Goal: Communication & Community: Answer question/provide support

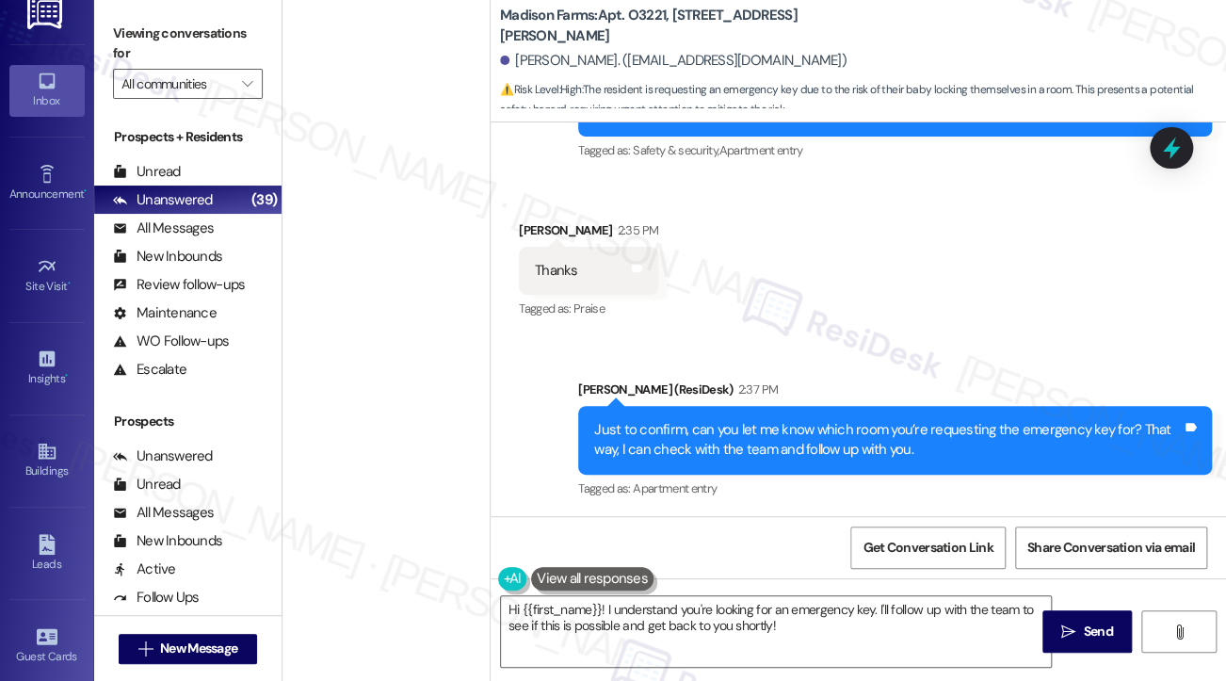
scroll to position [5028, 0]
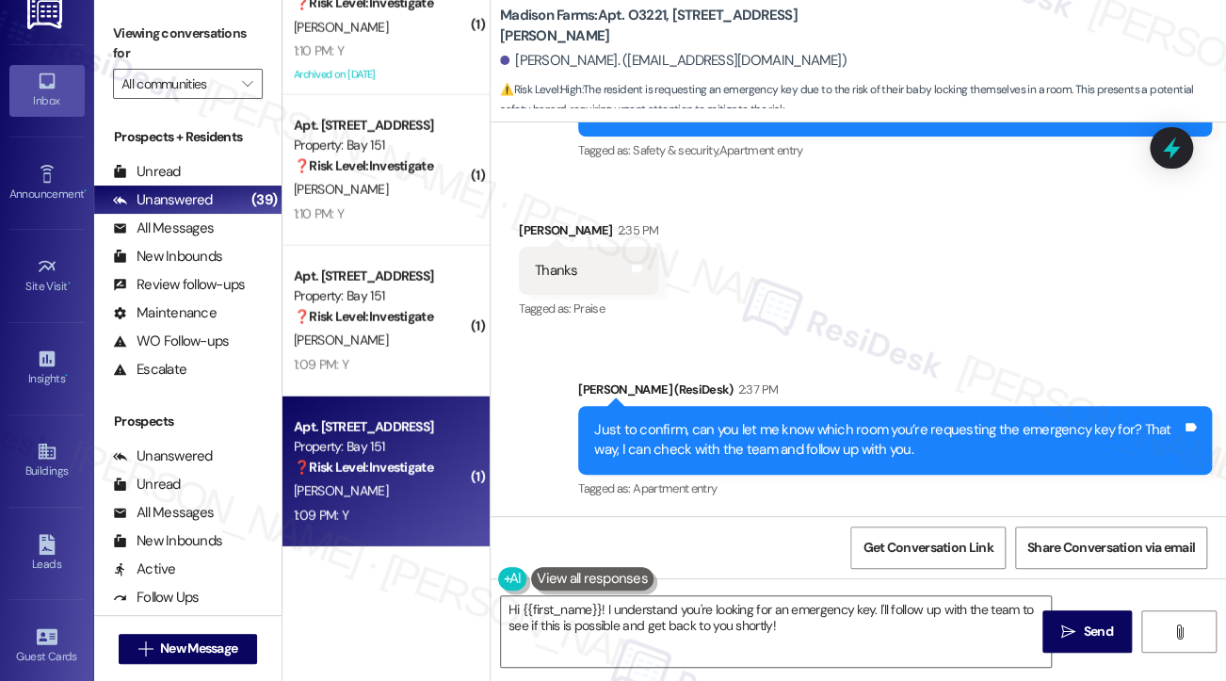
click at [354, 523] on div "1:09 PM: Y 1:09 PM: Y" at bounding box center [381, 516] width 178 height 24
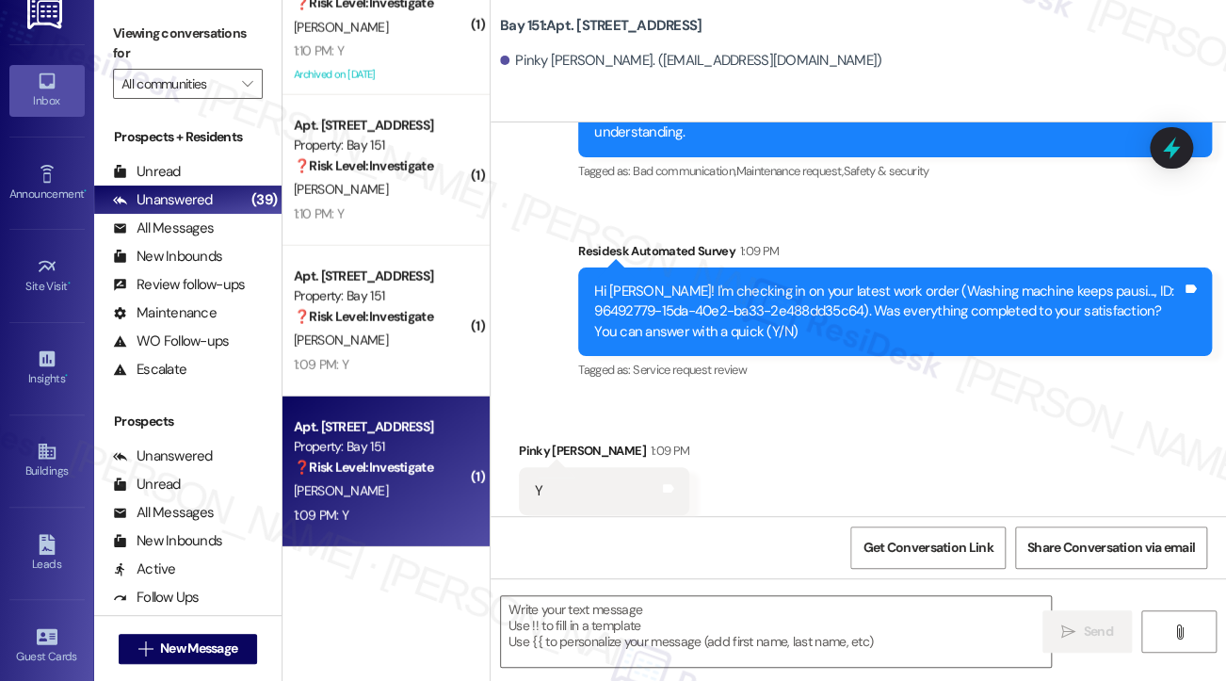
scroll to position [1225, 0]
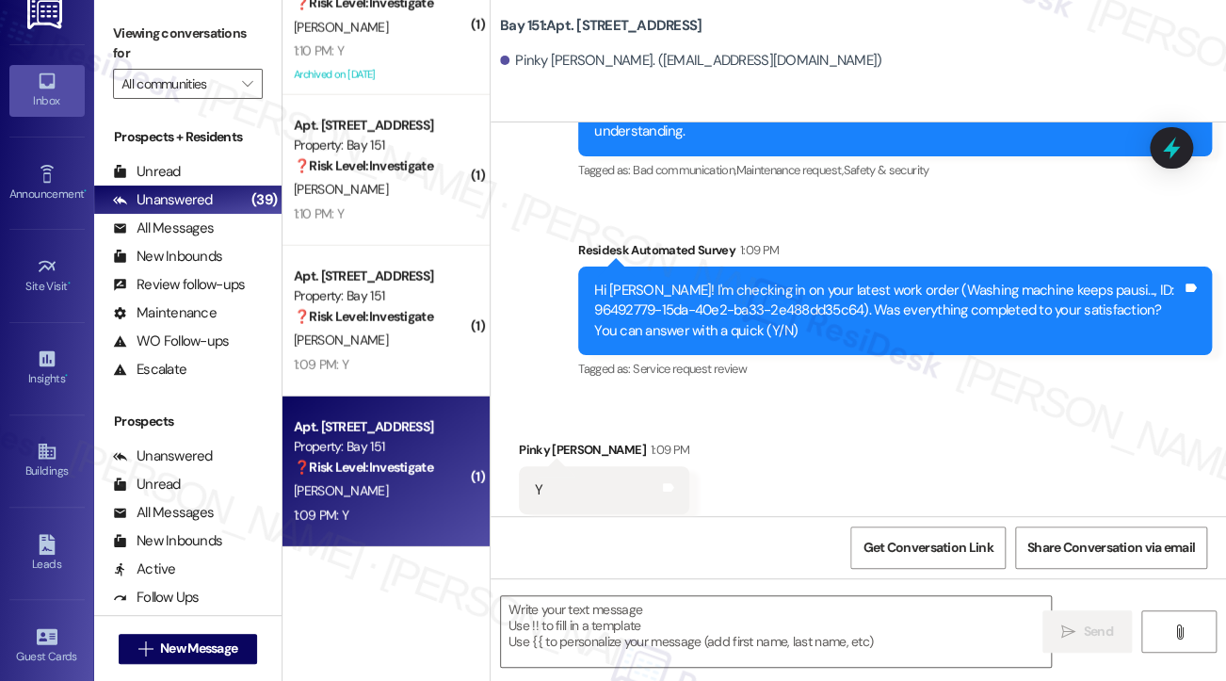
click at [113, 29] on label "Viewing conversations for" at bounding box center [188, 44] width 150 height 50
click at [666, 631] on textarea at bounding box center [776, 631] width 550 height 71
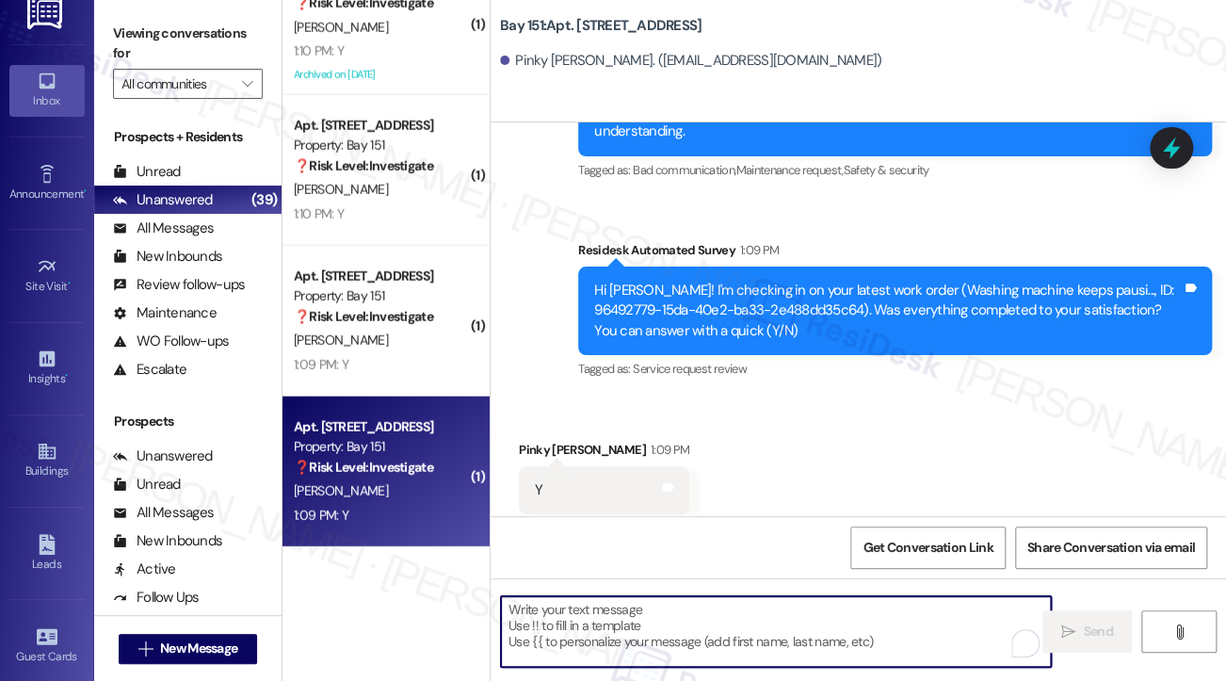
paste textarea "Hi {{first_name}}! I'm glad to hear that the latest work order was completed to…"
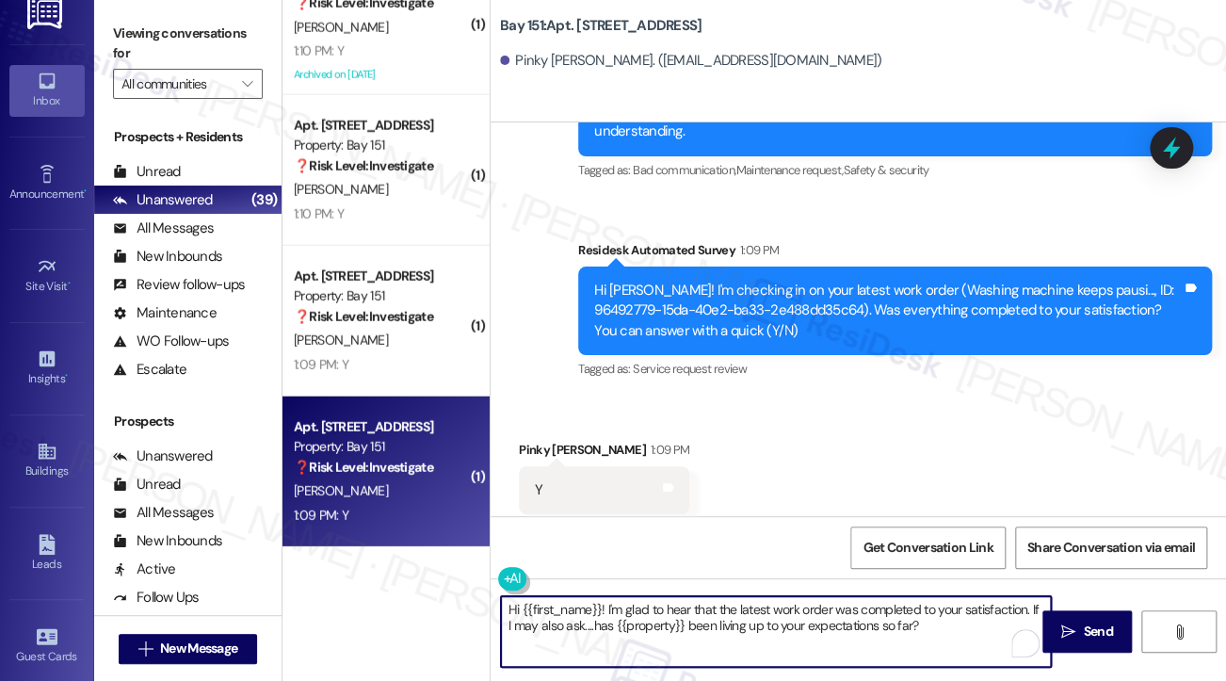
type textarea "Hi {{first_name}}! I'm glad to hear that the latest work order was completed to…"
click at [531, 440] on div "Pinky [PERSON_NAME] 1:09 PM" at bounding box center [604, 453] width 170 height 26
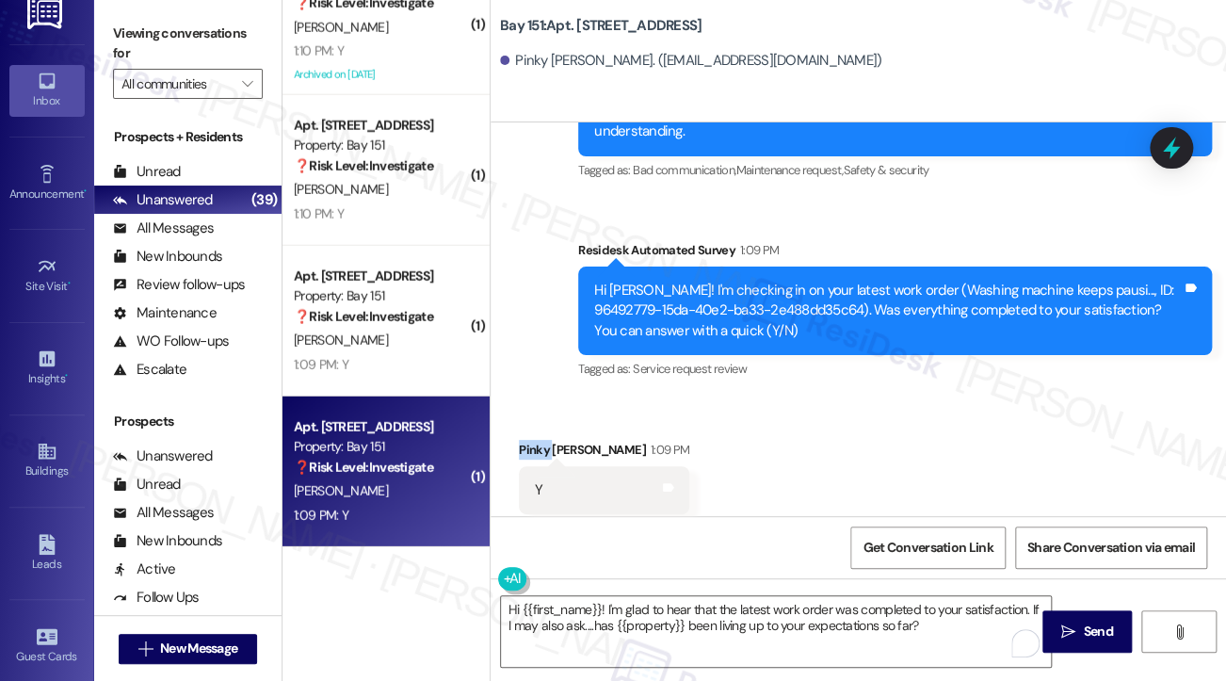
click at [531, 440] on div "Pinky [PERSON_NAME] 1:09 PM" at bounding box center [604, 453] width 170 height 26
click at [929, 627] on textarea "Hi {{first_name}}! I'm glad to hear that the latest work order was completed to…" at bounding box center [776, 631] width 550 height 71
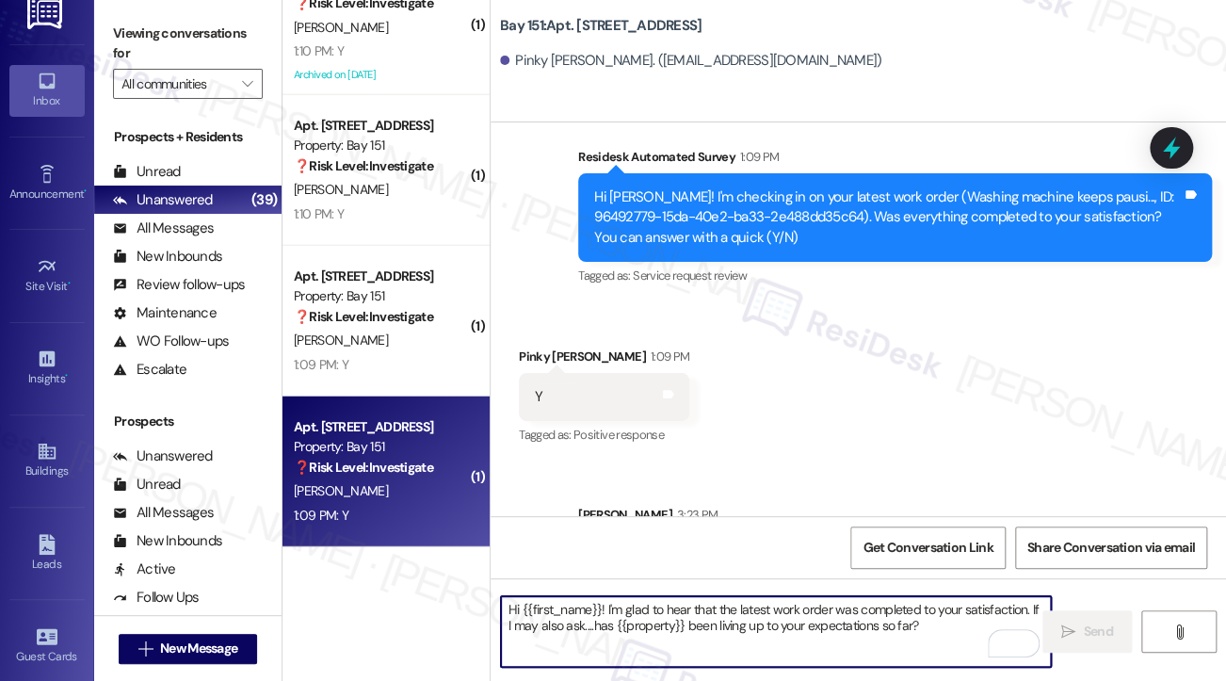
scroll to position [1377, 0]
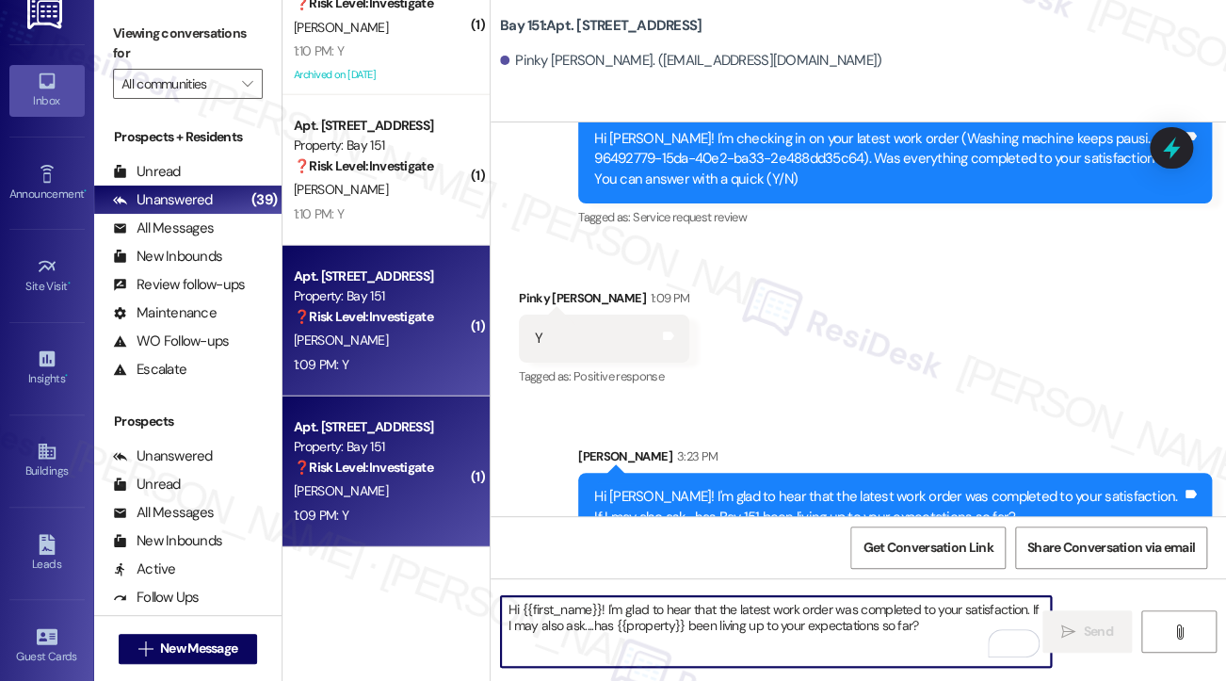
click at [399, 357] on div "1:09 PM: Y 1:09 PM: Y" at bounding box center [381, 365] width 178 height 24
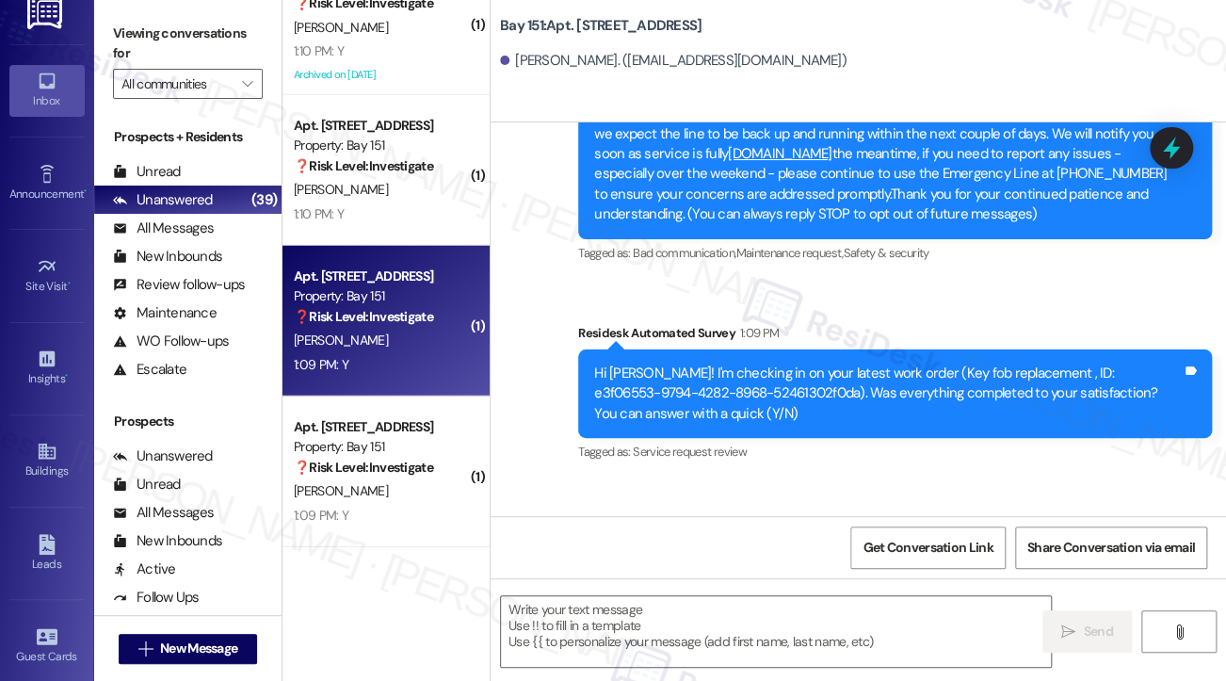
scroll to position [428, 0]
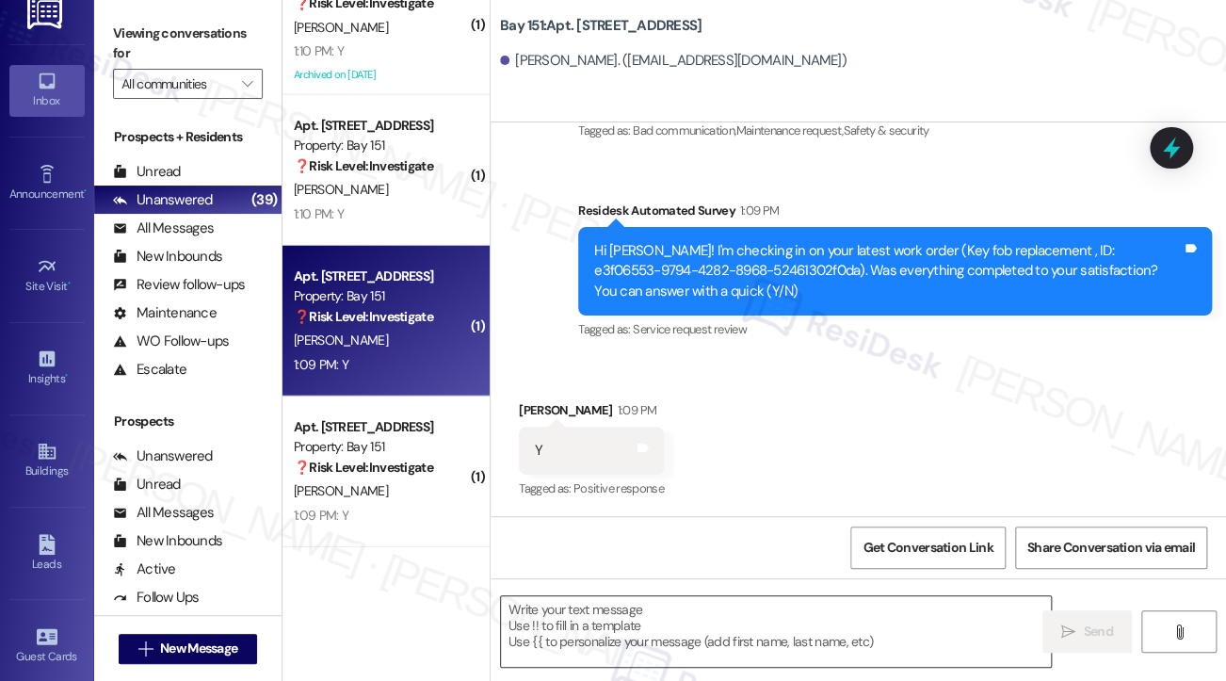
click at [729, 638] on textarea at bounding box center [776, 631] width 550 height 71
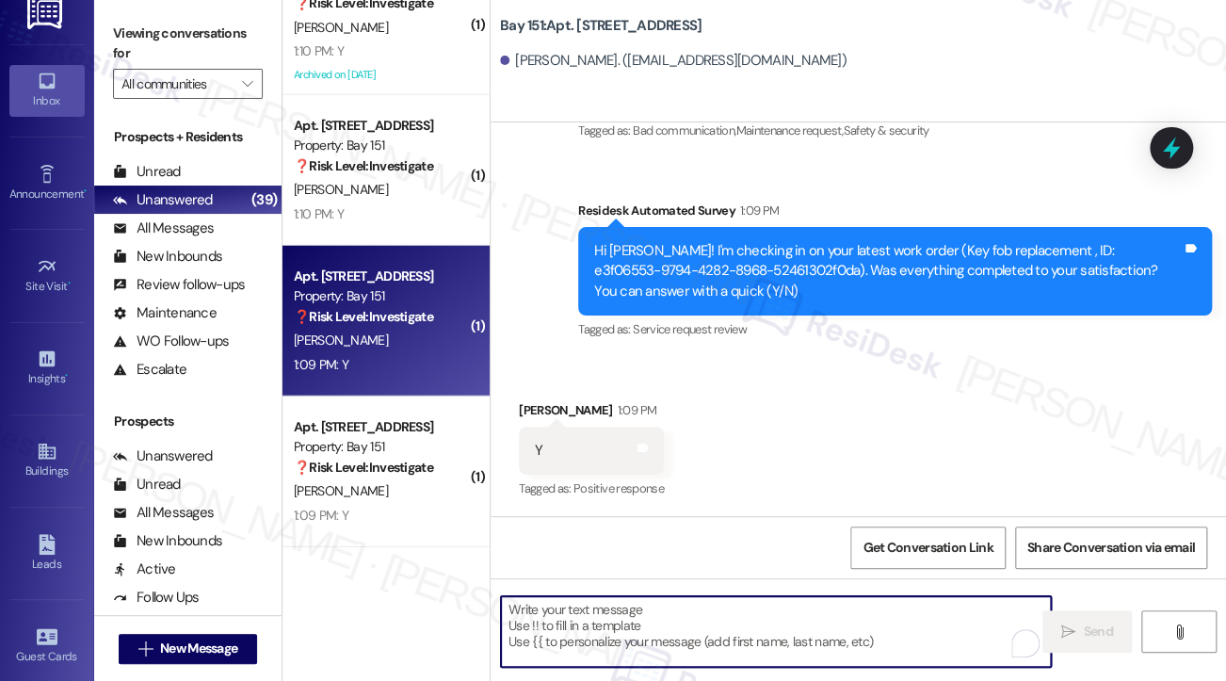
paste textarea "Hi {{first_name}}! I'm glad to hear that the latest work order was completed to…"
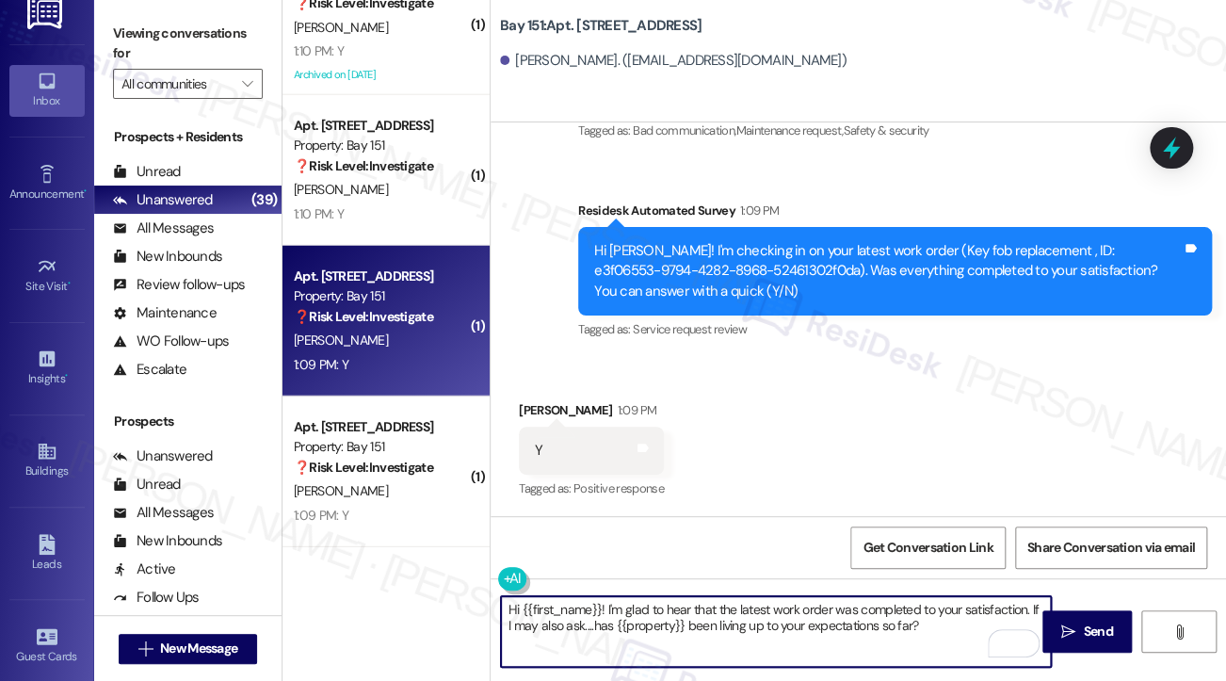
type textarea "Hi {{first_name}}! I'm glad to hear that the latest work order was completed to…"
click at [874, 445] on div "Received via SMS [PERSON_NAME] 1:09 PM Y Tags and notes Tagged as: Positive res…" at bounding box center [858, 437] width 735 height 159
click at [787, 602] on textarea "Hi {{first_name}}! I'm glad to hear that the latest work order was completed to…" at bounding box center [776, 631] width 550 height 71
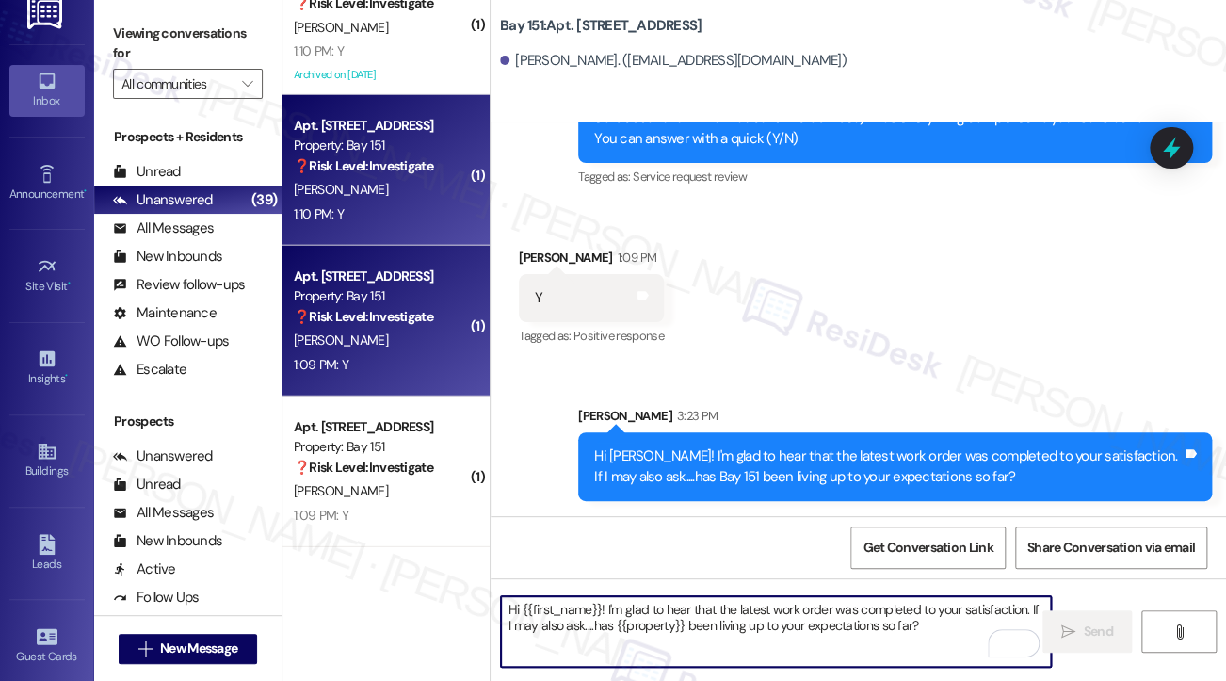
click at [399, 236] on div "Apt. [STREET_ADDRESS] Property: Bay 151 ❓ Risk Level: Investigate [PERSON_NAME]…" at bounding box center [386, 170] width 207 height 151
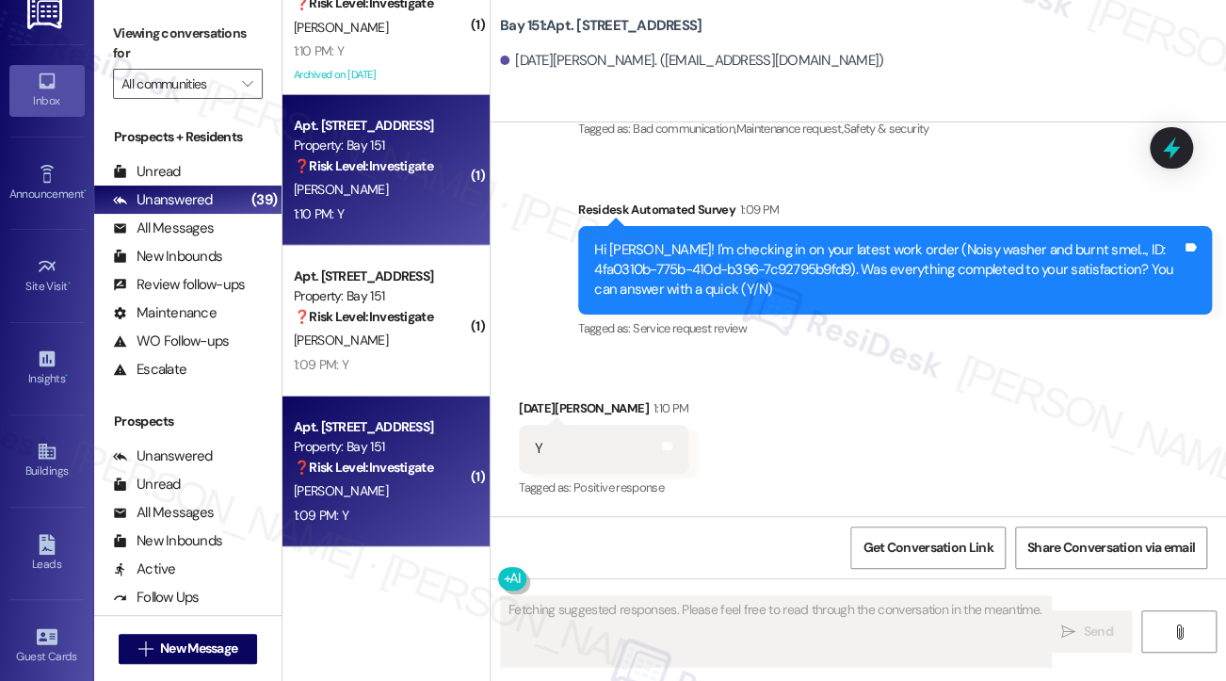
scroll to position [391, 0]
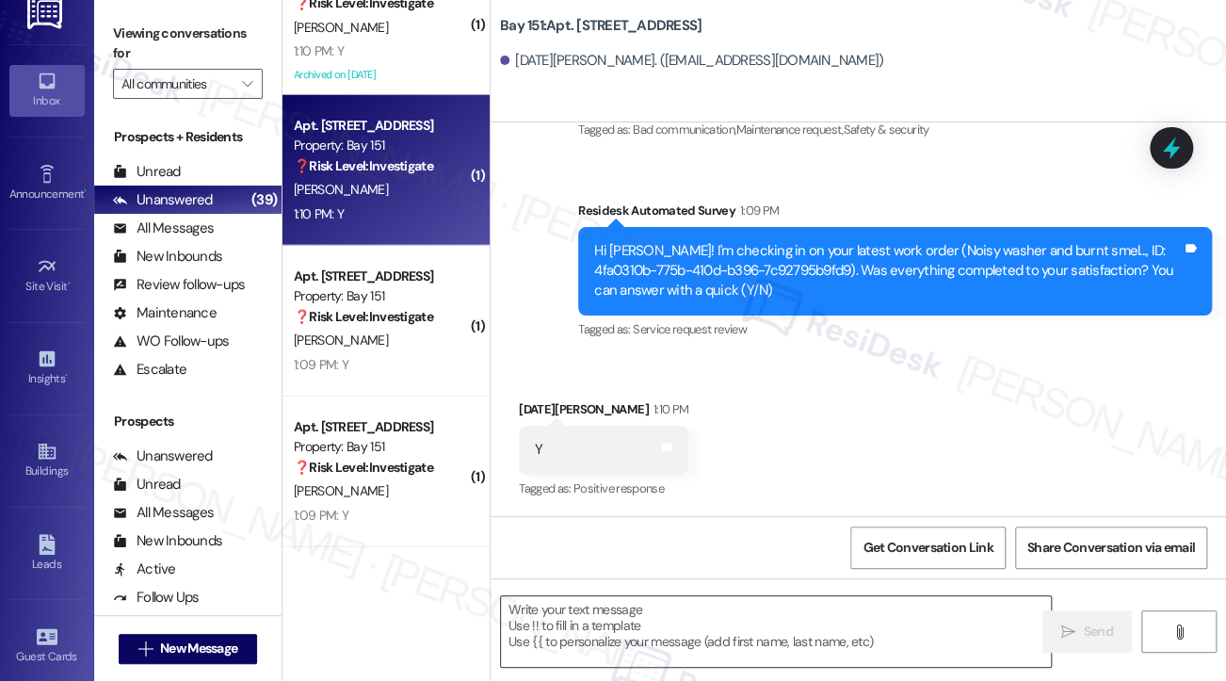
click at [669, 612] on textarea at bounding box center [776, 631] width 550 height 71
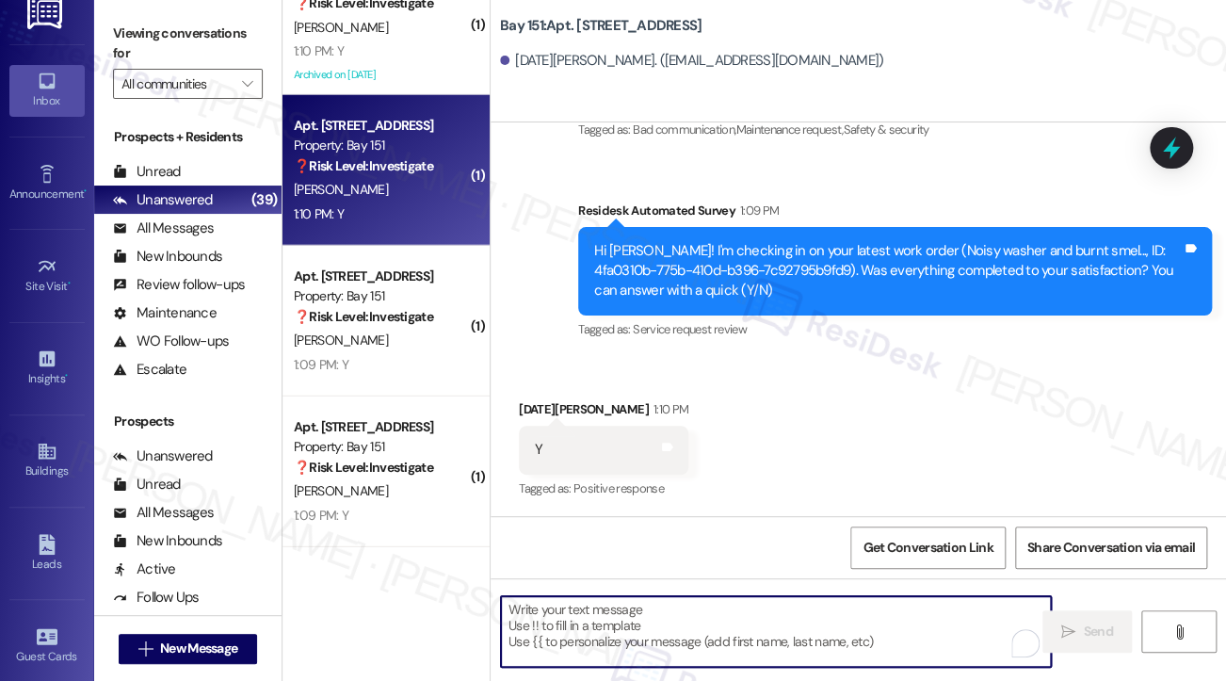
paste textarea "Hi {{first_name}}! I'm glad to hear that the latest work order was completed to…"
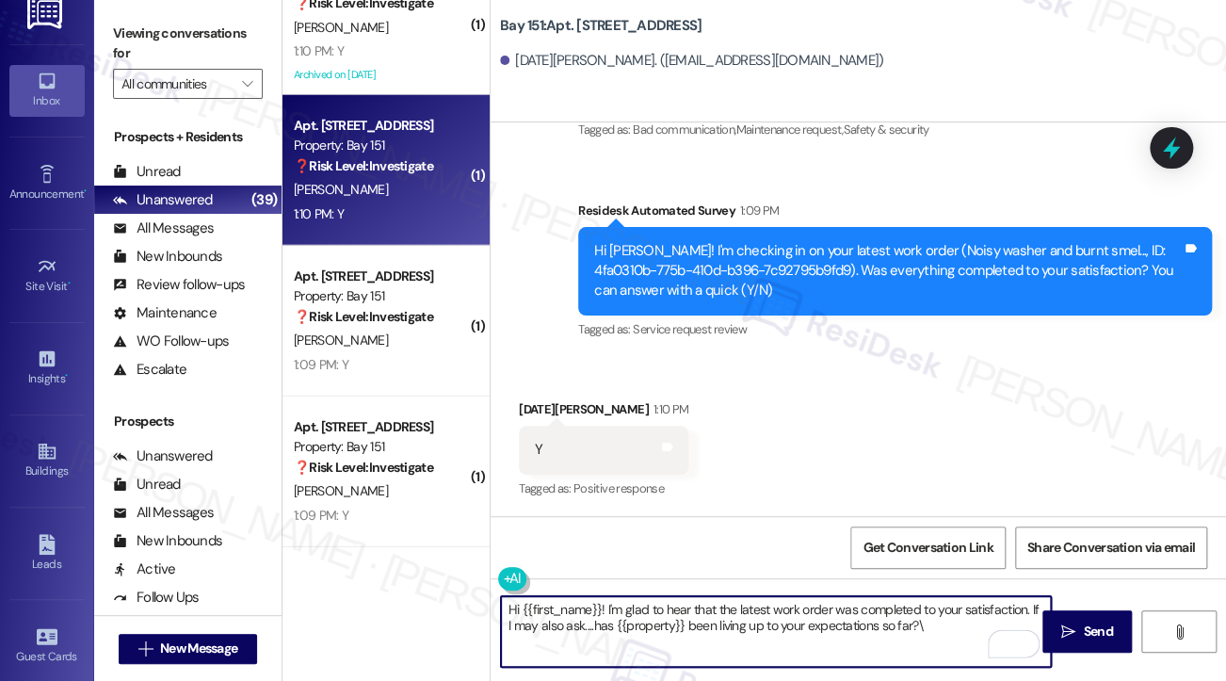
type textarea "Hi {{first_name}}! I'm glad to hear that the latest work order was completed to…"
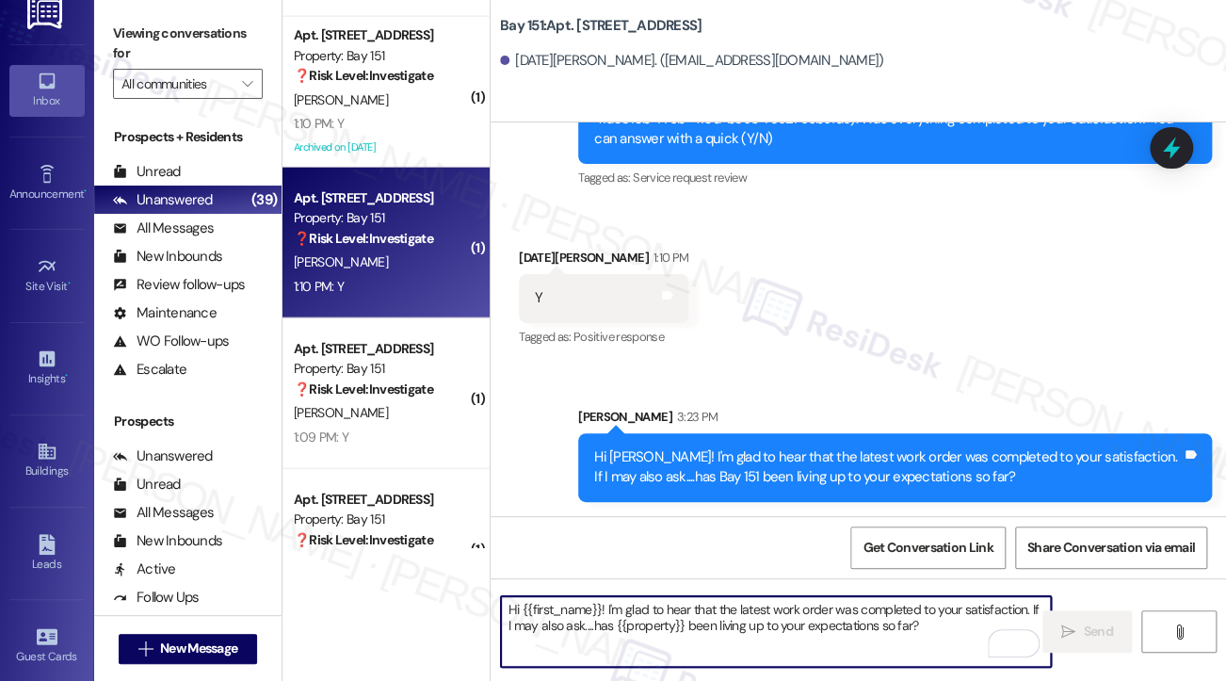
scroll to position [4839, 0]
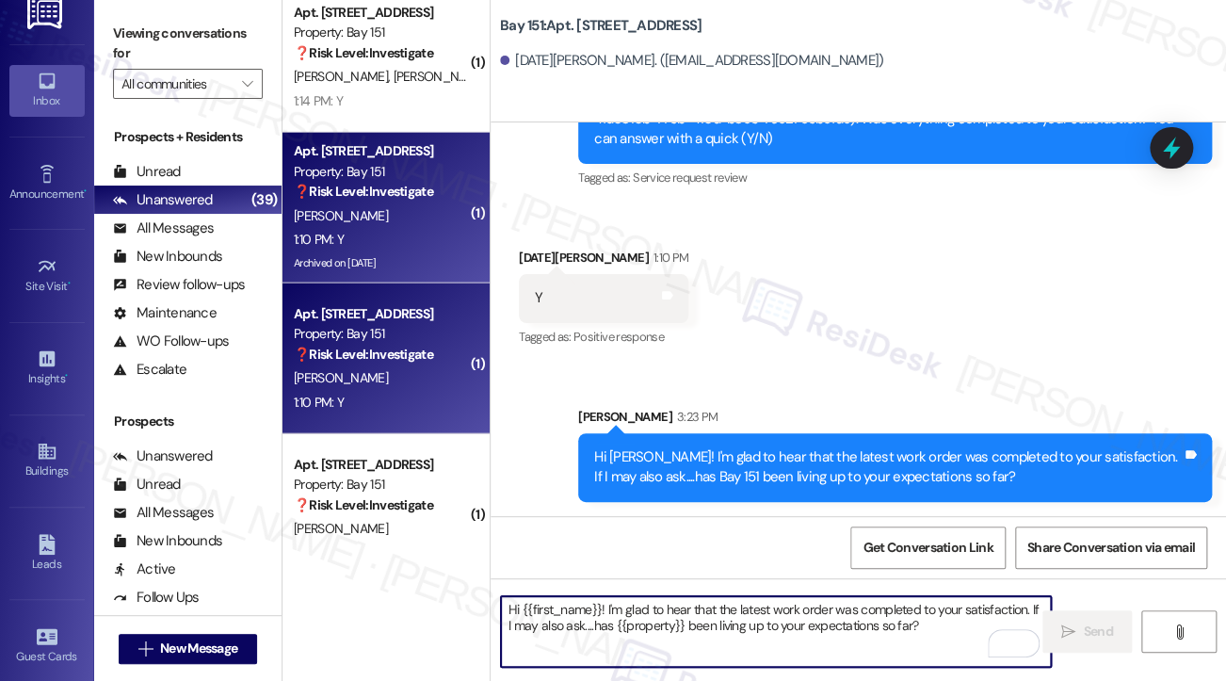
click at [416, 222] on div "[PERSON_NAME]" at bounding box center [381, 216] width 178 height 24
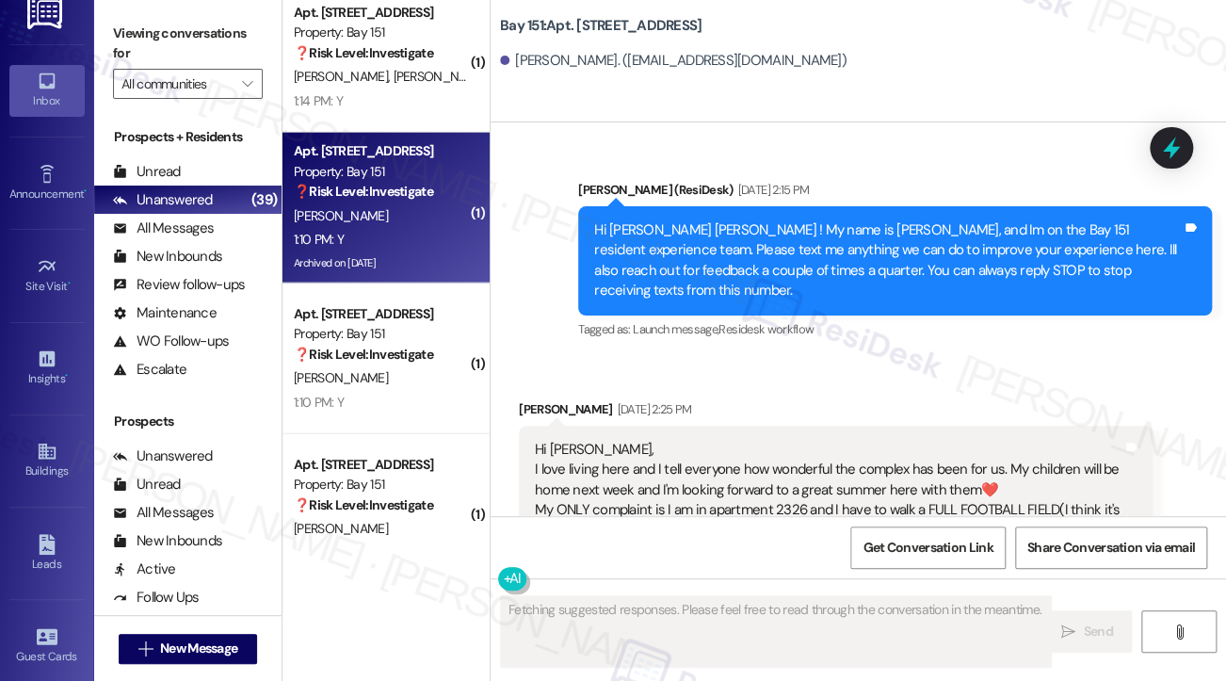
scroll to position [88941, 0]
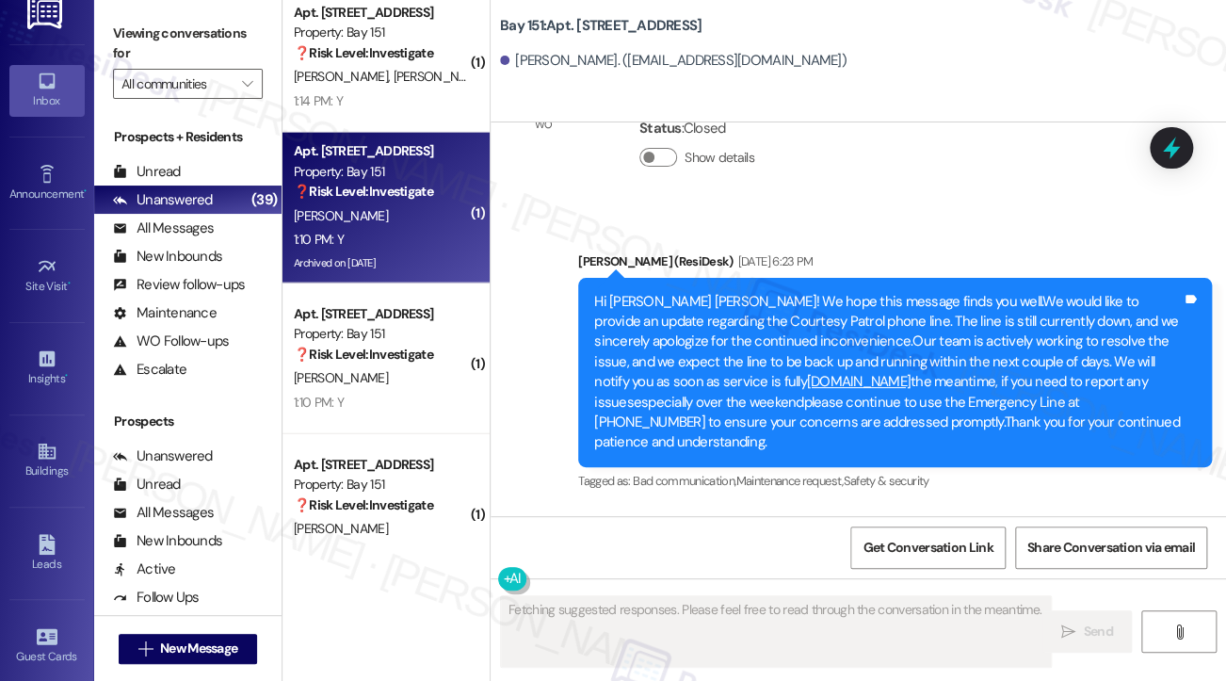
click at [631, 619] on textarea "Fetching suggested responses. Please feel free to read through the conversation…" at bounding box center [776, 631] width 550 height 71
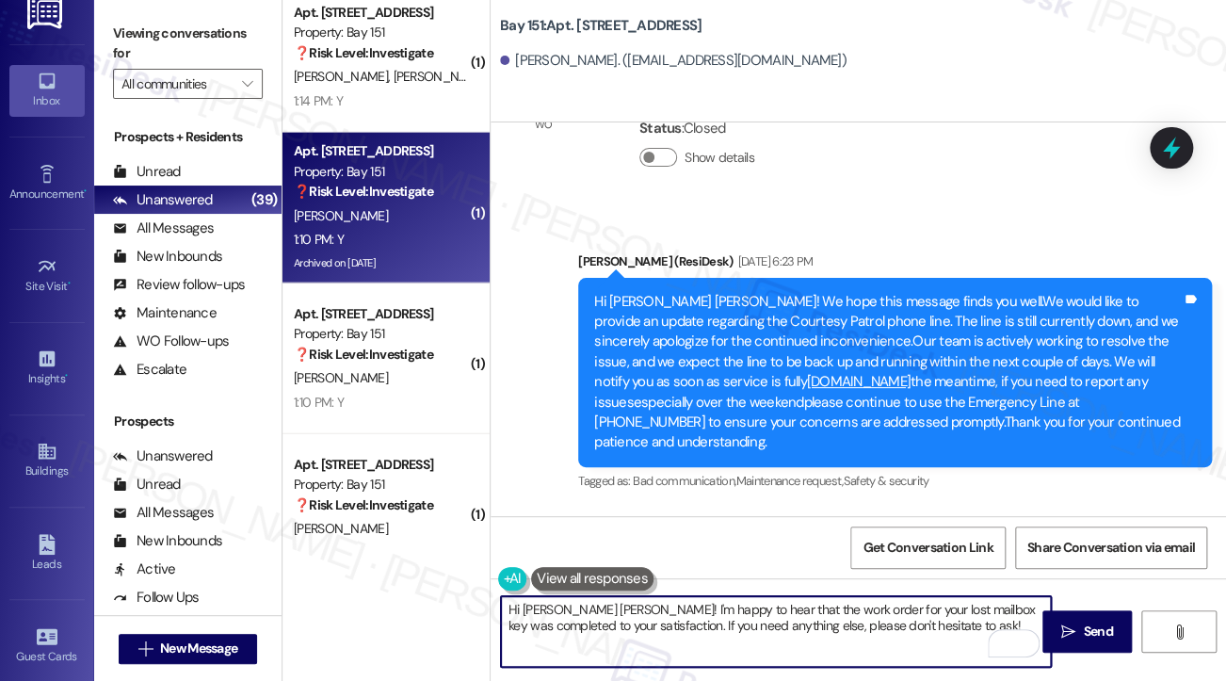
click at [690, 621] on textarea "Hi [PERSON_NAME] [PERSON_NAME]! I'm happy to hear that the work order for your …" at bounding box center [776, 631] width 550 height 71
click at [956, 640] on textarea "Hi [PERSON_NAME] [PERSON_NAME]! I'm happy to hear that the work order for your …" at bounding box center [776, 631] width 550 height 71
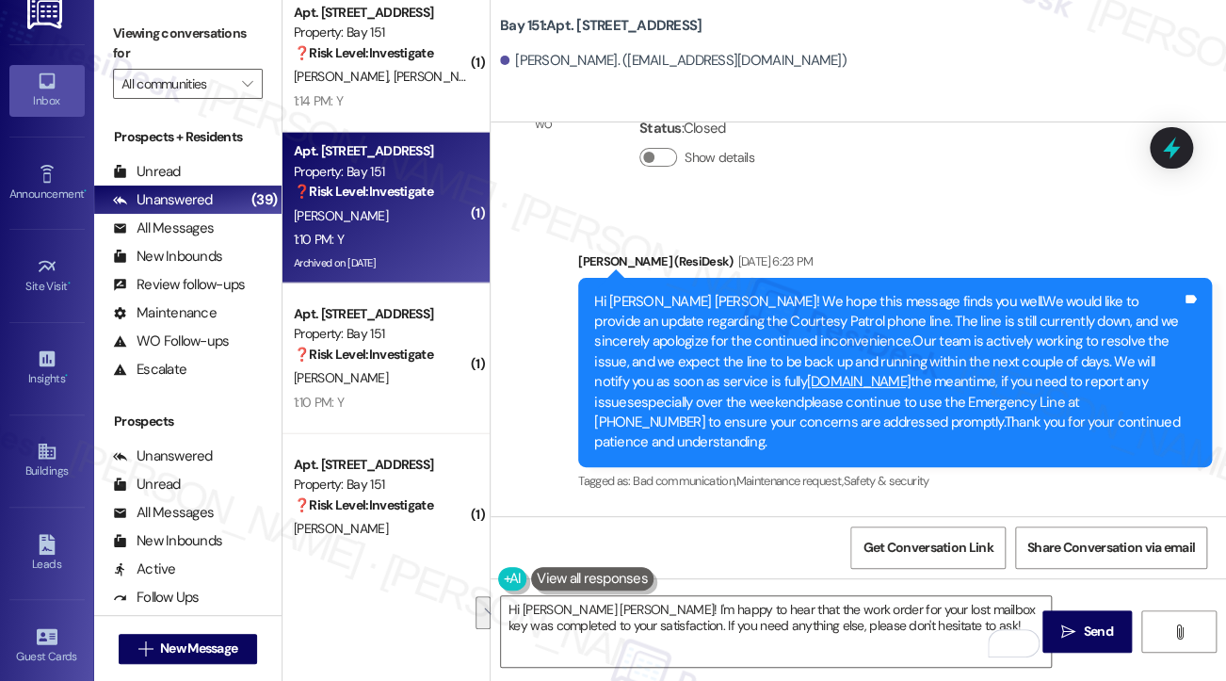
drag, startPoint x: 141, startPoint y: 7, endPoint x: 151, endPoint y: 18, distance: 14.7
click at [141, 7] on div "Viewing conversations for All communities " at bounding box center [187, 59] width 187 height 118
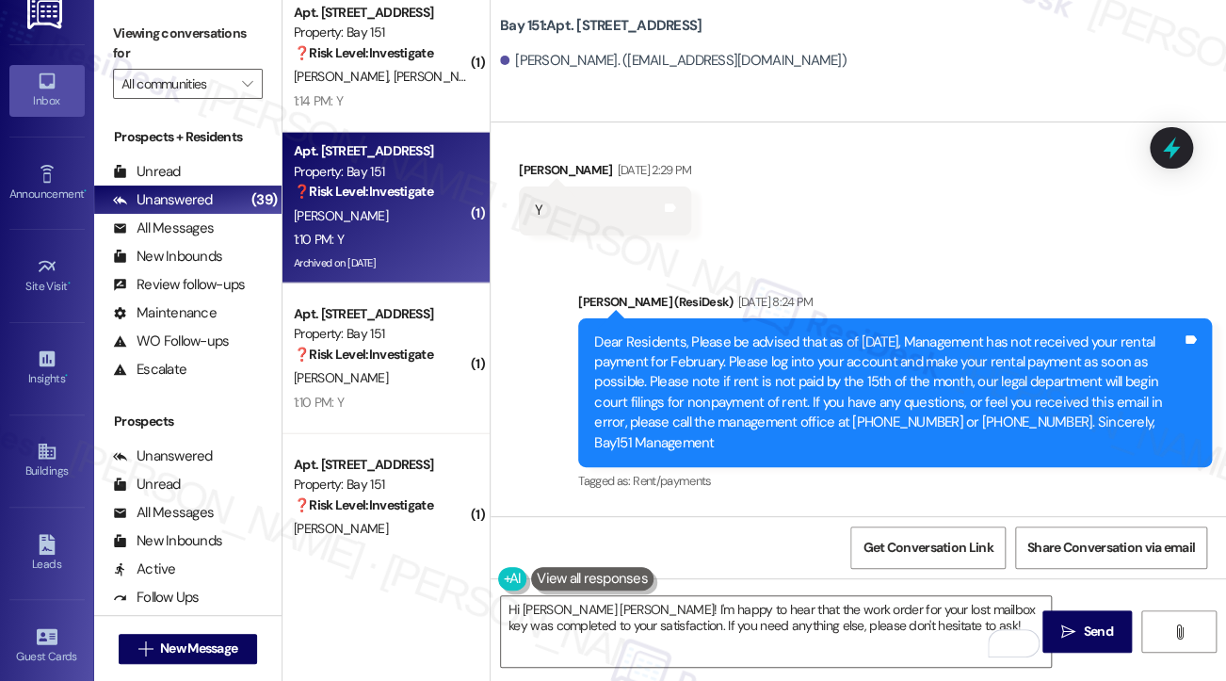
scroll to position [33424, 0]
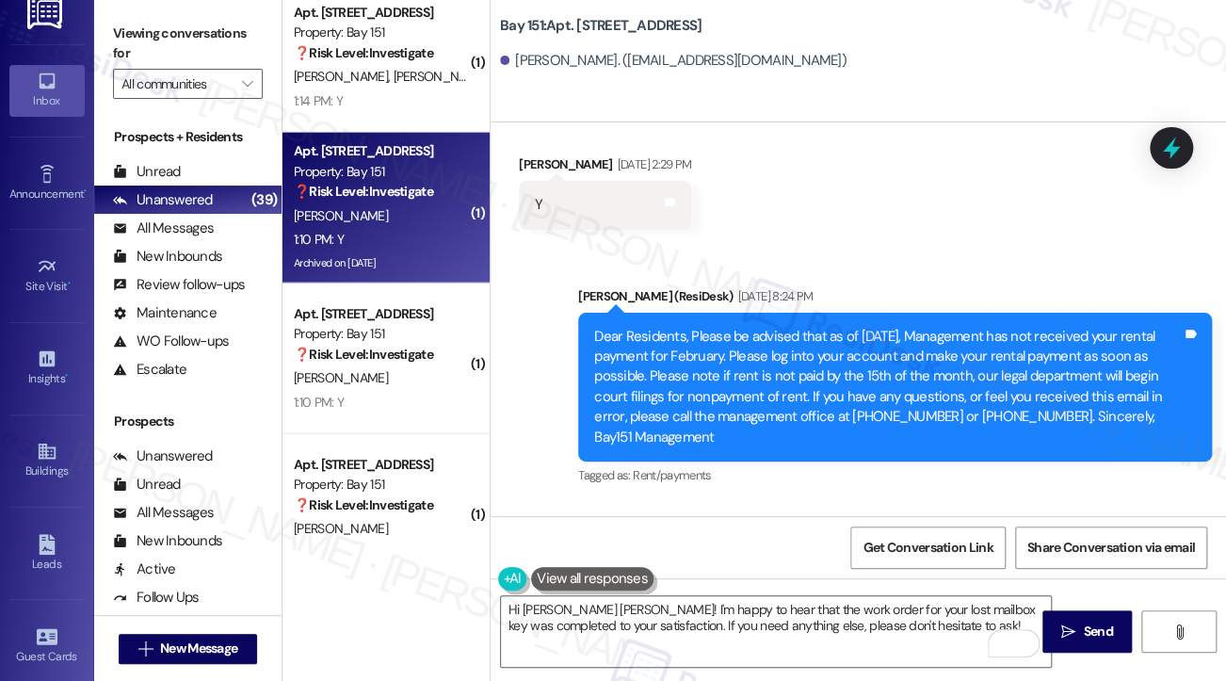
click at [105, 29] on div "Viewing conversations for All communities " at bounding box center [187, 59] width 187 height 118
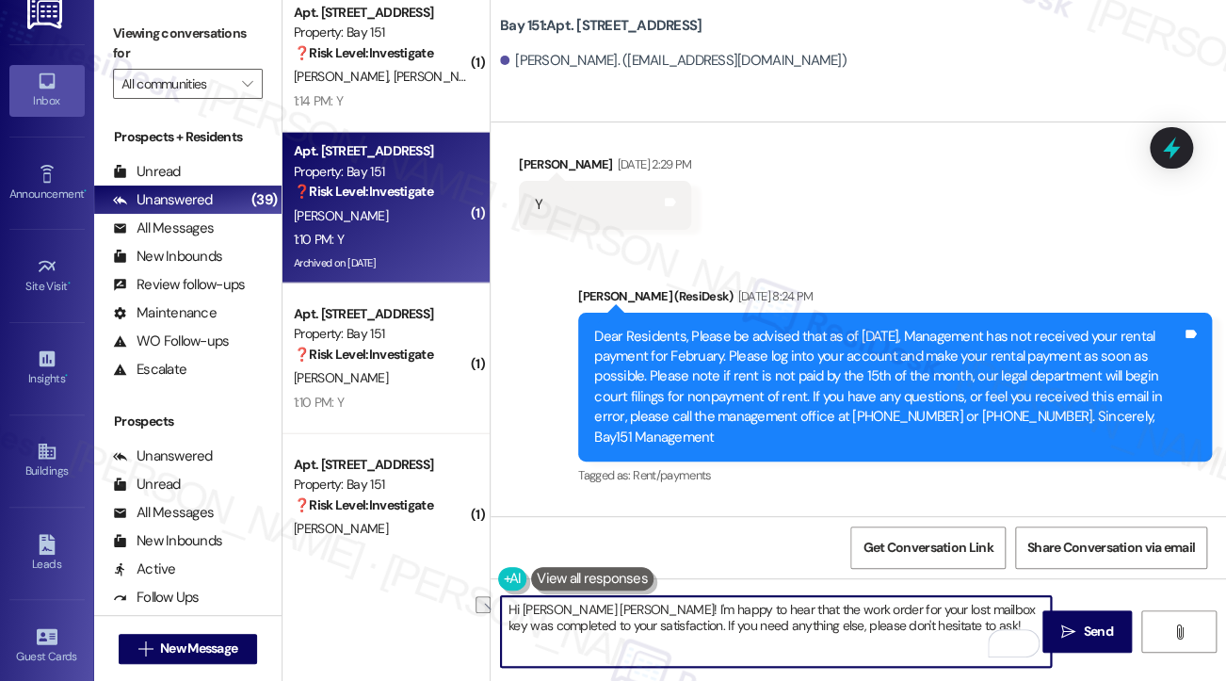
drag, startPoint x: 930, startPoint y: 639, endPoint x: 601, endPoint y: 622, distance: 330.1
click at [601, 622] on textarea "Hi [PERSON_NAME] [PERSON_NAME]! I'm happy to hear that the work order for your …" at bounding box center [776, 631] width 550 height 71
paste textarea ""Could I also take this chance to ask about your living experience? Has {{prope…"
click at [604, 625] on textarea "Hi [PERSON_NAME] [PERSON_NAME]! I'm happy to hear that the work order for your …" at bounding box center [776, 631] width 550 height 71
click at [527, 655] on textarea "Hi [PERSON_NAME] [PERSON_NAME]! I'm happy to hear that the work order for your …" at bounding box center [776, 631] width 550 height 71
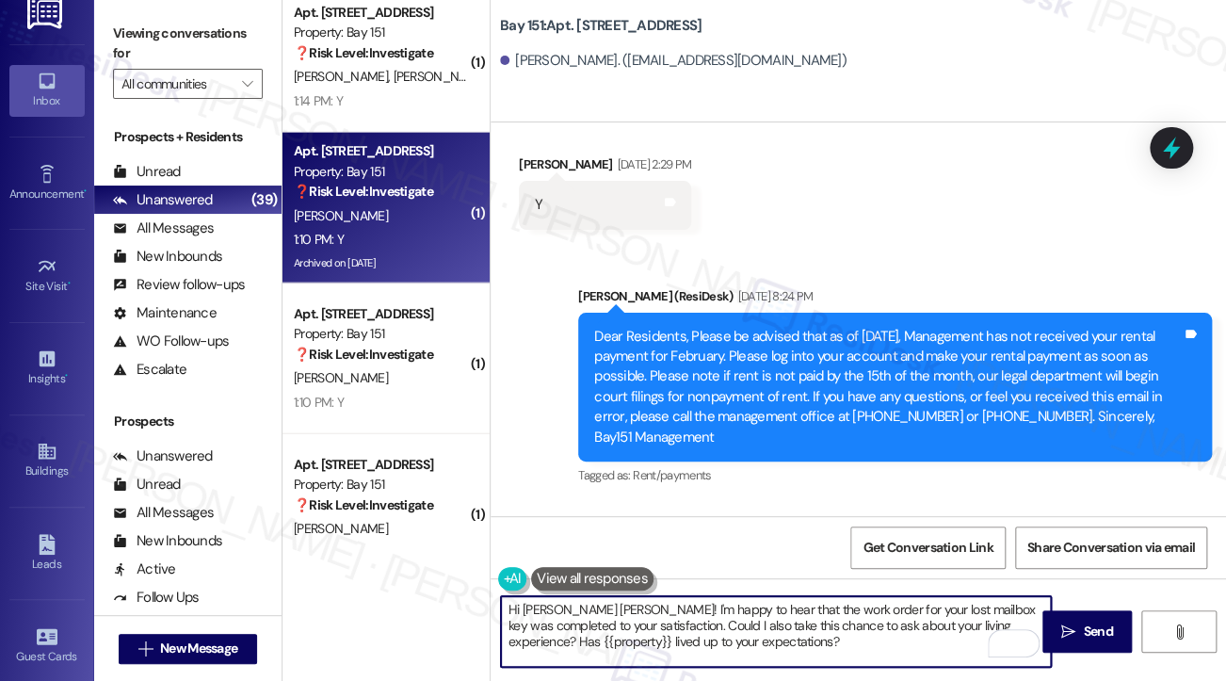
click at [795, 627] on textarea "Hi [PERSON_NAME] [PERSON_NAME]! I'm happy to hear that the work order for your …" at bounding box center [776, 631] width 550 height 71
type textarea "Hi [PERSON_NAME] [PERSON_NAME]! I'm happy to hear that the work order for your …"
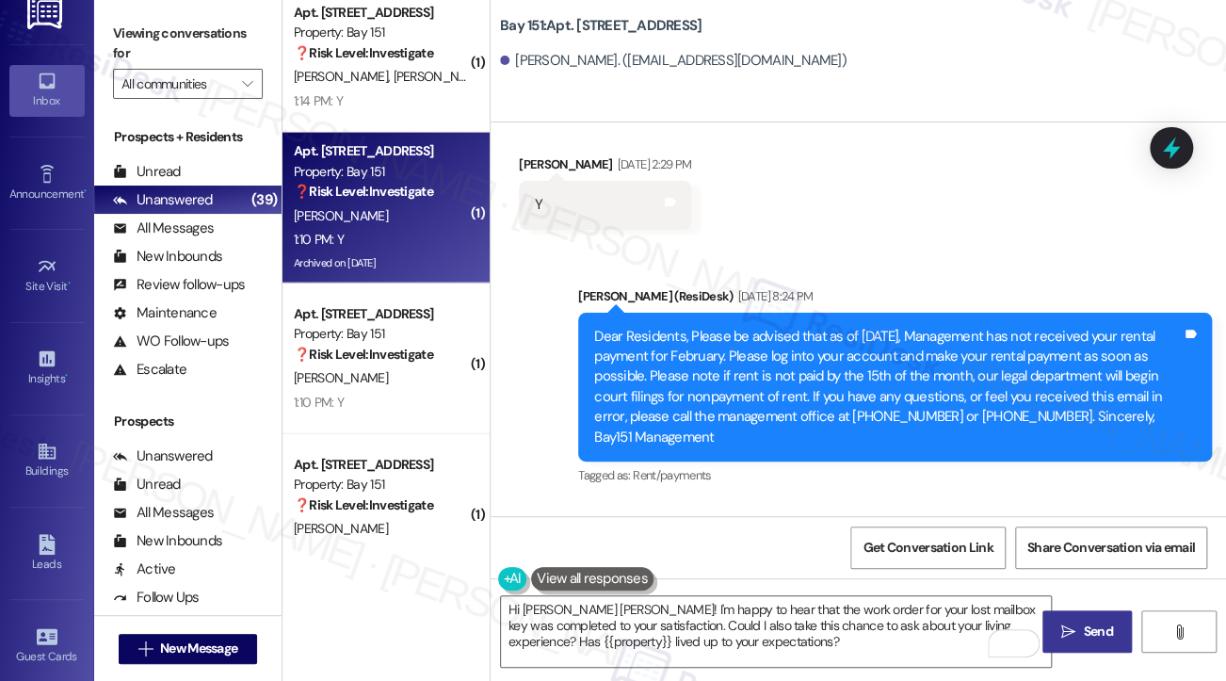
click at [1065, 636] on icon "" at bounding box center [1068, 631] width 14 height 15
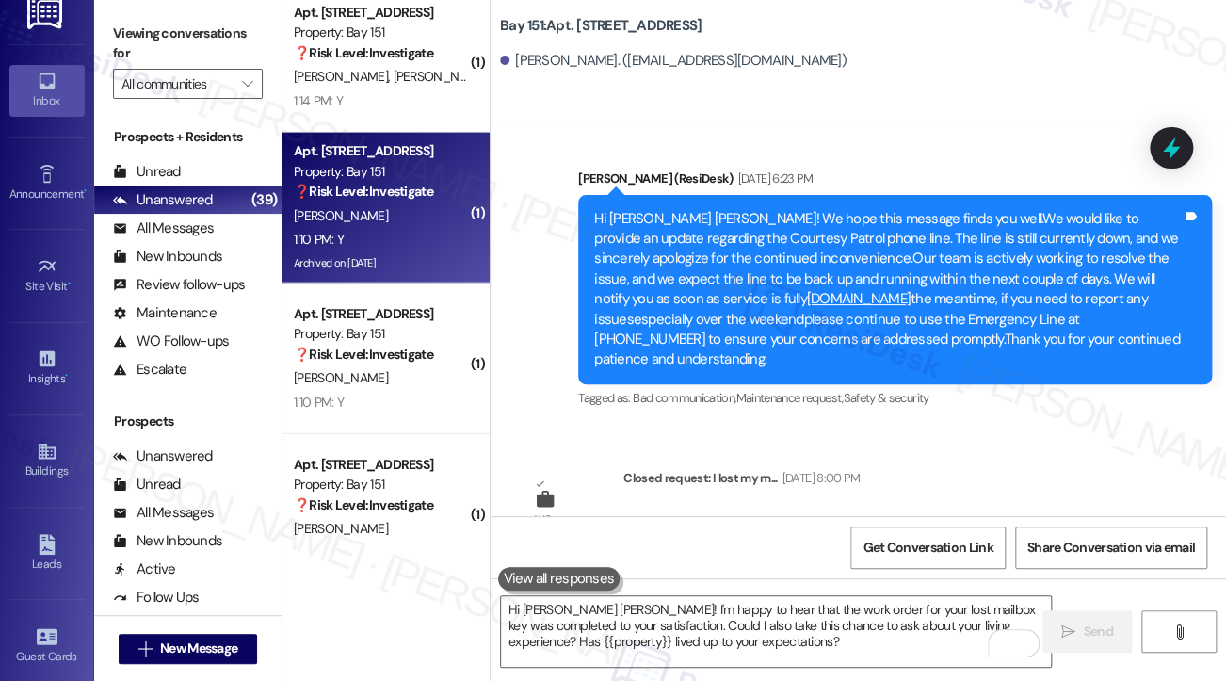
scroll to position [89112, 0]
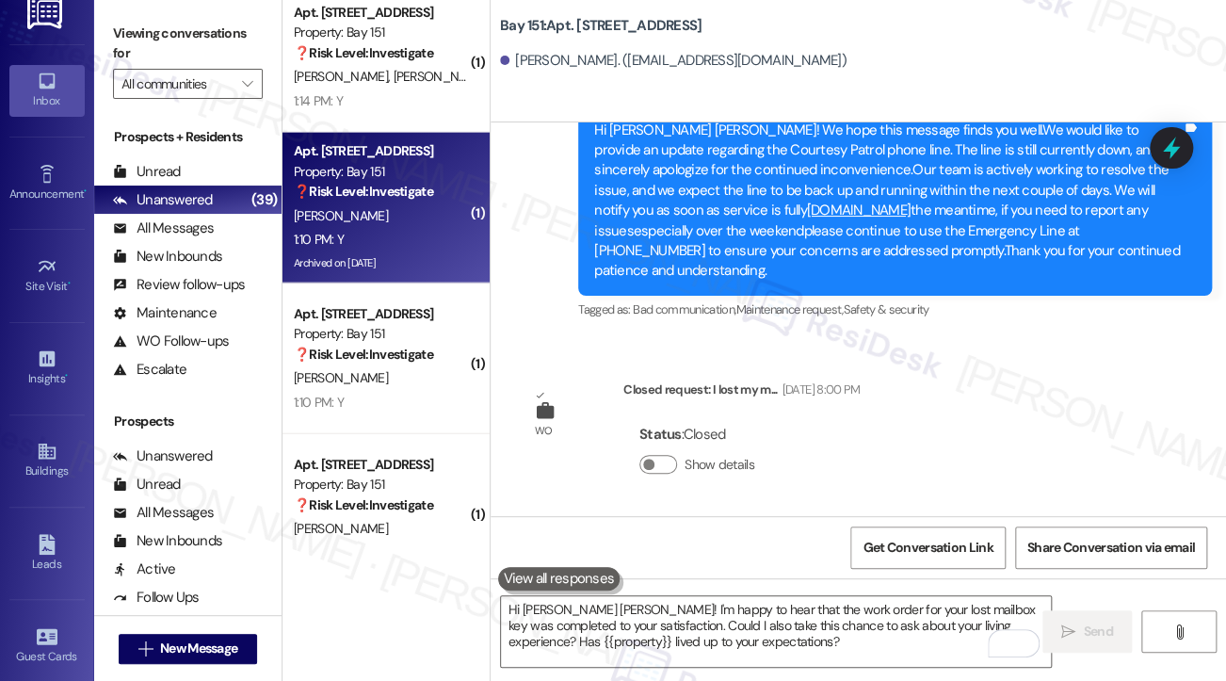
drag, startPoint x: 322, startPoint y: 97, endPoint x: 645, endPoint y: 250, distance: 357.2
click at [322, 97] on div "1:14 PM: Y 1:14 PM: Y" at bounding box center [318, 100] width 49 height 17
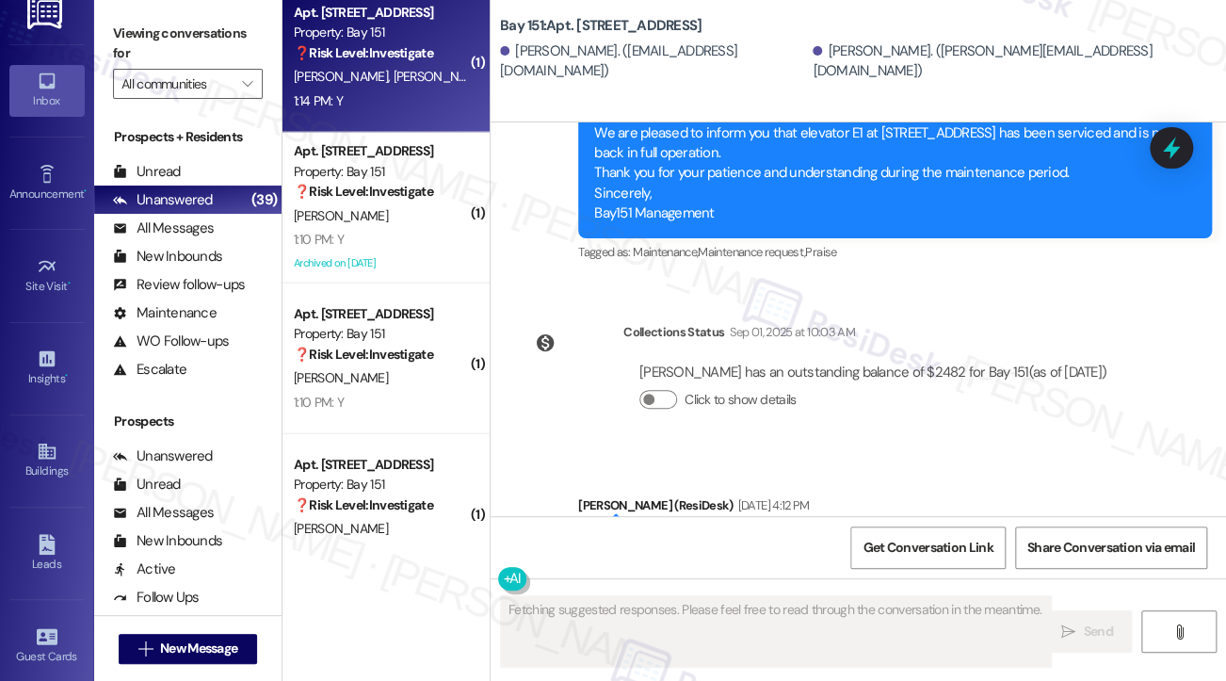
scroll to position [13467, 0]
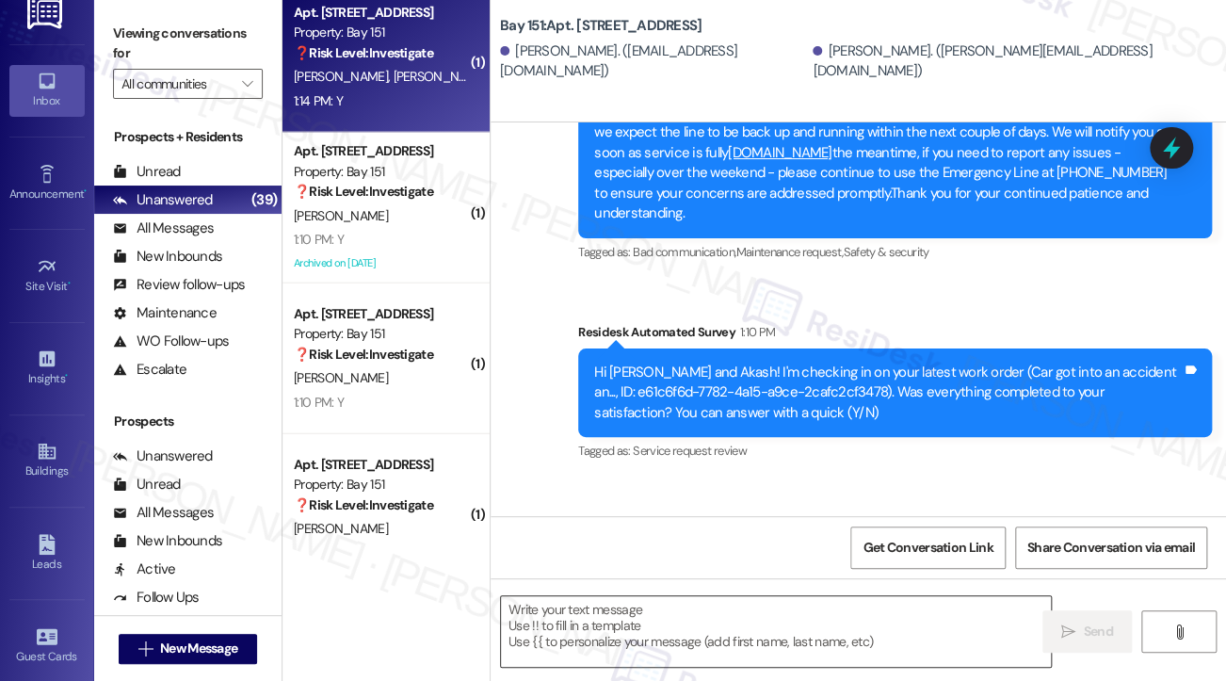
click at [666, 620] on textarea at bounding box center [776, 631] width 550 height 71
drag, startPoint x: 108, startPoint y: 15, endPoint x: 164, endPoint y: 73, distance: 80.6
click at [108, 15] on div "Viewing conversations for All communities " at bounding box center [187, 59] width 187 height 118
click at [596, 613] on textarea "To enrich screen reader interactions, please activate Accessibility in Grammarl…" at bounding box center [776, 631] width 550 height 71
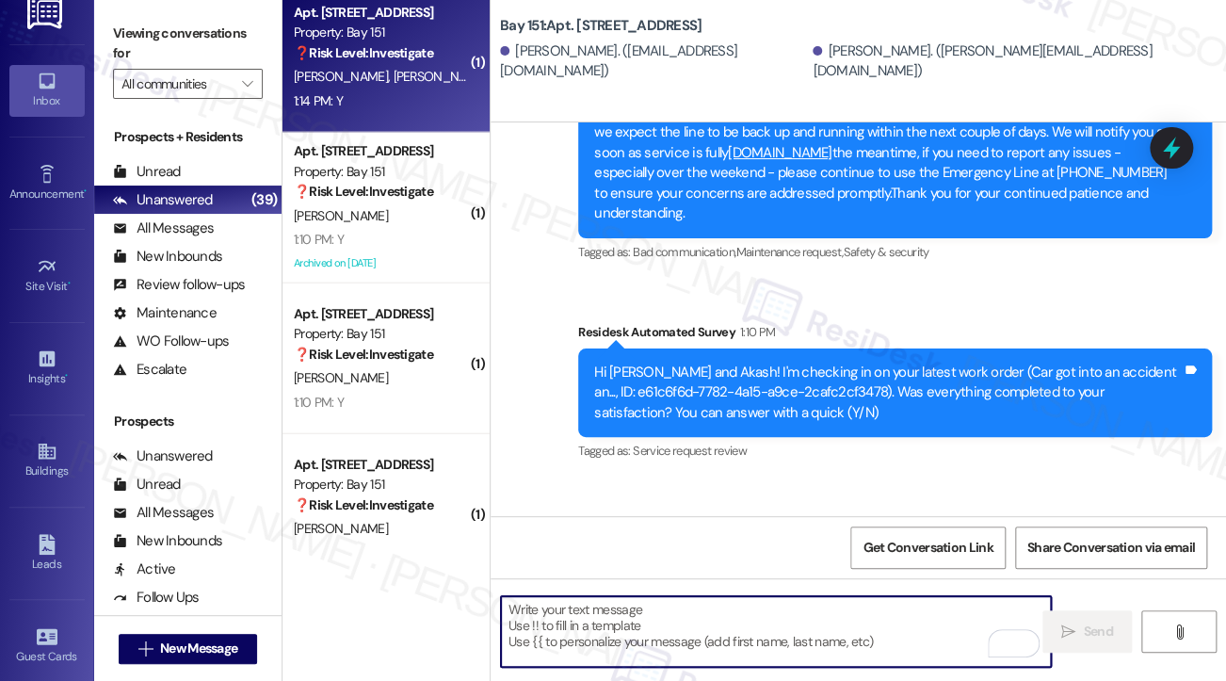
paste textarea "Hi {{first_name}}! I'm glad to hear that the latest work order was completed to…"
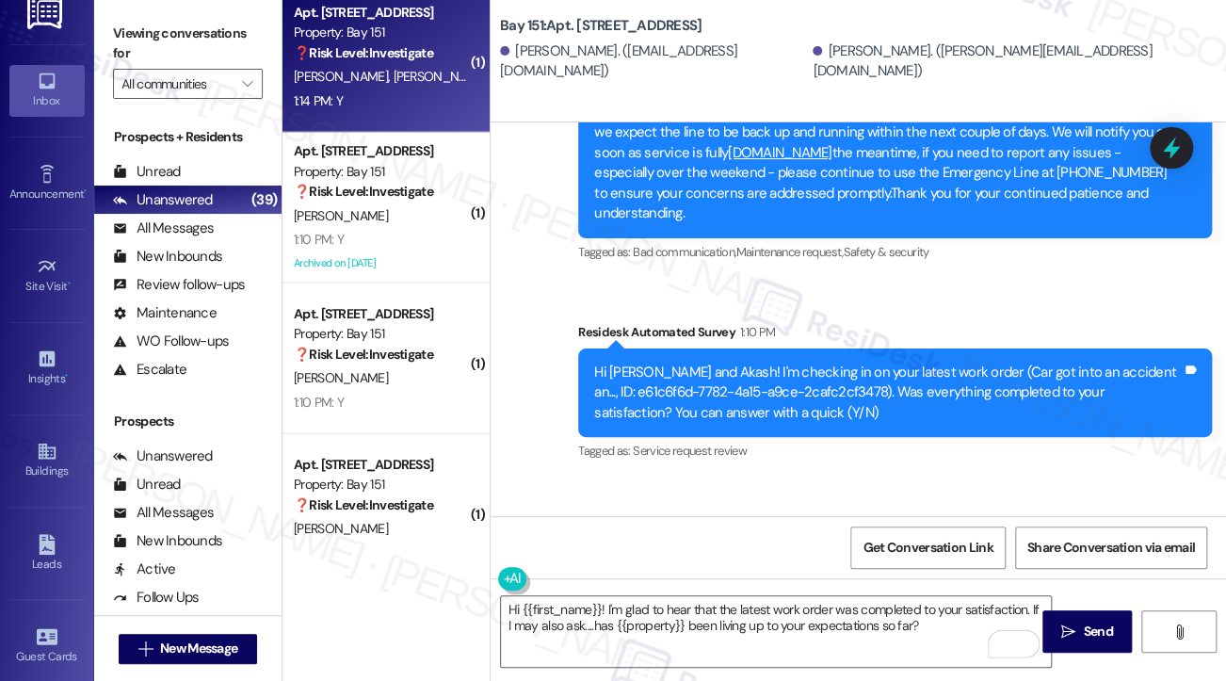
click at [527, 522] on div "[PERSON_NAME] 1:14 PM" at bounding box center [591, 535] width 145 height 26
copy div "Anu"
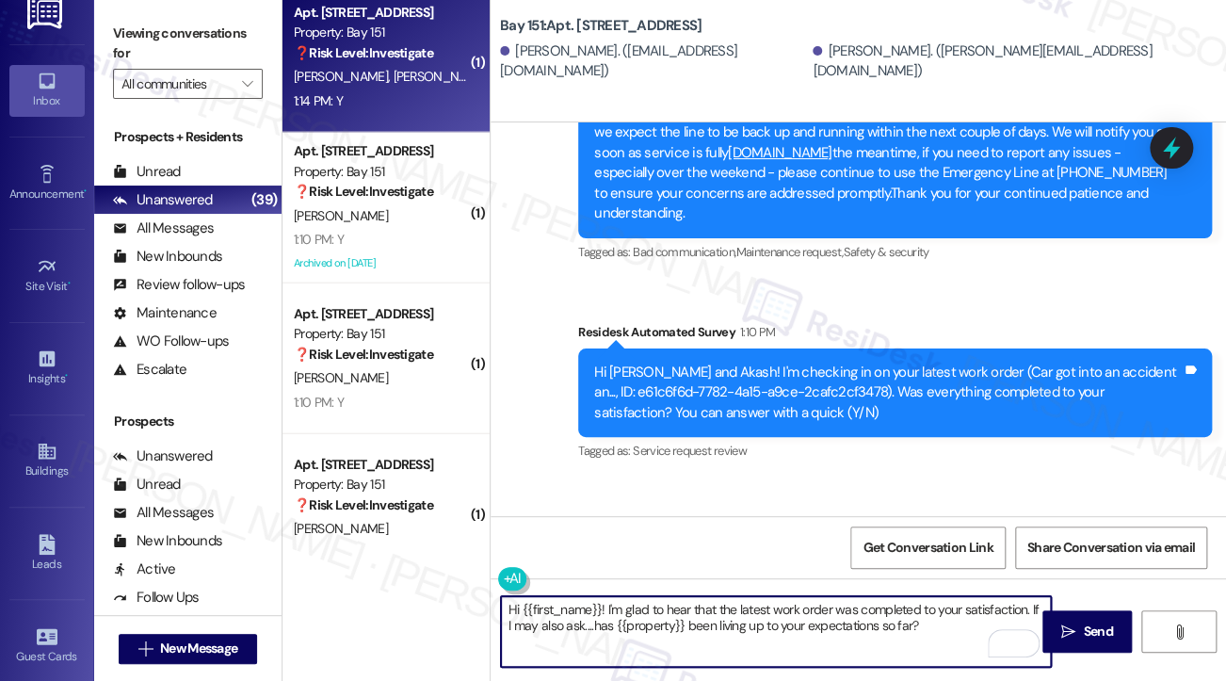
drag, startPoint x: 521, startPoint y: 611, endPoint x: 603, endPoint y: 606, distance: 82.1
click at [603, 606] on textarea "Hi {{first_name}}! I'm glad to hear that the latest work order was completed to…" at bounding box center [776, 631] width 550 height 71
paste textarea "Anu"
type textarea "Hi Anu! I'm glad to hear that the latest work order was completed to your satis…"
click at [968, 621] on textarea "Hi Anu! I'm glad to hear that the latest work order was completed to your satis…" at bounding box center [776, 631] width 550 height 71
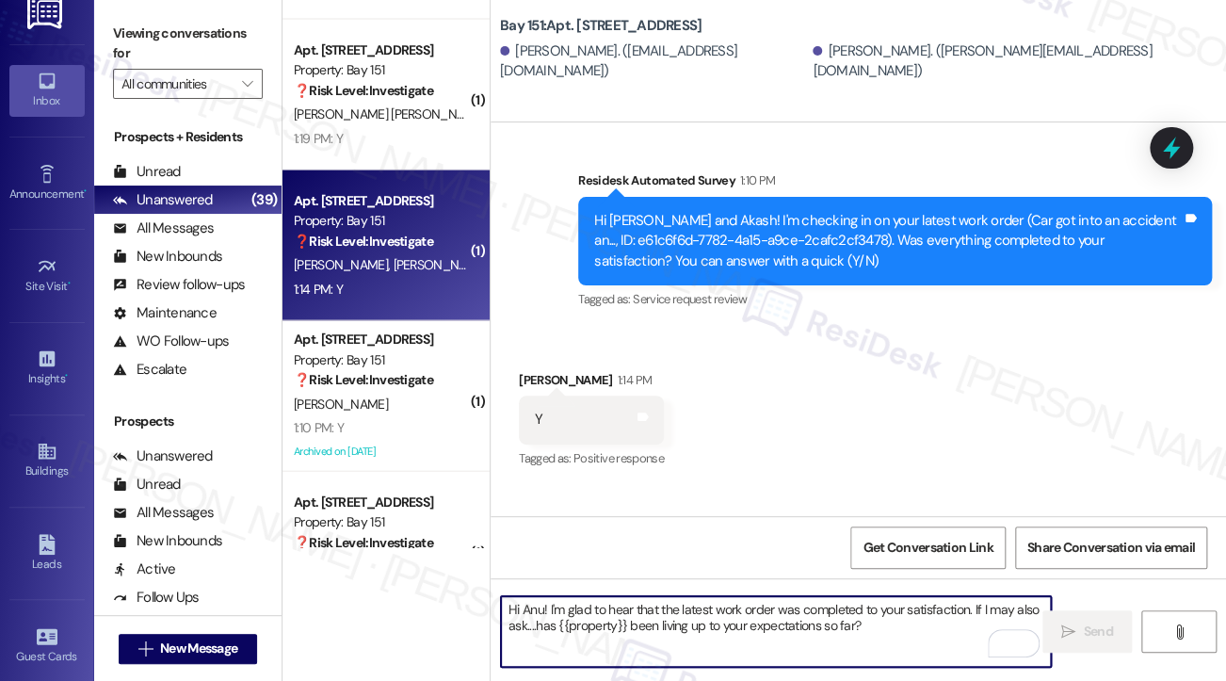
scroll to position [4369, 0]
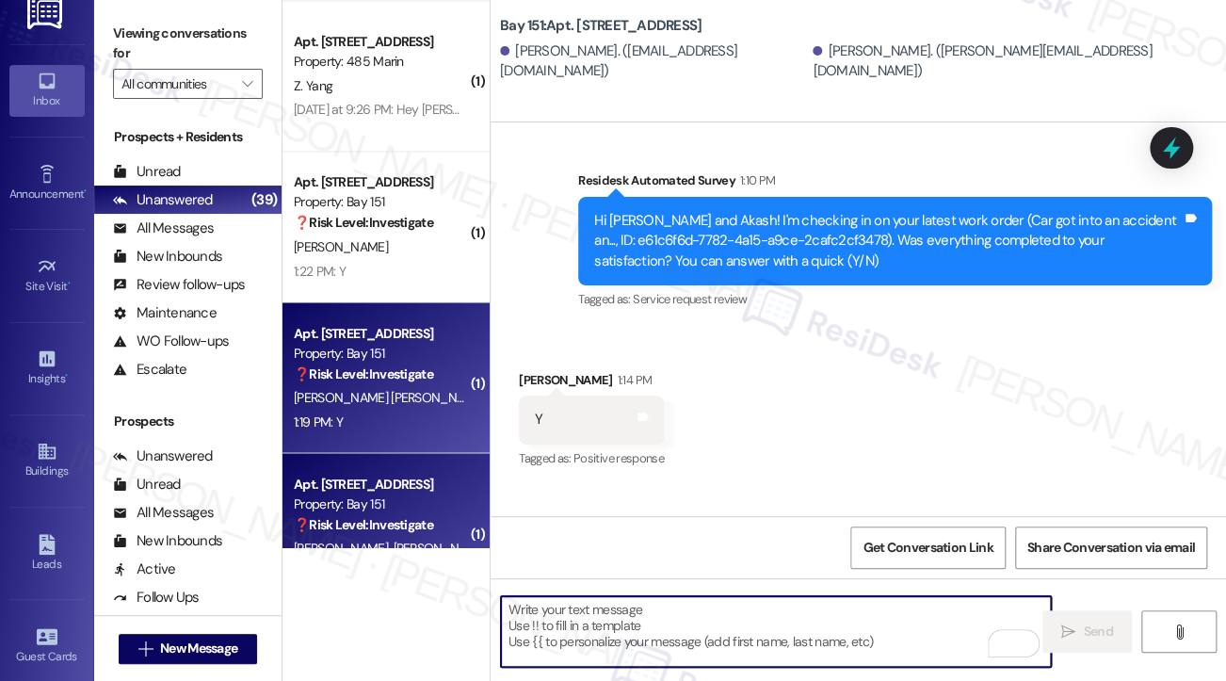
click at [370, 338] on div "Apt. [STREET_ADDRESS]" at bounding box center [381, 333] width 174 height 20
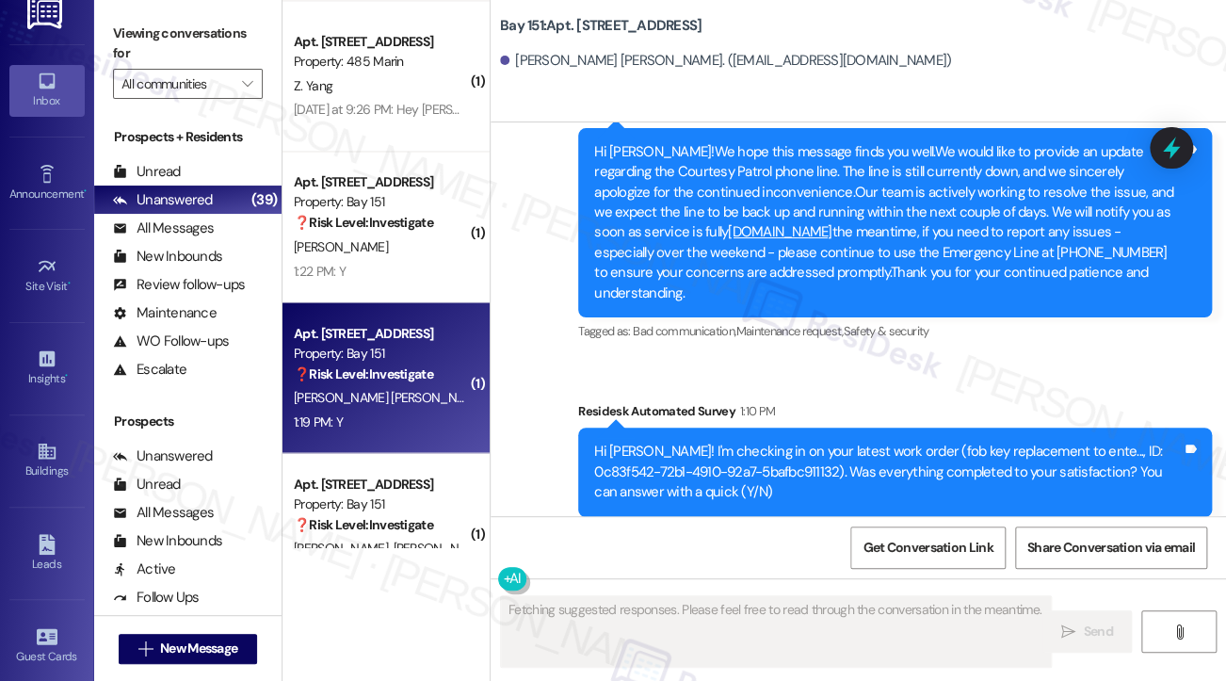
scroll to position [2173, 0]
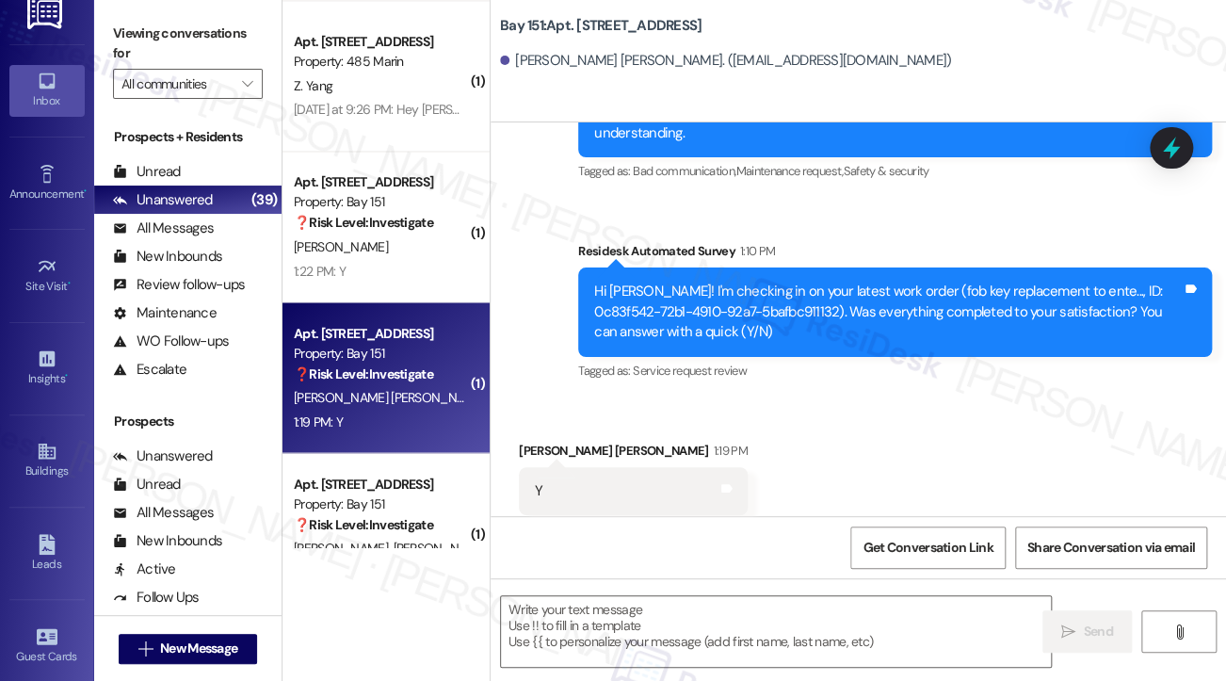
click at [150, 67] on label "Viewing conversations for" at bounding box center [188, 44] width 150 height 50
click at [667, 635] on textarea at bounding box center [776, 631] width 550 height 71
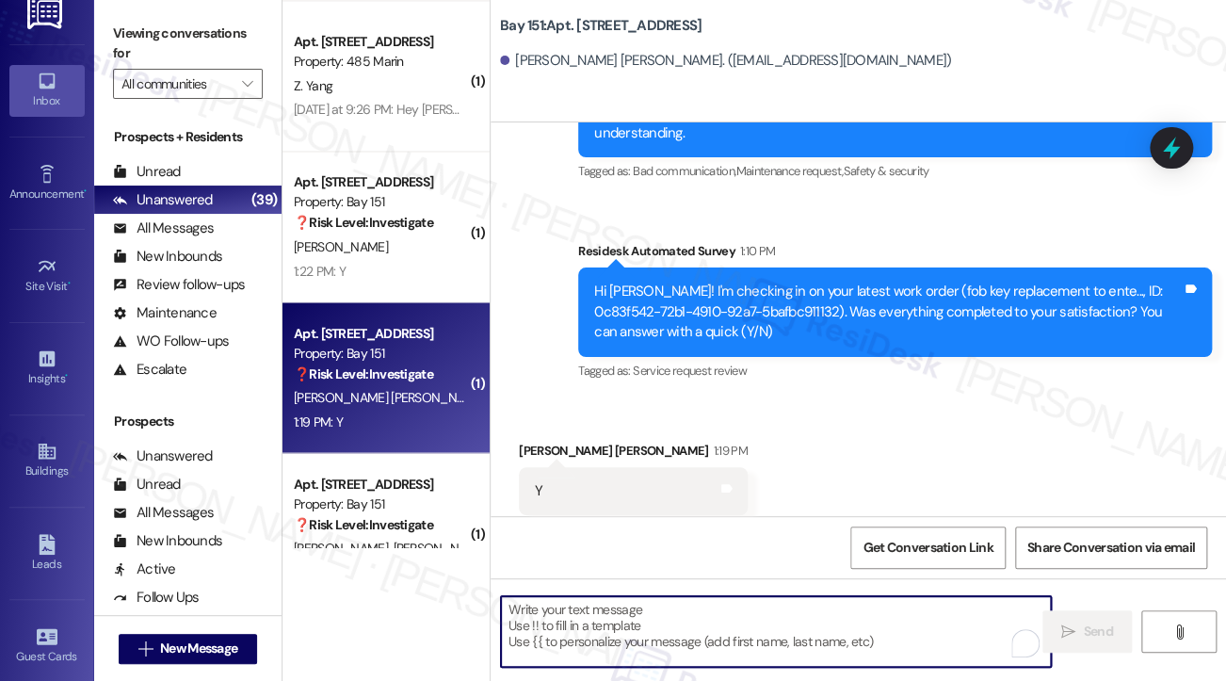
paste textarea "Hi {{first_name}}! I'm glad to hear that the latest work order was completed to…"
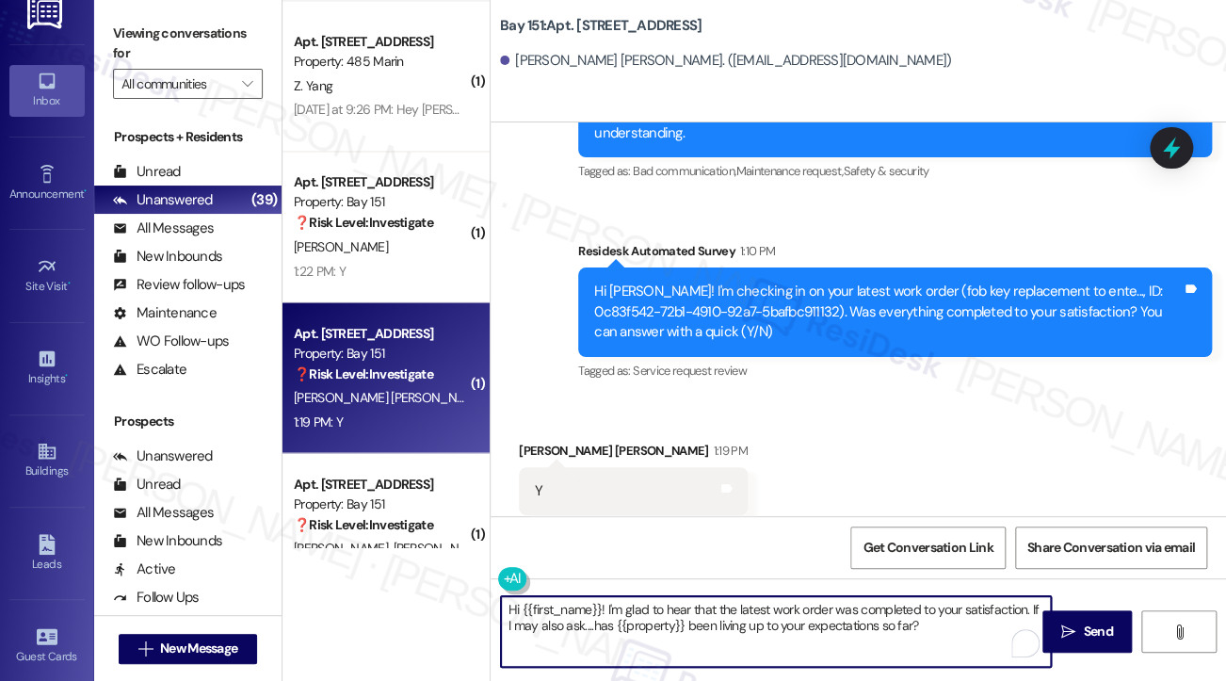
type textarea "Hi {{first_name}}! I'm glad to hear that the latest work order was completed to…"
click at [549, 441] on div "[PERSON_NAME] [PERSON_NAME] 1:19 PM" at bounding box center [633, 454] width 229 height 26
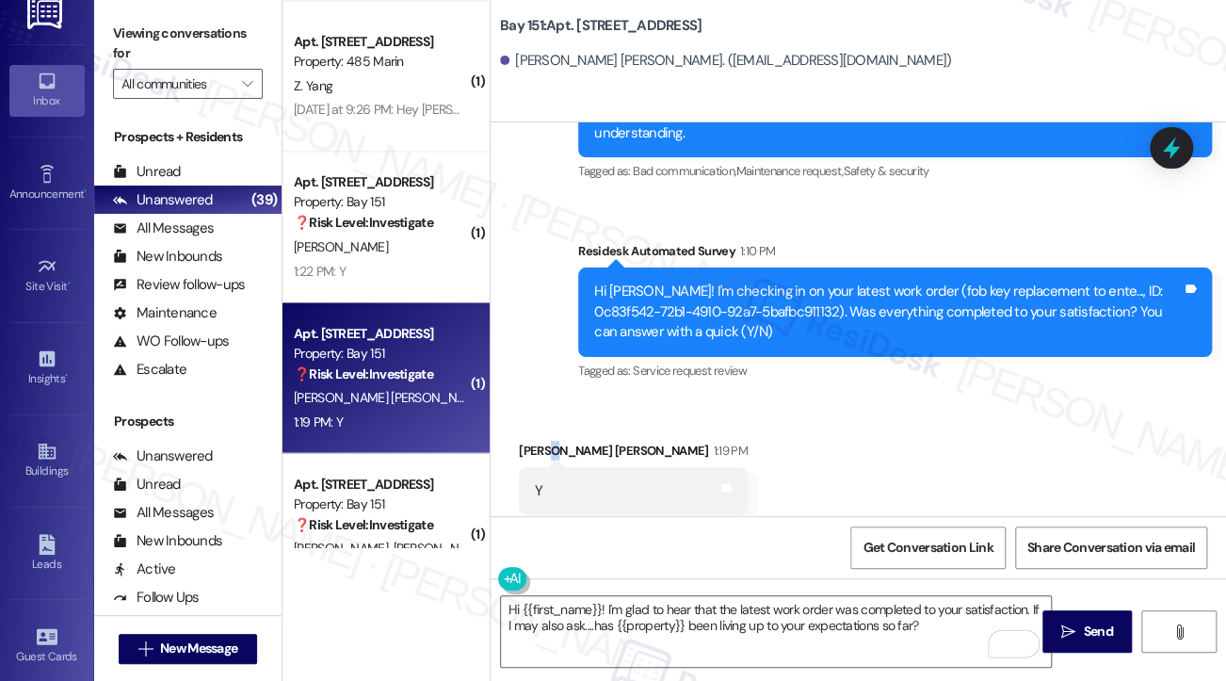
click at [549, 441] on div "[PERSON_NAME] [PERSON_NAME] 1:19 PM" at bounding box center [633, 454] width 229 height 26
click at [783, 633] on textarea "Hi {{first_name}}! I'm glad to hear that the latest work order was completed to…" at bounding box center [776, 631] width 550 height 71
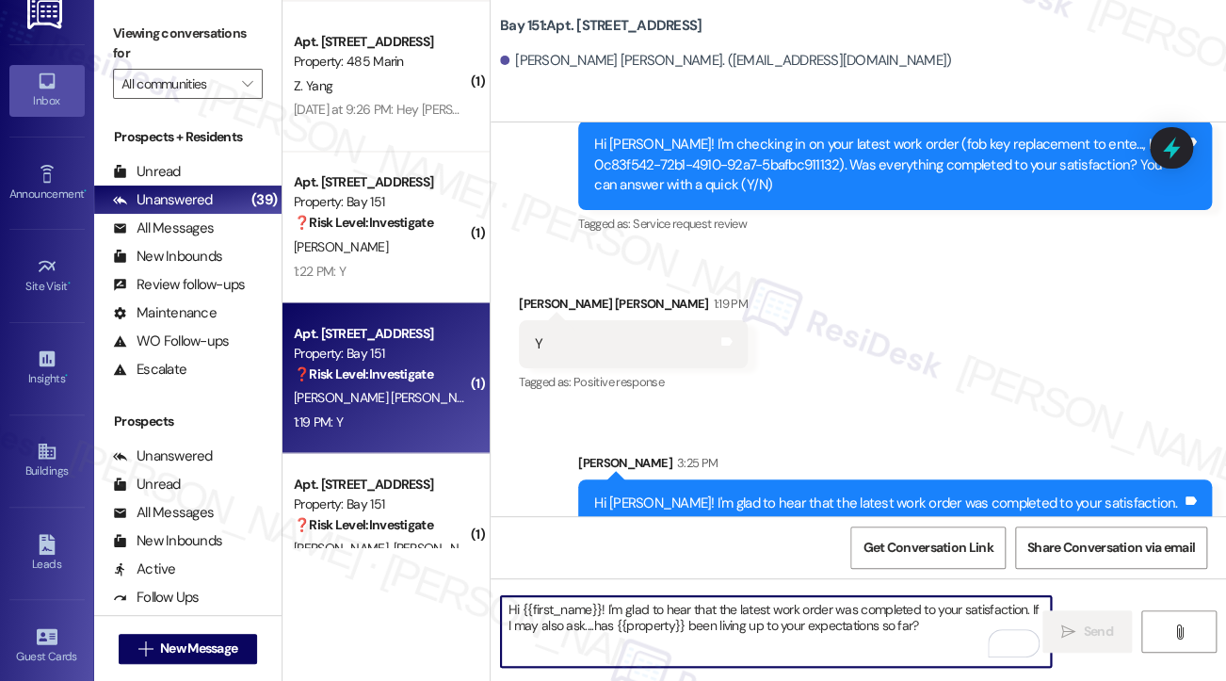
scroll to position [2325, 0]
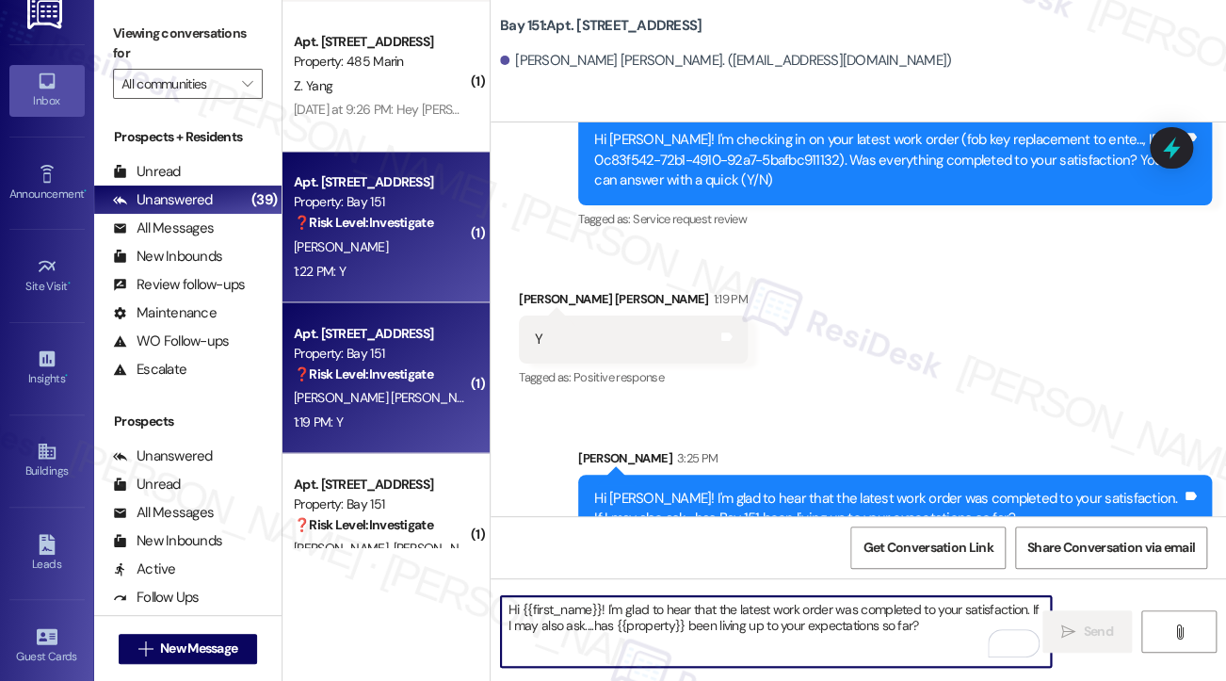
click at [418, 225] on strong "❓ Risk Level: Investigate" at bounding box center [363, 222] width 139 height 17
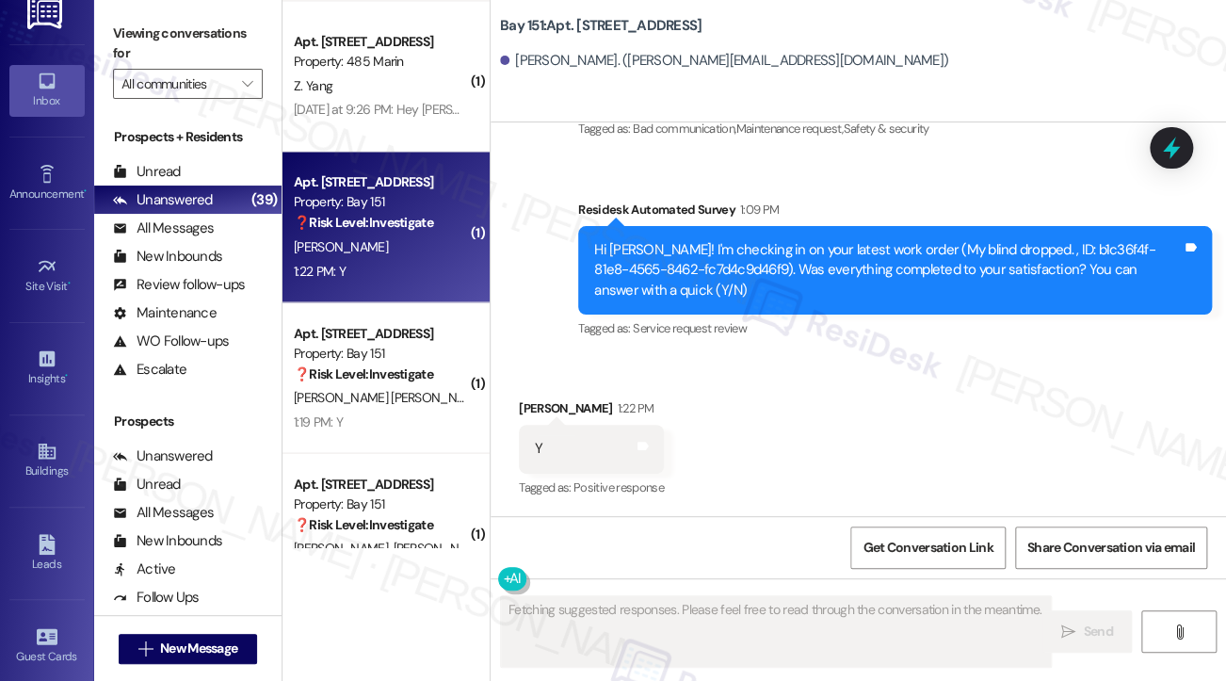
scroll to position [1122, 0]
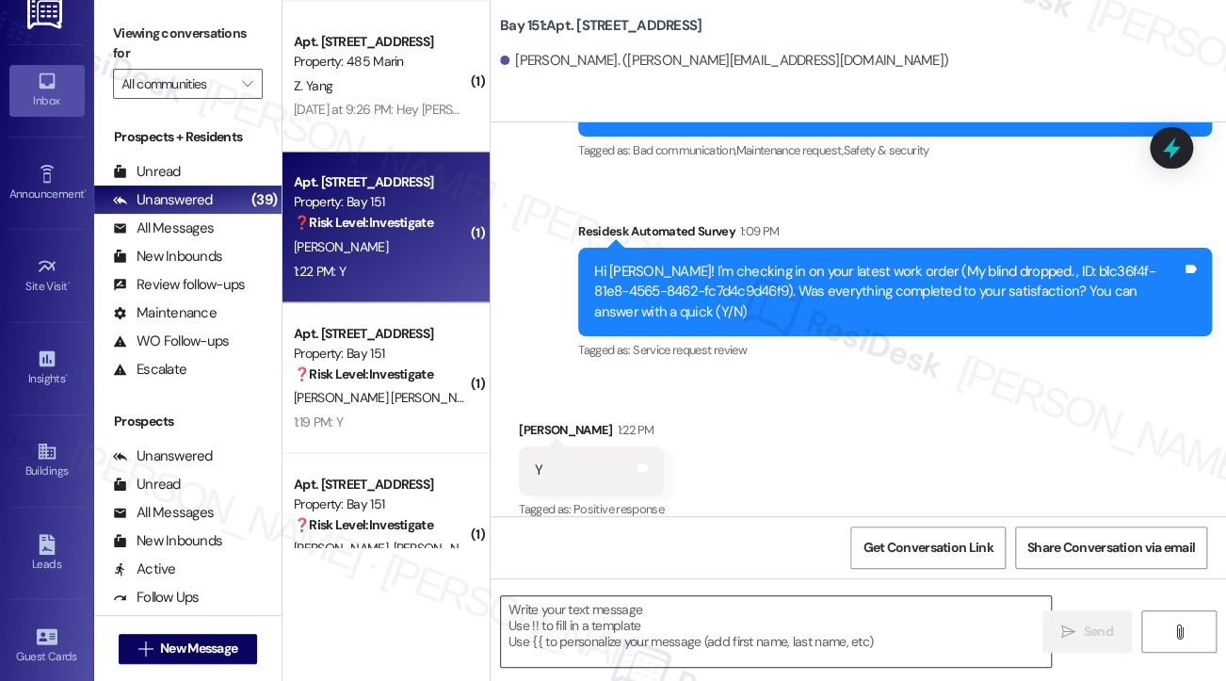
click at [962, 628] on textarea at bounding box center [776, 631] width 550 height 71
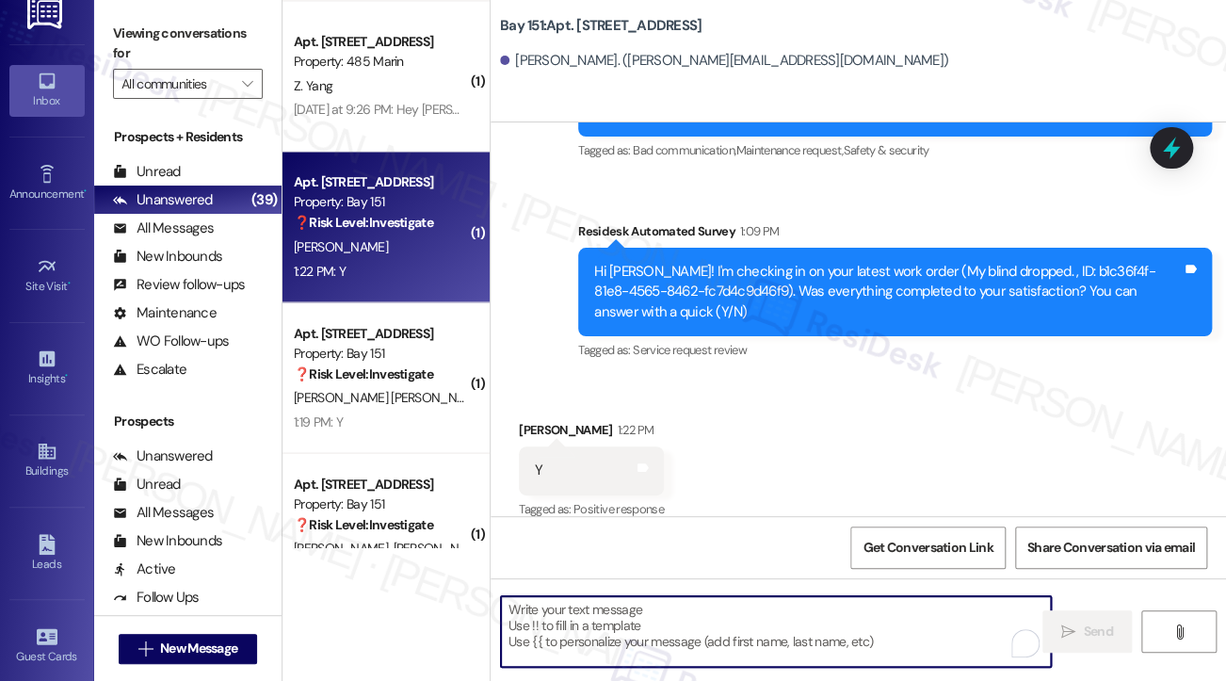
paste textarea "Hi {{first_name}}! I'm glad to hear that the latest work order was completed to…"
type textarea "Hi {{first_name}}! I'm glad to hear that the latest work order was completed to…"
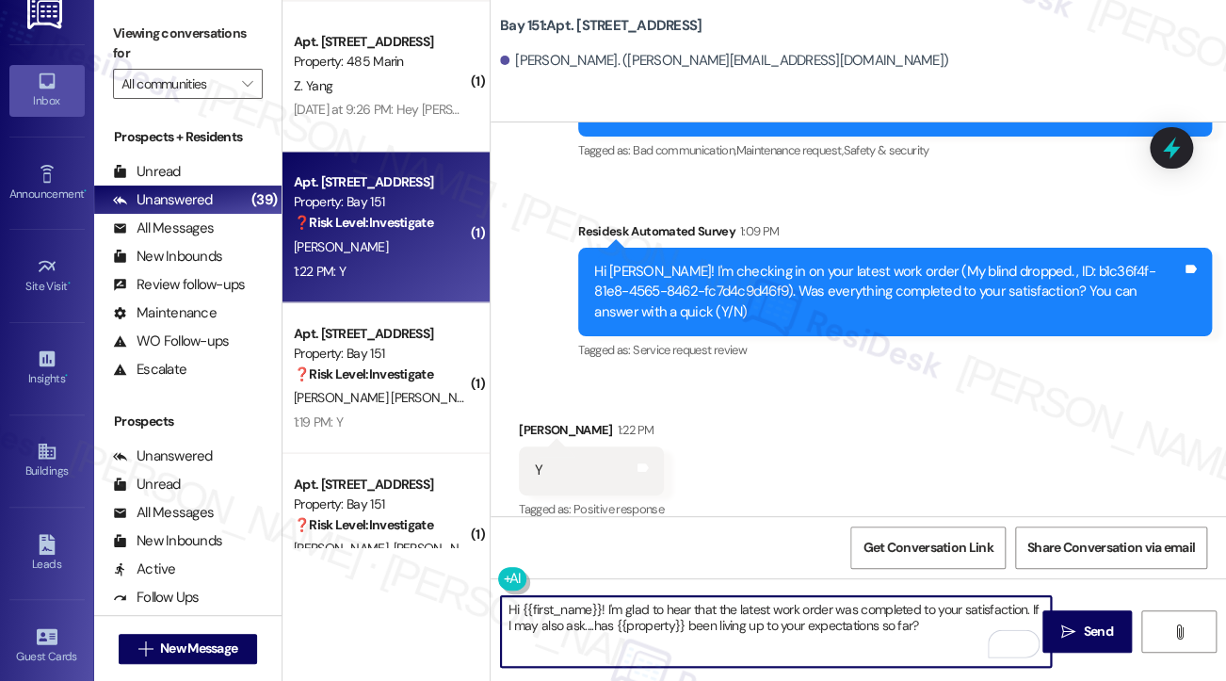
click at [722, 617] on textarea "Hi {{first_name}}! I'm glad to hear that the latest work order was completed to…" at bounding box center [776, 631] width 550 height 71
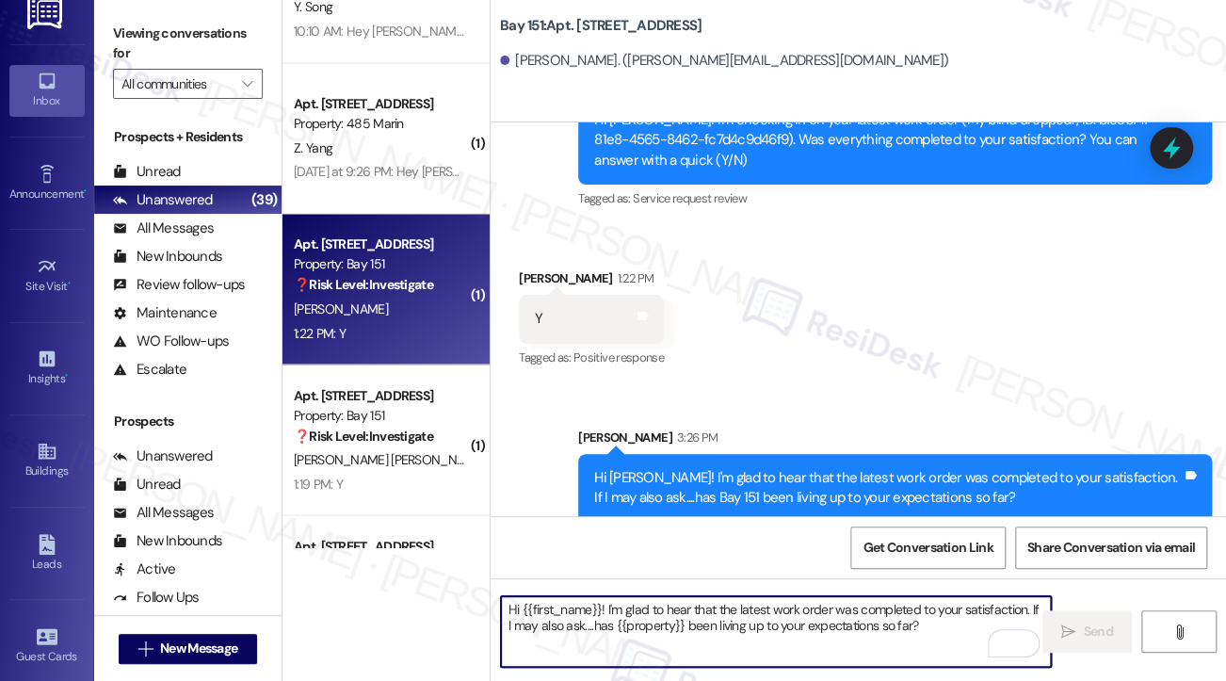
scroll to position [4274, 0]
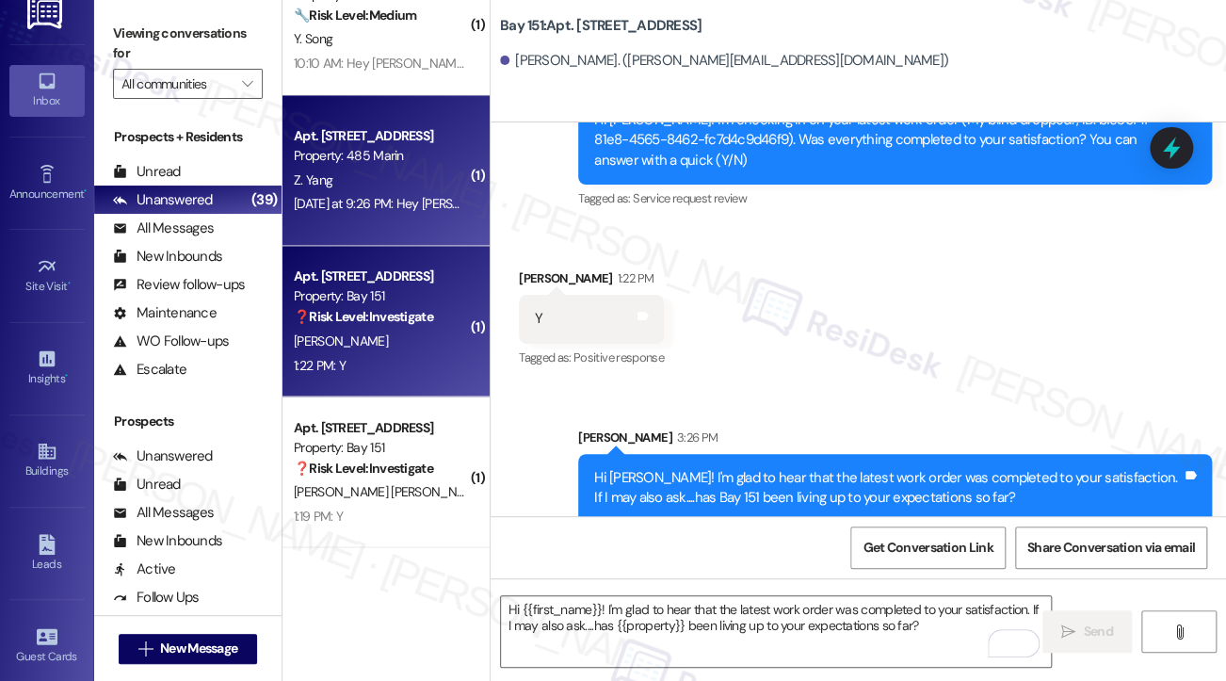
click at [418, 234] on div "Apt. [STREET_ADDRESS] Property: 485 [PERSON_NAME] [DATE] at 9:26 PM: Hey [PERSO…" at bounding box center [386, 170] width 207 height 151
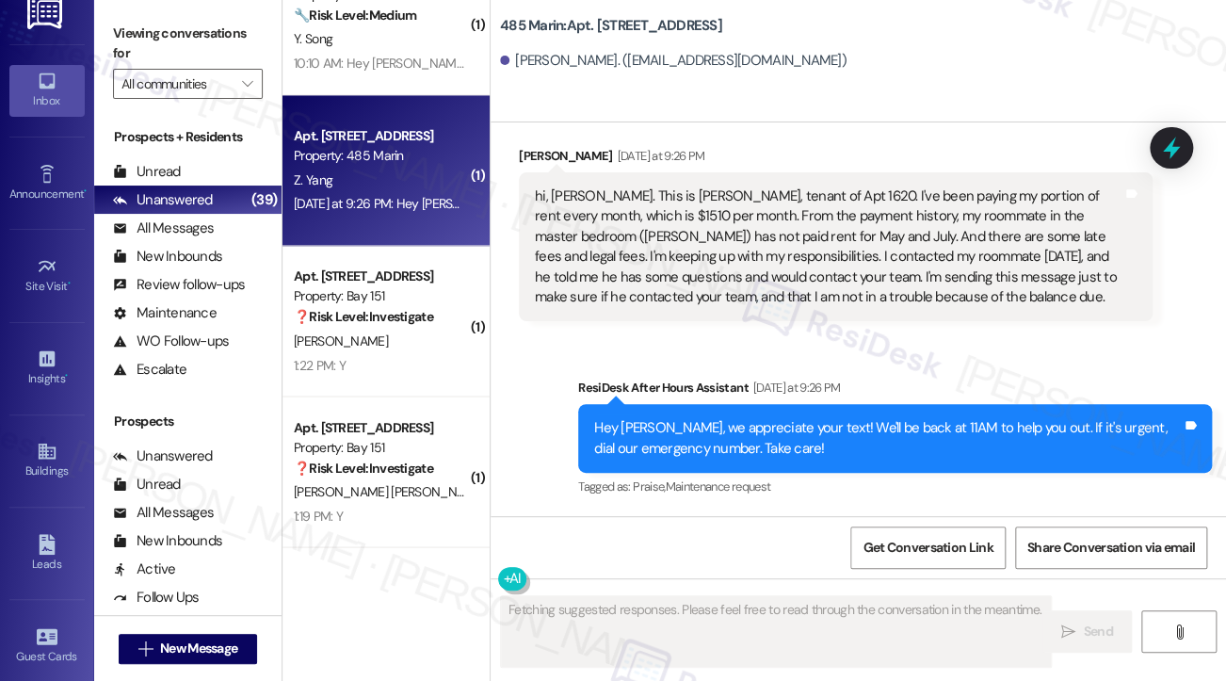
scroll to position [144, 0]
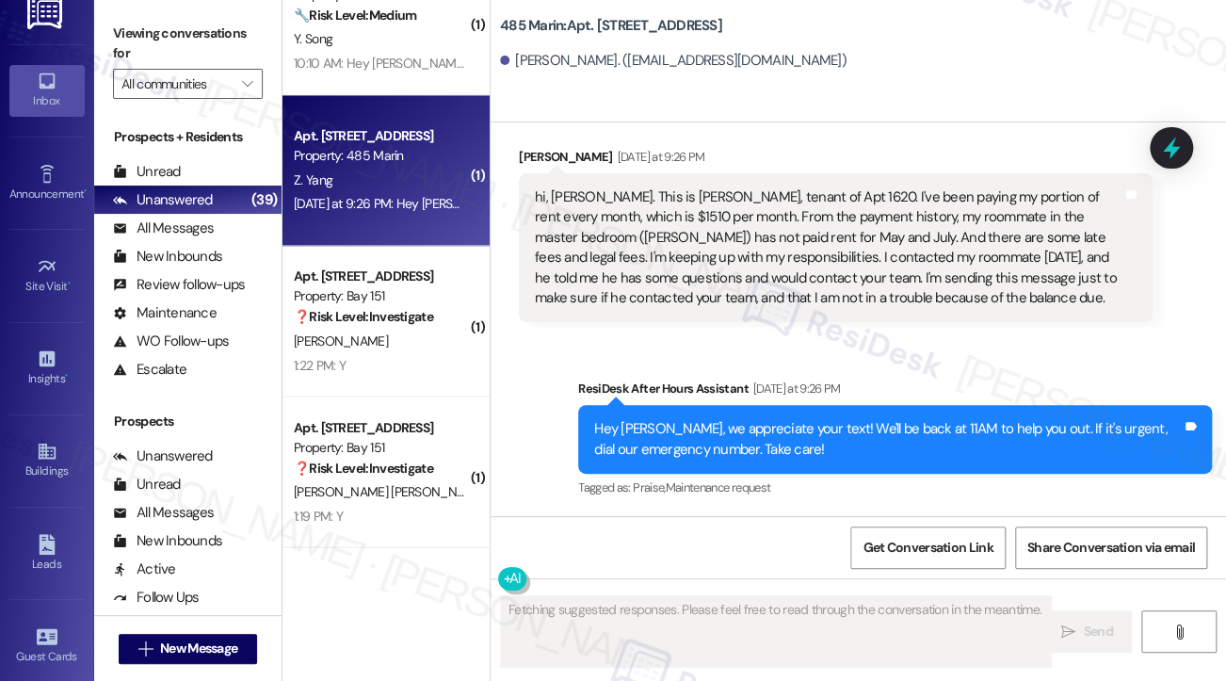
click at [703, 214] on div "hi, [PERSON_NAME]. This is [PERSON_NAME], tenant of Apt 1620. I've been paying …" at bounding box center [829, 247] width 588 height 121
click at [702, 214] on div "hi, [PERSON_NAME]. This is [PERSON_NAME], tenant of Apt 1620. I've been paying …" at bounding box center [829, 247] width 588 height 121
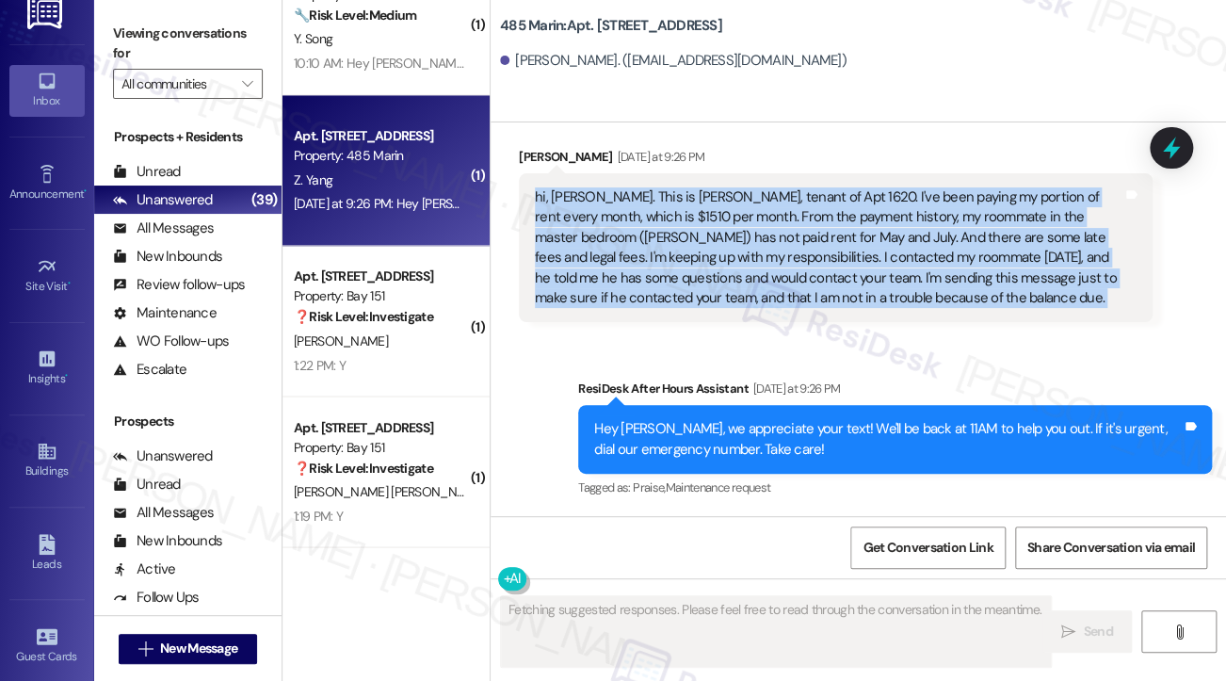
click at [701, 215] on div "hi, [PERSON_NAME]. This is [PERSON_NAME], tenant of Apt 1620. I've been paying …" at bounding box center [829, 247] width 588 height 121
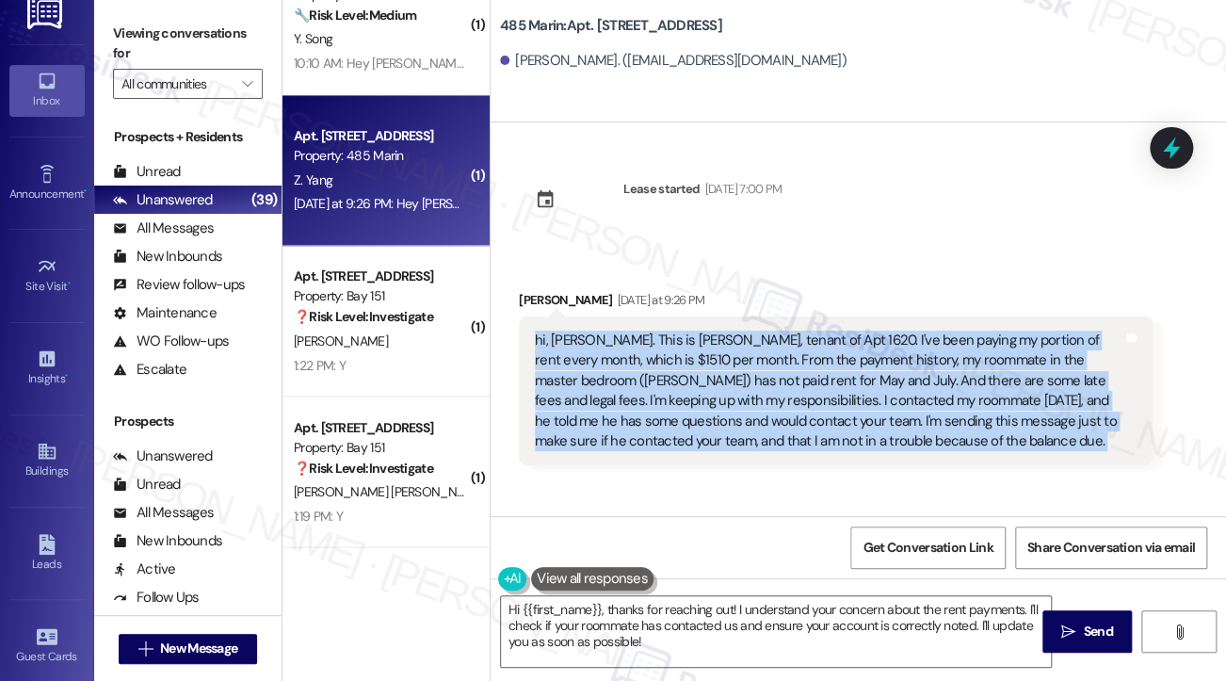
scroll to position [0, 0]
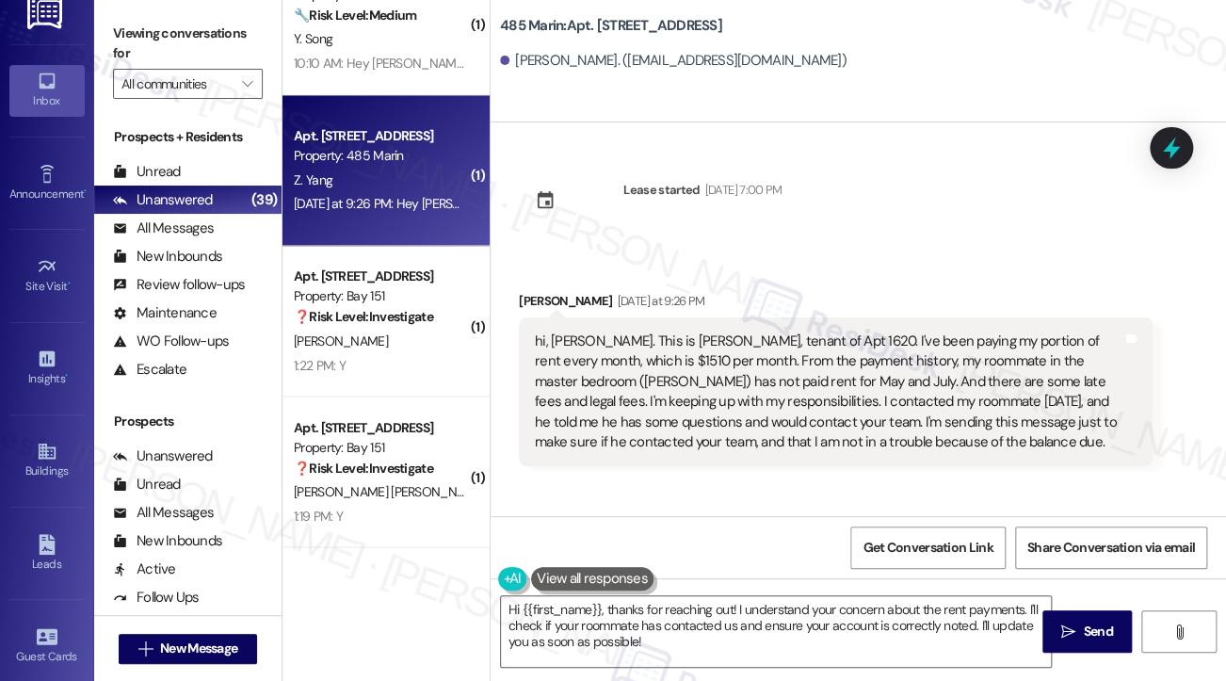
click at [555, 291] on div "[PERSON_NAME] [DATE] at 9:26 PM" at bounding box center [836, 304] width 634 height 26
copy div "[PERSON_NAME]"
click at [215, 647] on span "New Message" at bounding box center [198, 648] width 77 height 20
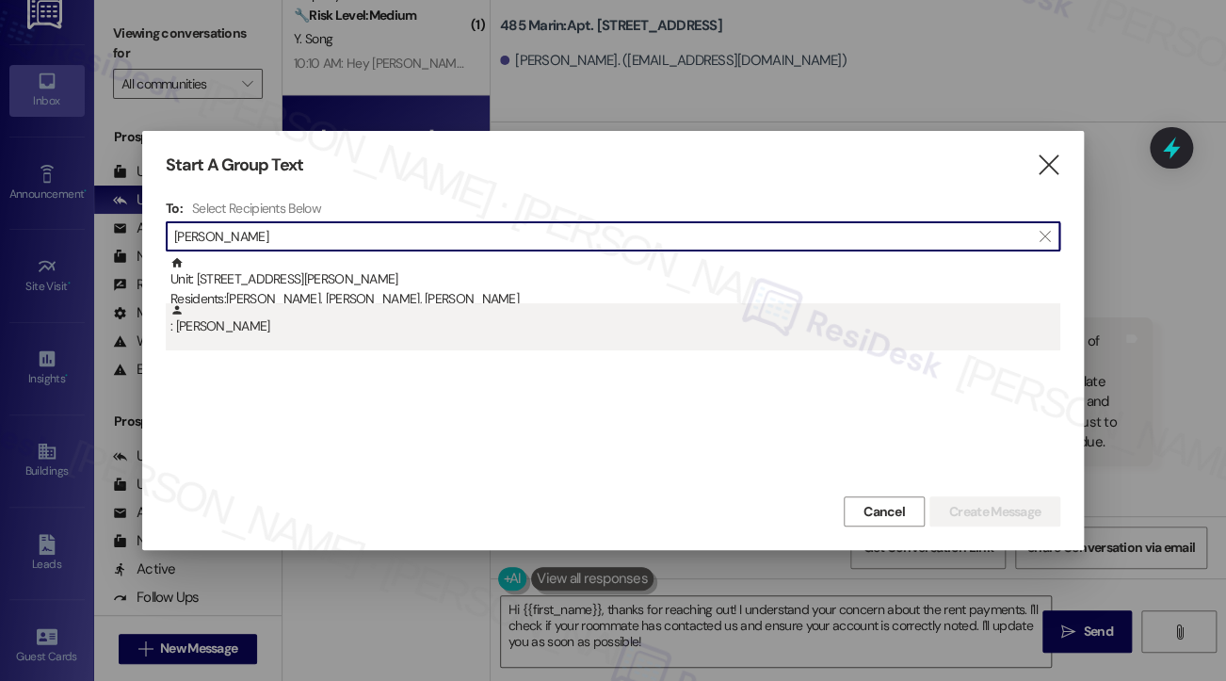
type input "[PERSON_NAME]"
click at [422, 303] on div ": [PERSON_NAME]" at bounding box center [615, 319] width 890 height 33
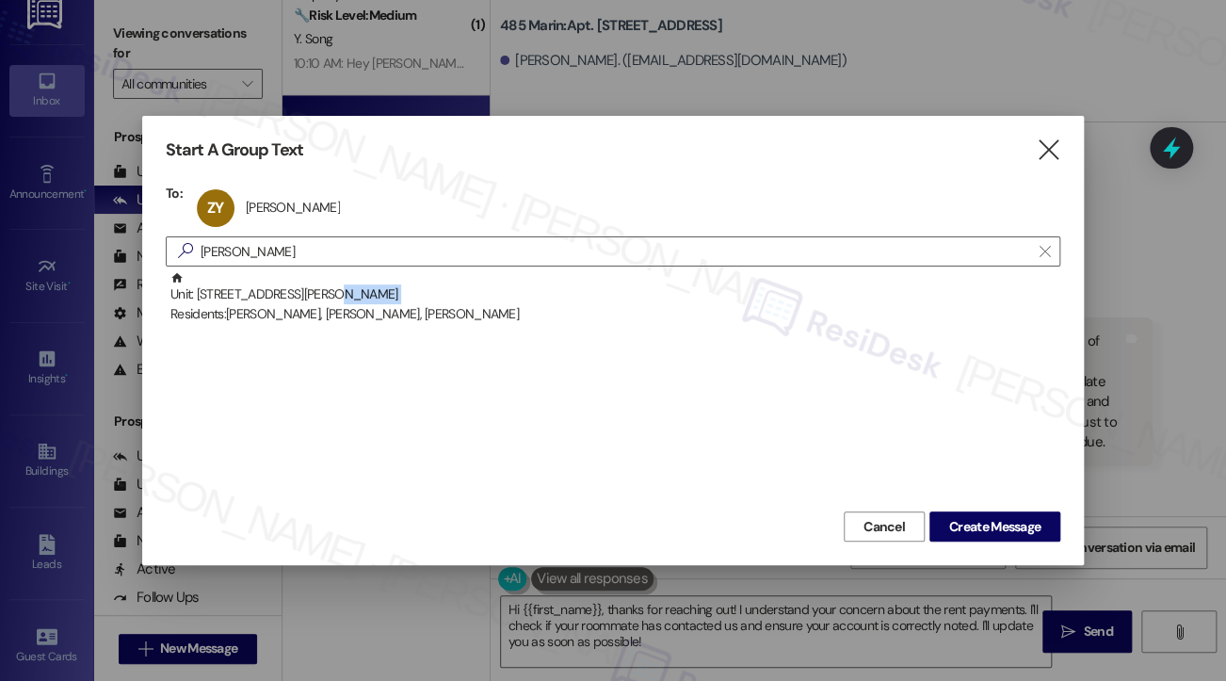
click at [422, 302] on div "Unit: [STREET_ADDRESS][PERSON_NAME] Residents: [PERSON_NAME], [PERSON_NAME], [P…" at bounding box center [615, 298] width 890 height 54
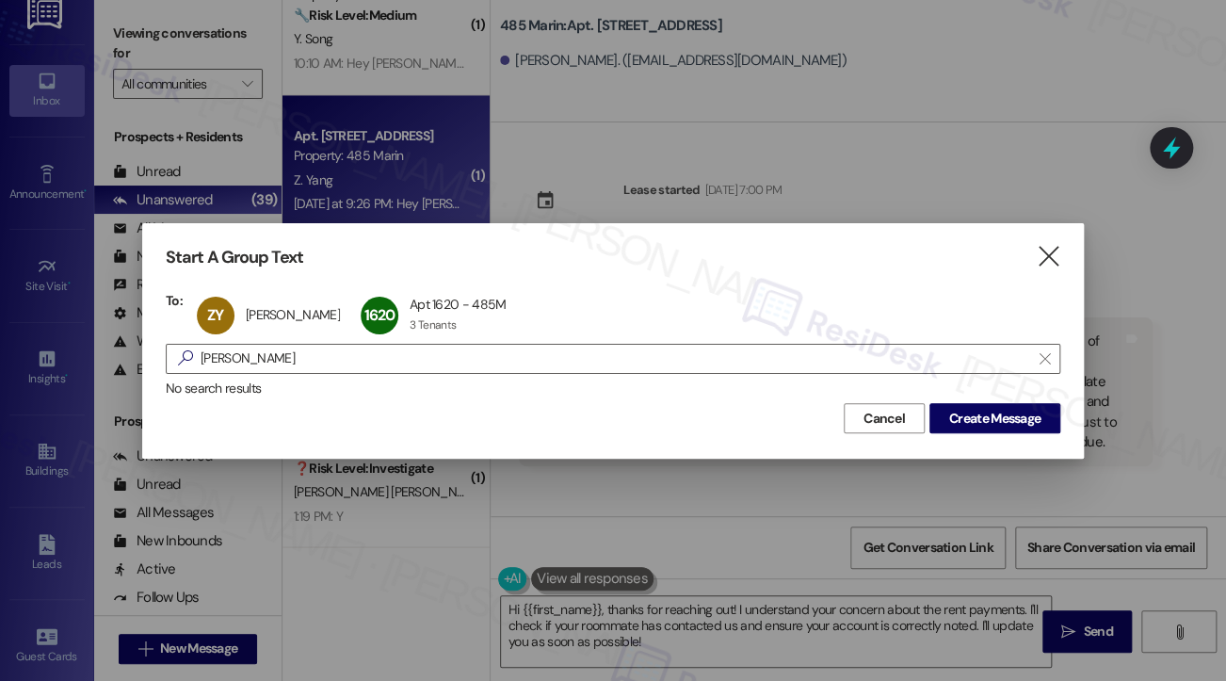
click at [1065, 259] on div "Start A Group Text  To: ZY [PERSON_NAME] [PERSON_NAME] click to remove 1620 Ap…" at bounding box center [613, 340] width 942 height 234
click at [1047, 255] on icon "" at bounding box center [1047, 257] width 25 height 20
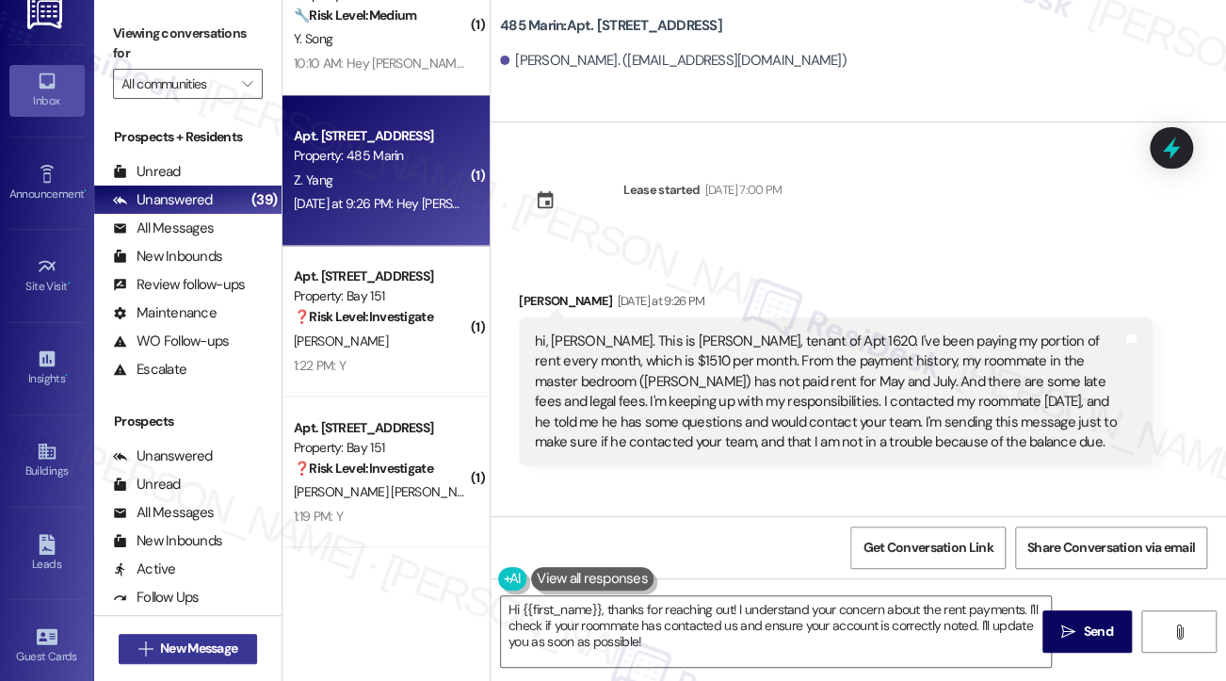
click at [222, 647] on span "New Message" at bounding box center [198, 648] width 77 height 20
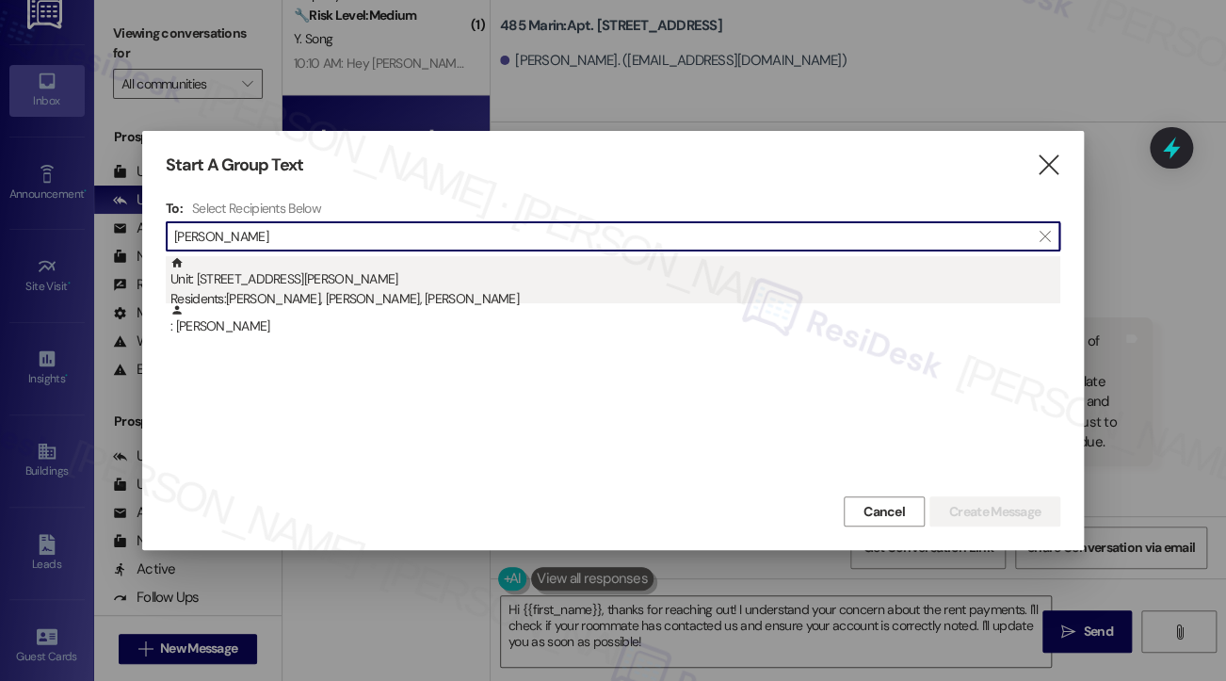
type input "[PERSON_NAME]"
click at [334, 266] on div "Unit: [STREET_ADDRESS][PERSON_NAME] Residents: [PERSON_NAME], [PERSON_NAME], [P…" at bounding box center [615, 283] width 890 height 54
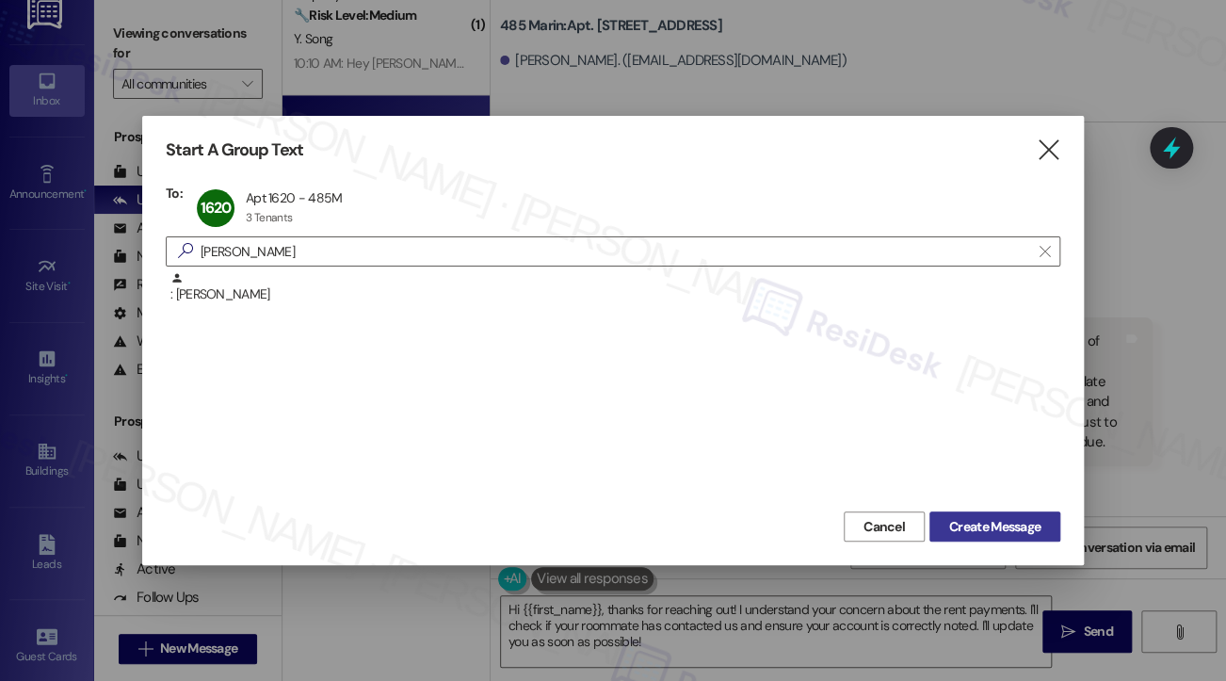
click at [988, 523] on span "Create Message" at bounding box center [994, 527] width 91 height 20
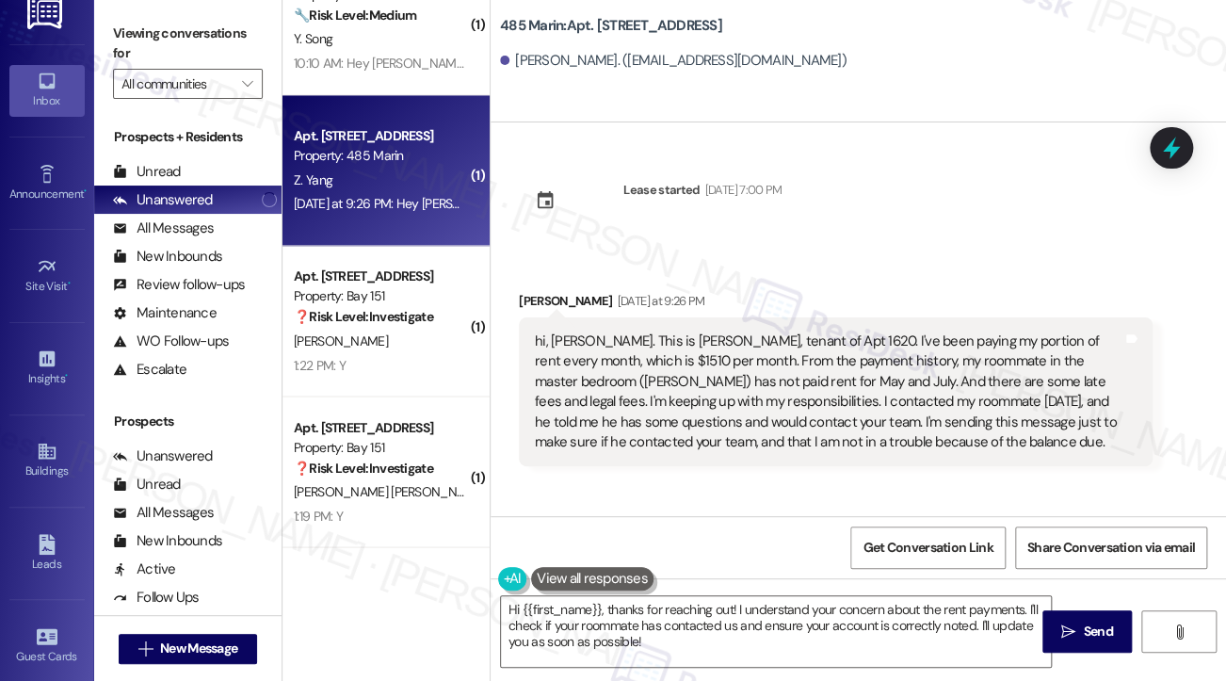
click at [784, 384] on div "hi, [PERSON_NAME]. This is [PERSON_NAME], tenant of Apt 1620. I've been paying …" at bounding box center [829, 391] width 588 height 121
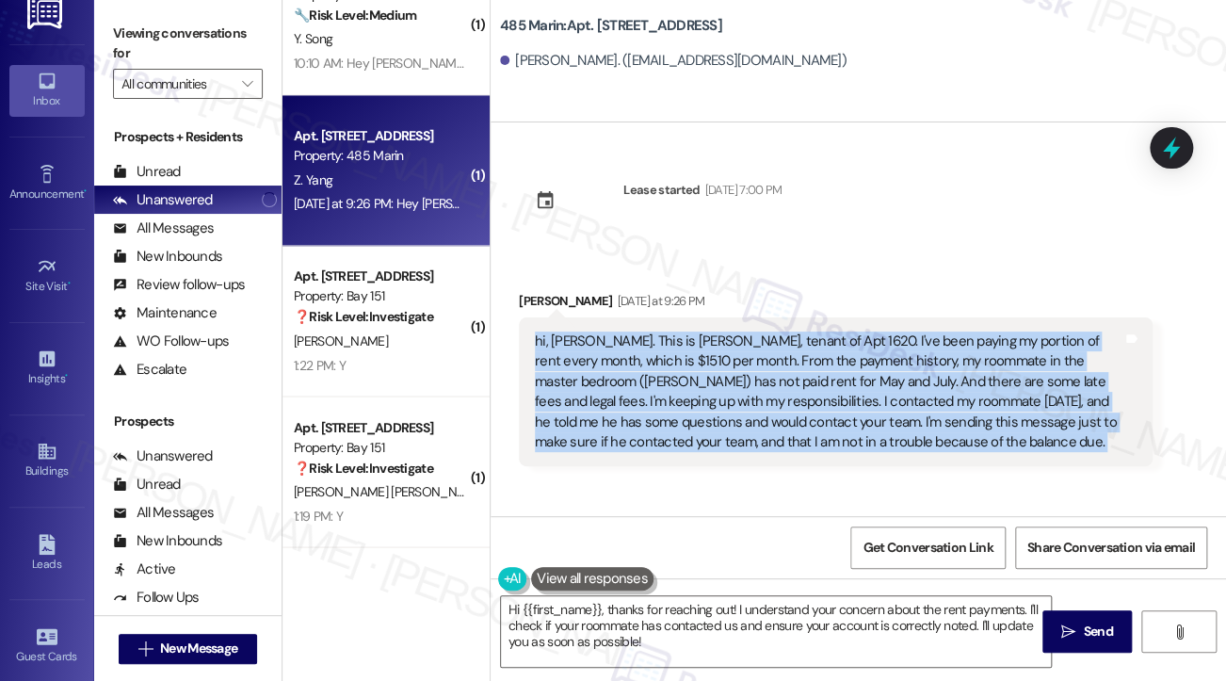
click at [784, 384] on div "hi, [PERSON_NAME]. This is [PERSON_NAME], tenant of Apt 1620. I've been paying …" at bounding box center [829, 391] width 588 height 121
copy div "hi, [PERSON_NAME]. This is [PERSON_NAME], tenant of Apt 1620. I've been paying …"
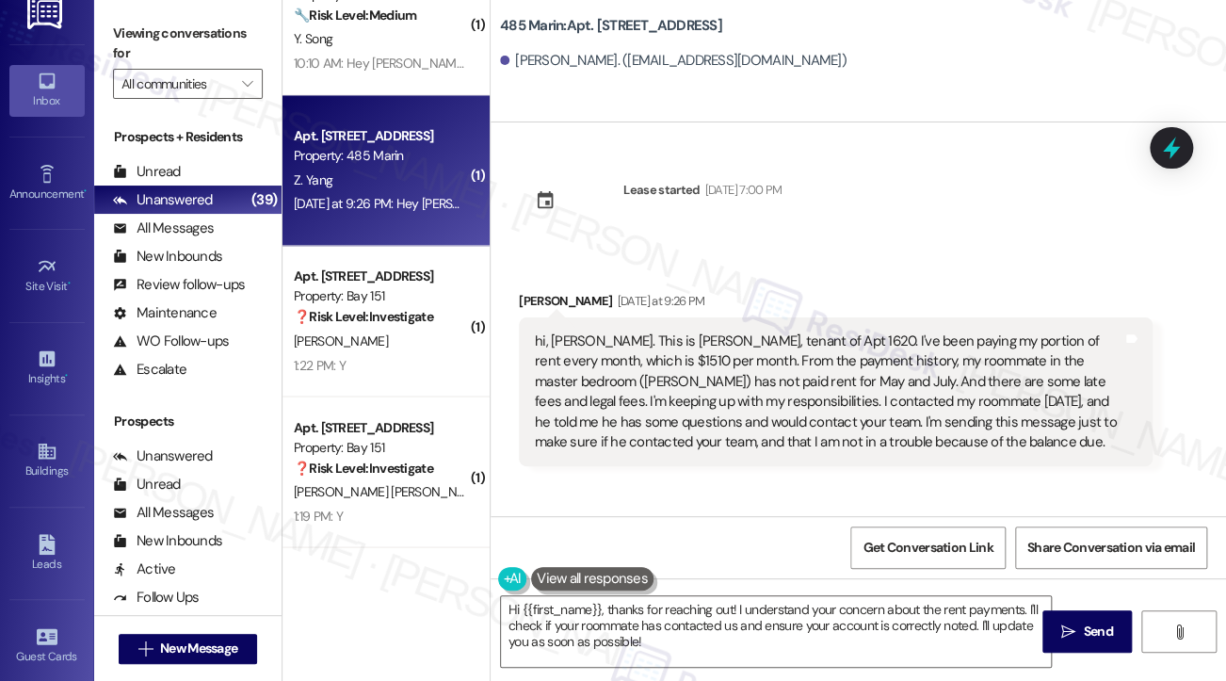
click at [150, 33] on label "Viewing conversations for" at bounding box center [188, 44] width 150 height 50
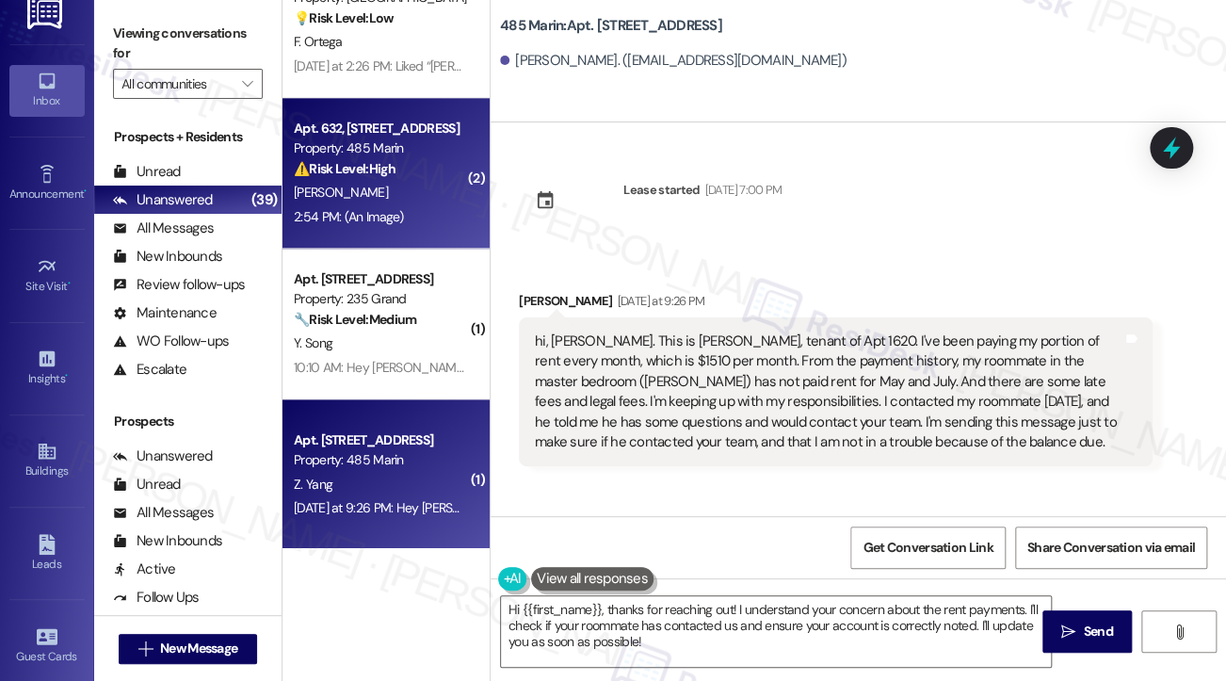
scroll to position [4086, 0]
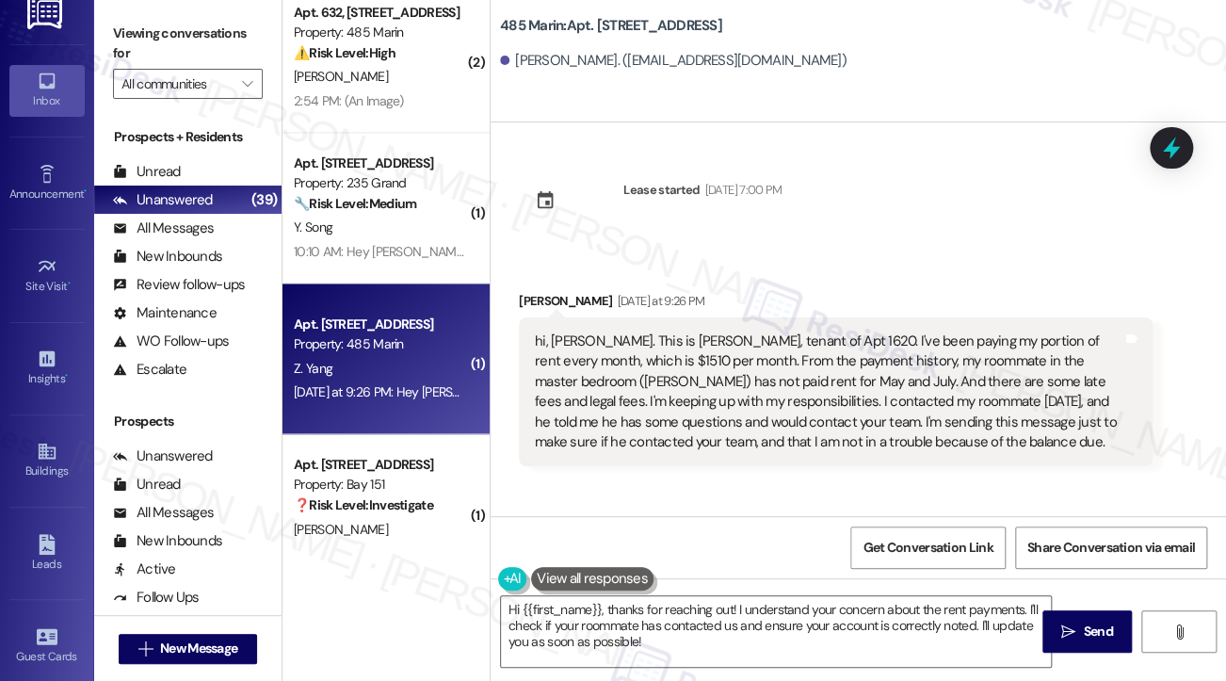
click at [139, 37] on label "Viewing conversations for" at bounding box center [188, 44] width 150 height 50
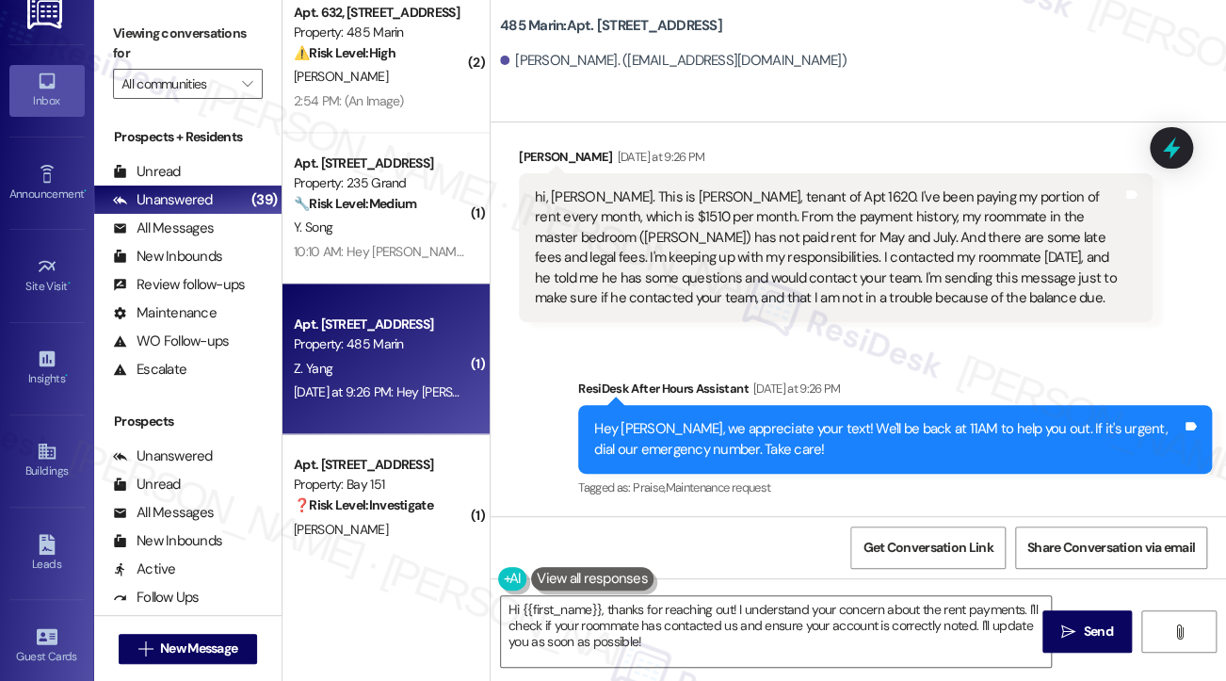
click at [541, 150] on div "[PERSON_NAME] [DATE] at 9:26 PM" at bounding box center [836, 160] width 634 height 26
click at [540, 151] on div "[PERSON_NAME] [DATE] at 9:26 PM" at bounding box center [836, 160] width 634 height 26
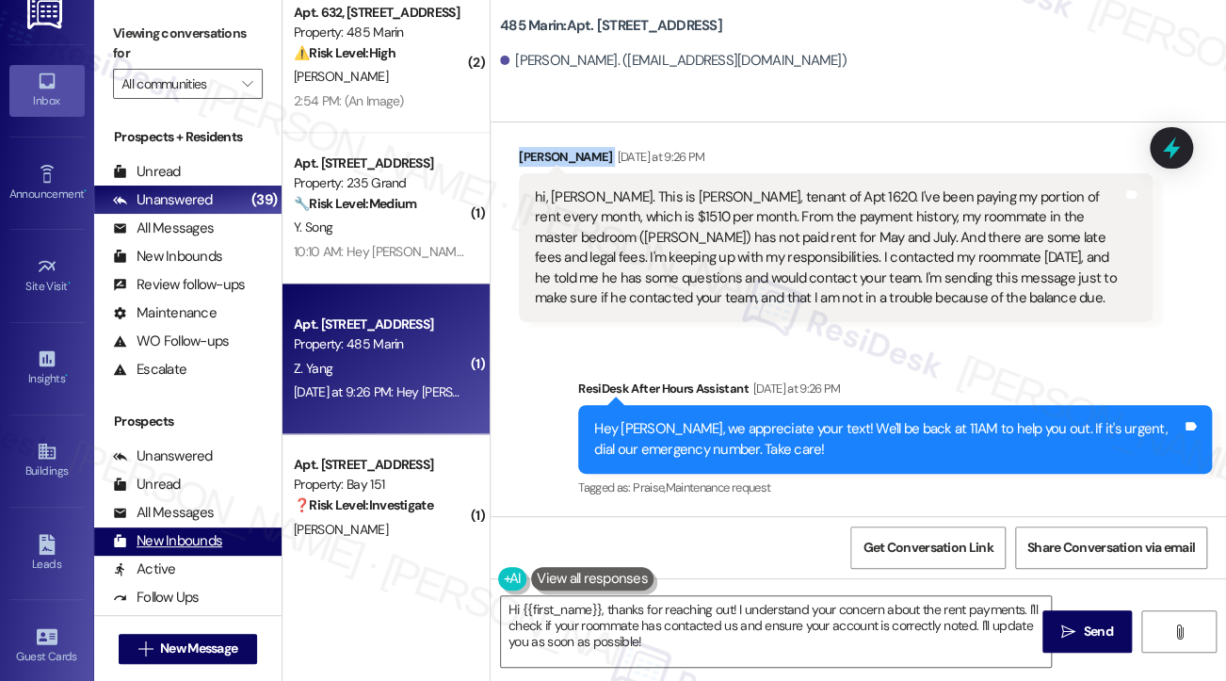
copy div "[PERSON_NAME]"
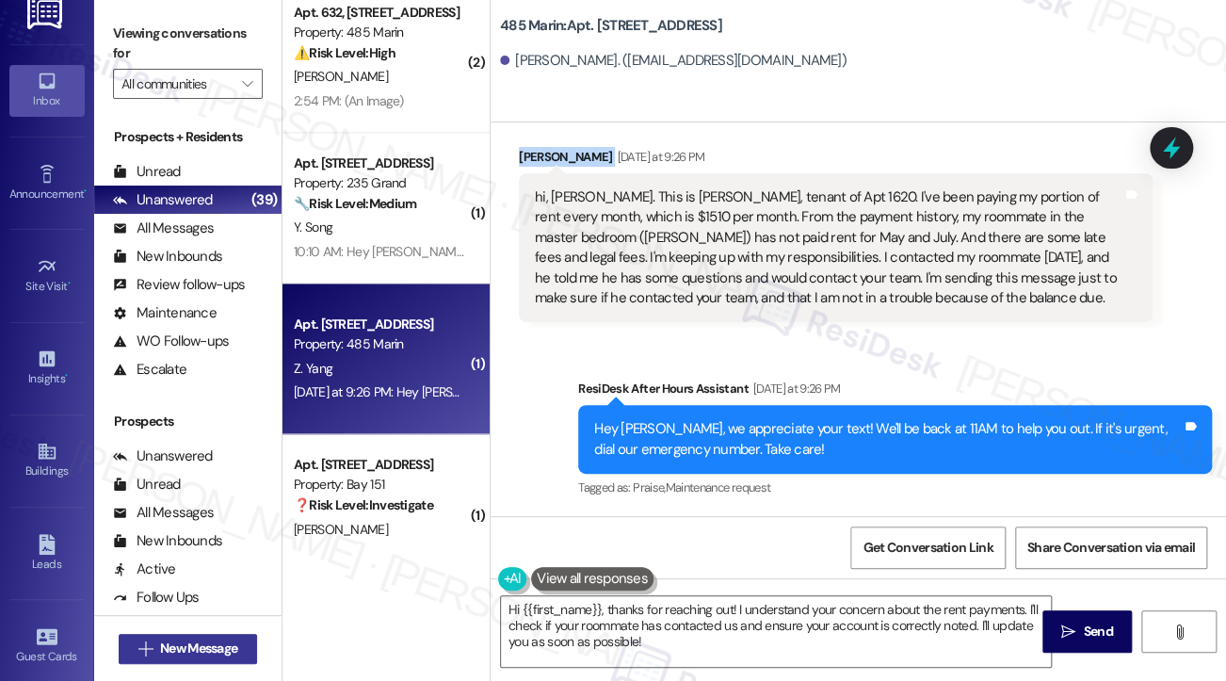
click at [189, 650] on span "New Message" at bounding box center [198, 648] width 77 height 20
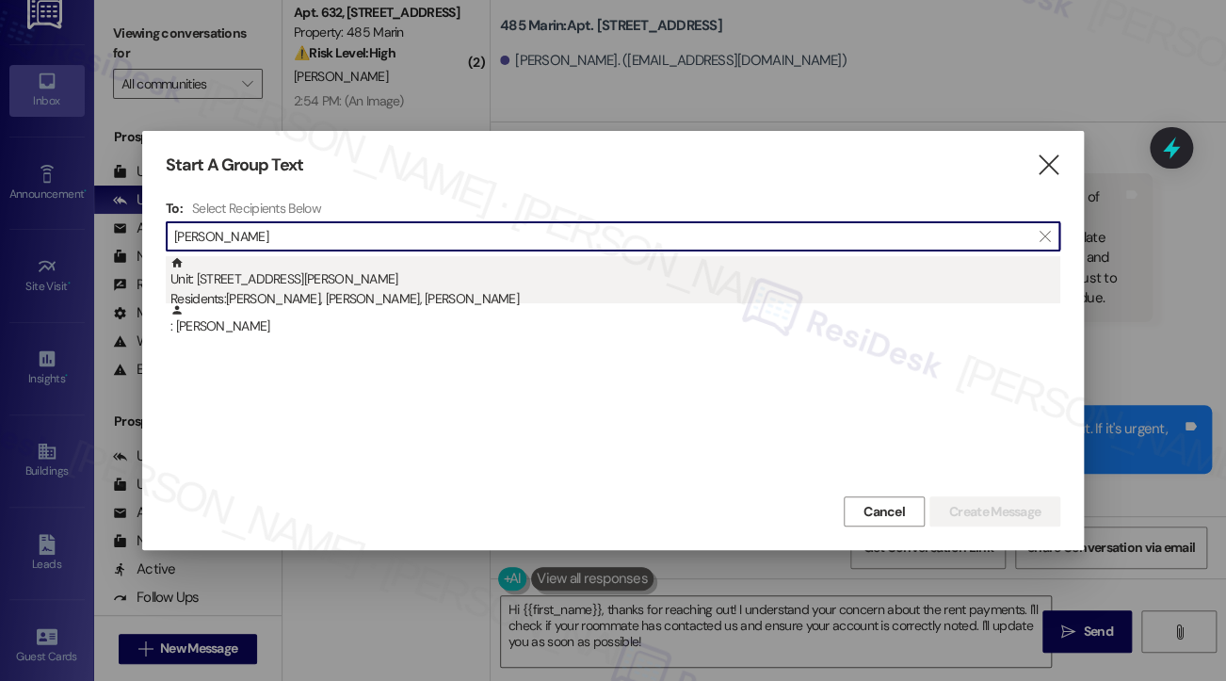
type input "[PERSON_NAME]"
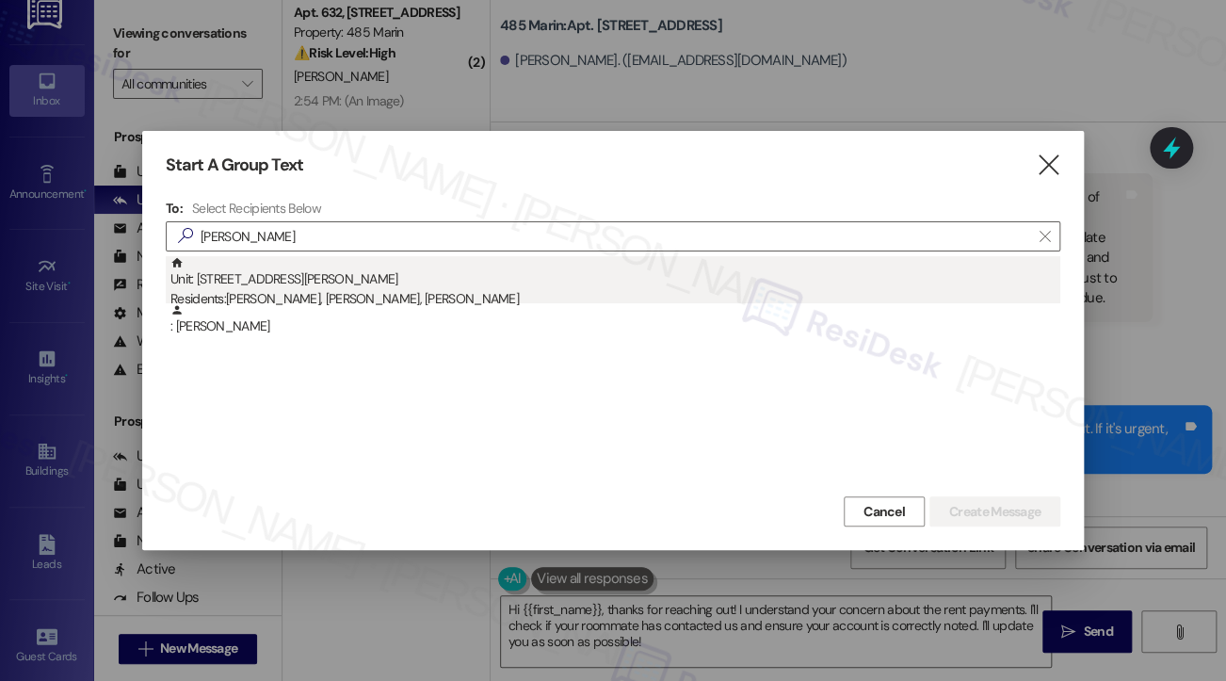
click at [433, 290] on div "Residents: [PERSON_NAME], [PERSON_NAME], [PERSON_NAME]" at bounding box center [615, 299] width 890 height 20
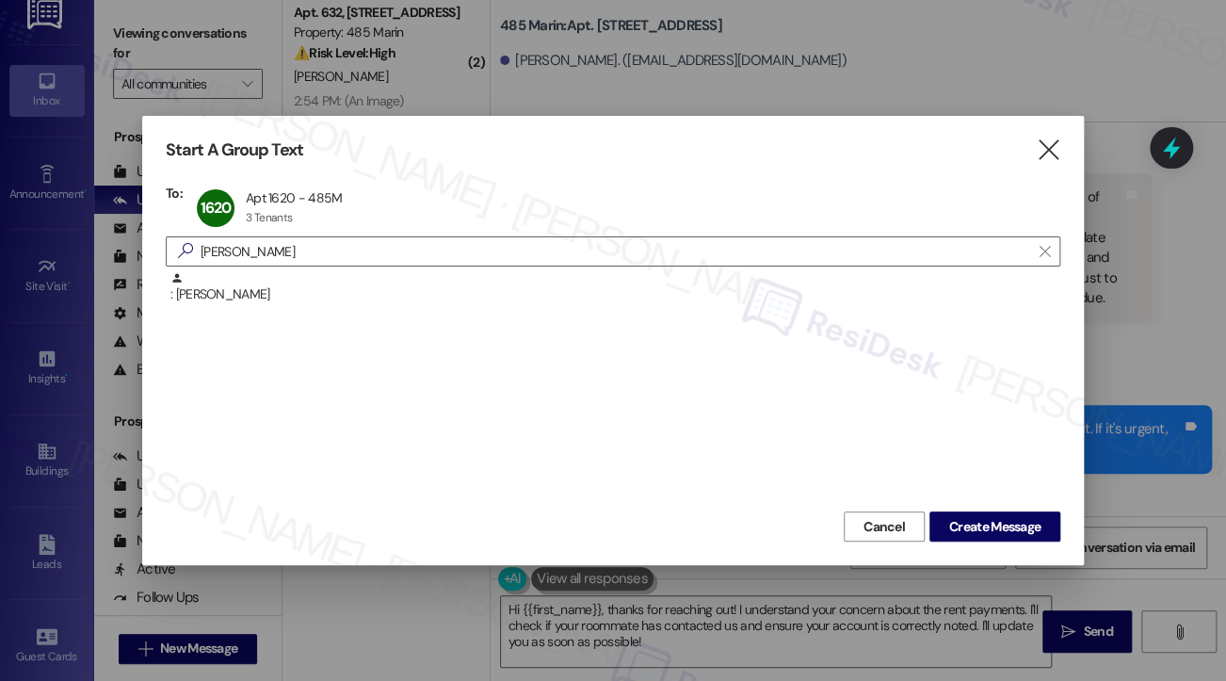
click at [952, 509] on div "Cancel Create Message" at bounding box center [613, 524] width 895 height 35
click at [955, 515] on button "Create Message" at bounding box center [994, 526] width 131 height 30
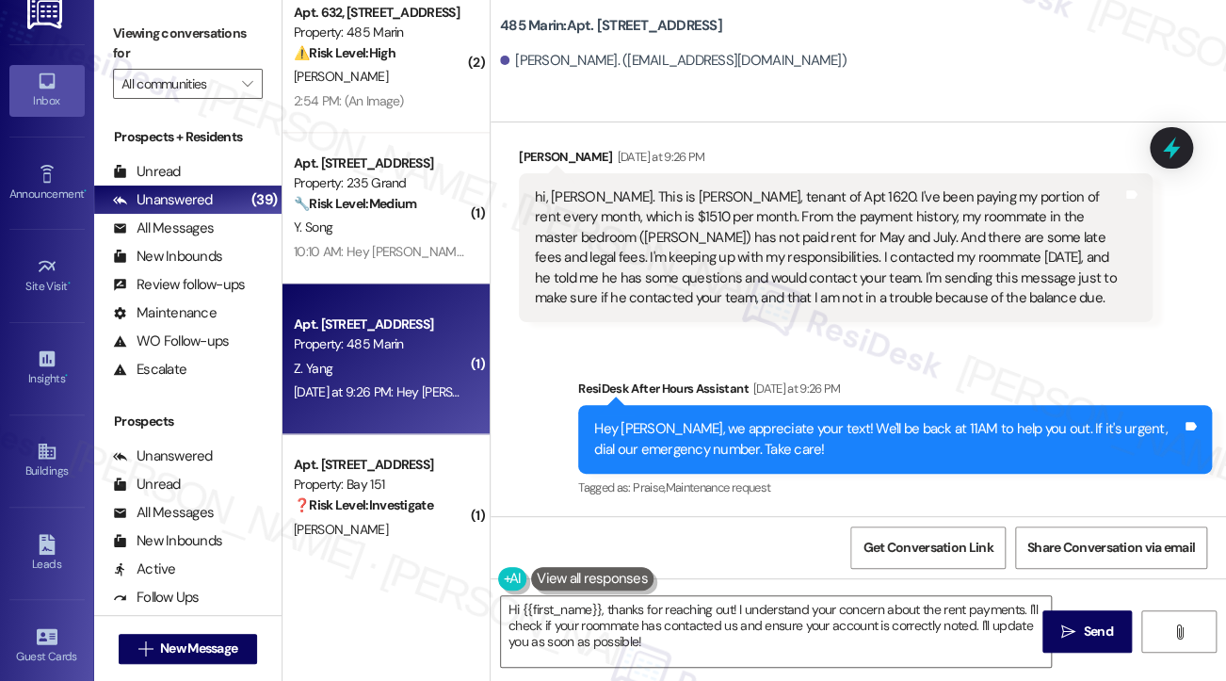
click at [123, 44] on label "Viewing conversations for" at bounding box center [188, 44] width 150 height 50
click at [670, 622] on textarea "Hi {{first_name}}, thanks for reaching out! I understand your concern about the…" at bounding box center [776, 631] width 550 height 71
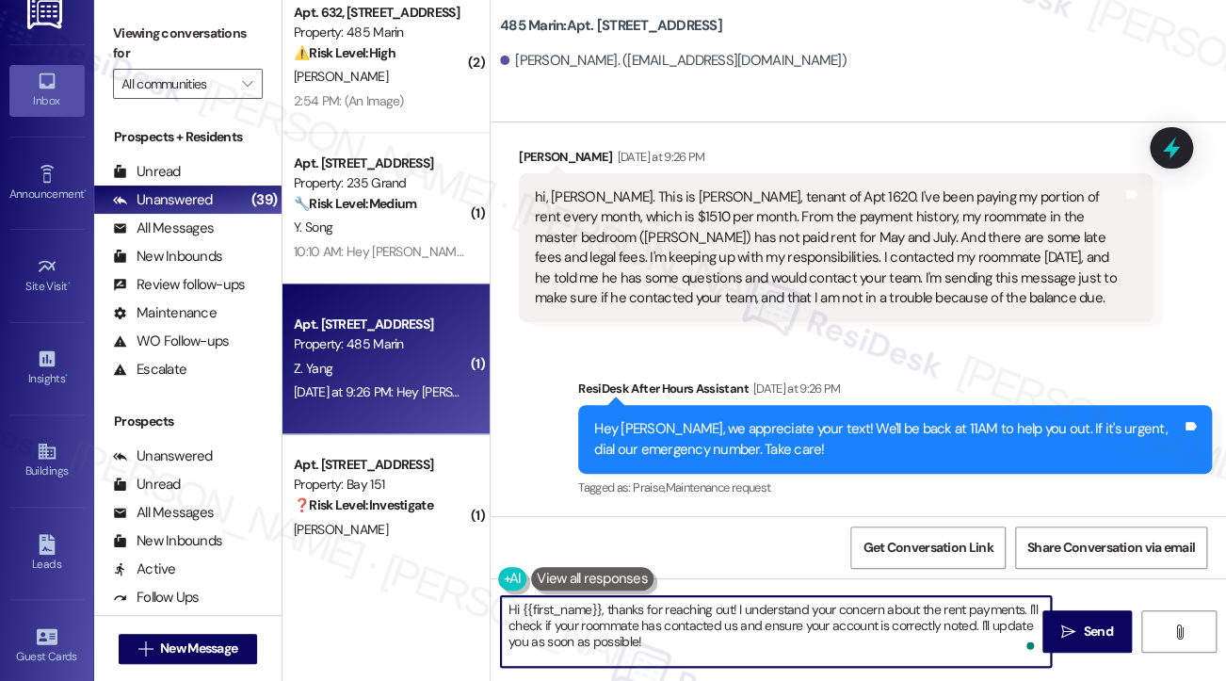
drag, startPoint x: 720, startPoint y: 646, endPoint x: 608, endPoint y: 604, distance: 119.8
click at [608, 604] on textarea "Hi {{first_name}}, thanks for reaching out! I understand your concern about the…" at bounding box center [776, 631] width 550 height 71
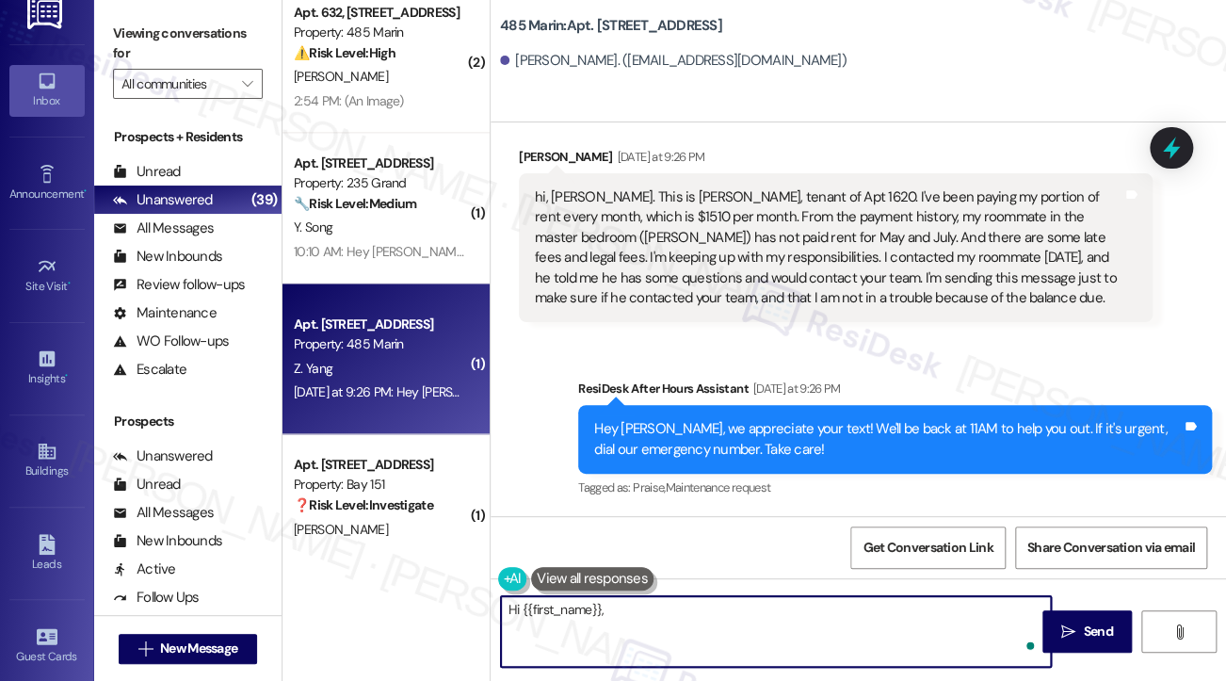
paste textarea "Thank you for reaching out and for keeping up with your portion of the rent—we …"
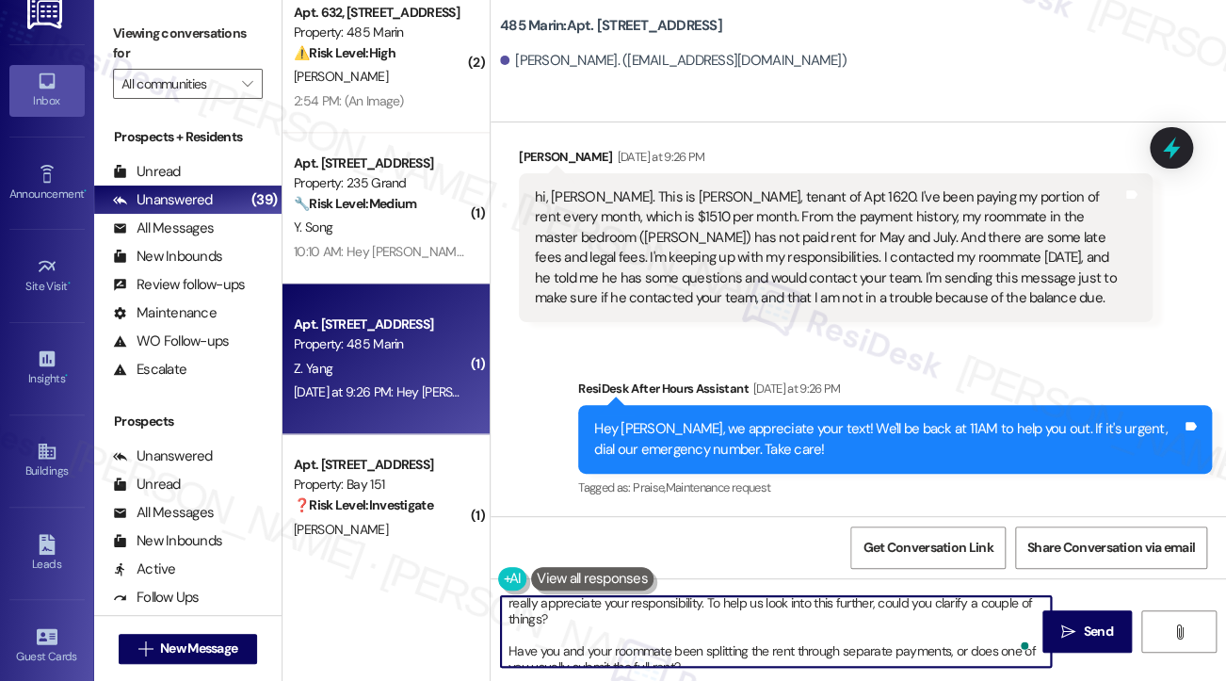
scroll to position [0, 0]
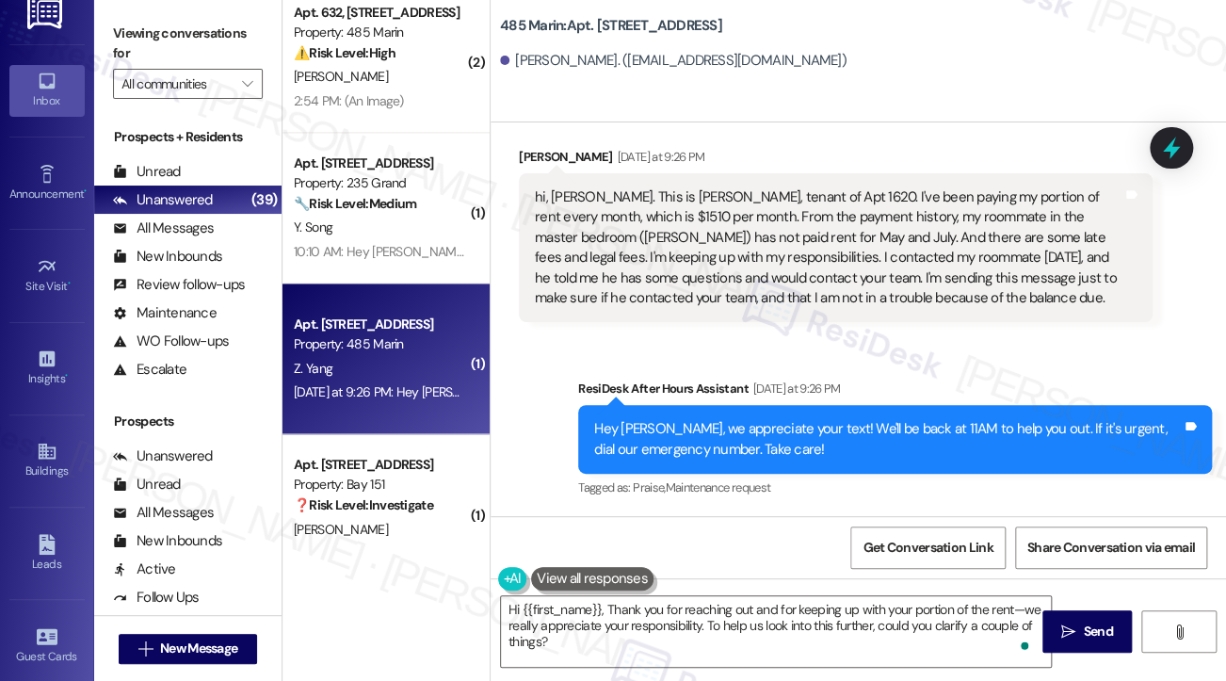
click at [126, 40] on label "Viewing conversations for" at bounding box center [188, 44] width 150 height 50
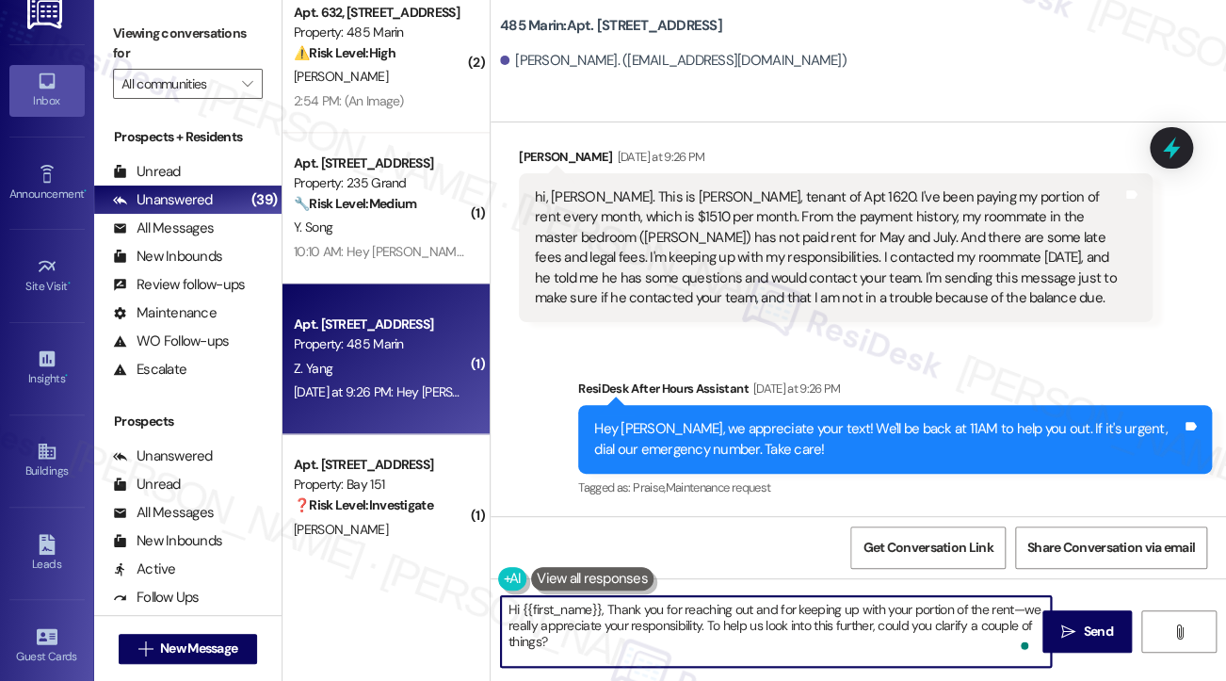
click at [701, 640] on textarea "Hi {{first_name}}, Thank you for reaching out and for keeping up with your port…" at bounding box center [776, 631] width 550 height 71
click at [610, 609] on textarea "Hi {{first_name}}, Thank you for reaching out and for keeping up with your port…" at bounding box center [776, 631] width 550 height 71
click at [1013, 604] on textarea "Hi {{first_name}}, thank you for reaching out and for keeping up with your port…" at bounding box center [776, 631] width 550 height 71
click at [527, 628] on textarea "Hi {{first_name}}, thank you for reaching out and for keeping up with your port…" at bounding box center [776, 631] width 550 height 71
click at [526, 627] on textarea "Hi {{first_name}}, thank you for reaching out and for keeping up with your port…" at bounding box center [776, 631] width 550 height 71
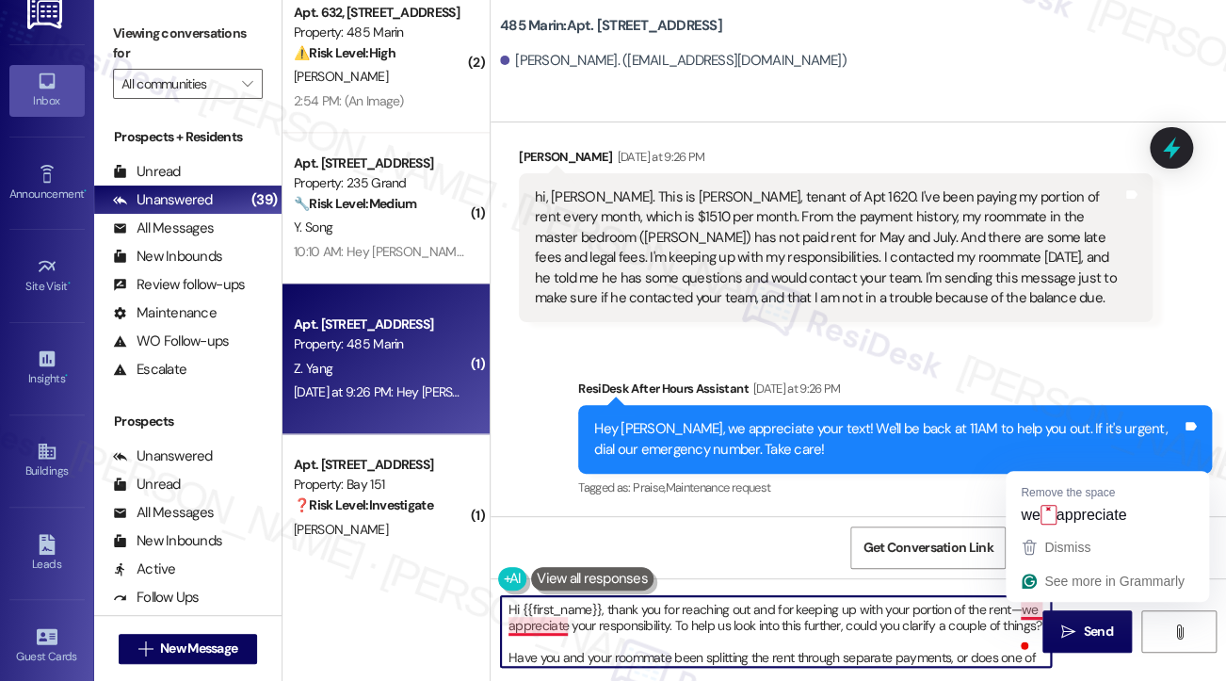
click at [1011, 609] on textarea "Hi {{first_name}}, thank you for reaching out and for keeping up with your port…" at bounding box center [776, 631] width 550 height 71
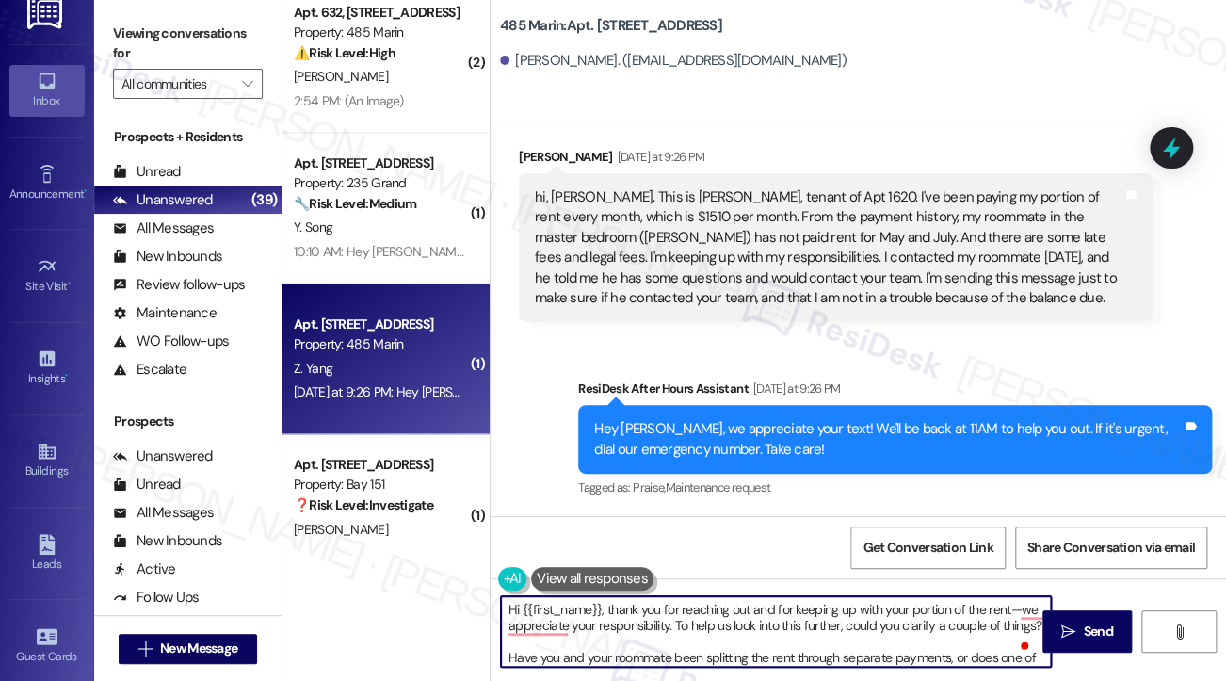
click at [1015, 607] on textarea "Hi {{first_name}}, thank you for reaching out and for keeping up with your port…" at bounding box center [776, 631] width 550 height 71
click at [763, 648] on textarea "Hi {{first_name}}, thank you for reaching out and for keeping up with your port…" at bounding box center [776, 631] width 550 height 71
drag, startPoint x: 571, startPoint y: 623, endPoint x: 667, endPoint y: 620, distance: 96.1
click at [667, 620] on textarea "Hi {{first_name}}, thank you for reaching out and for keeping up with your port…" at bounding box center [776, 631] width 550 height 71
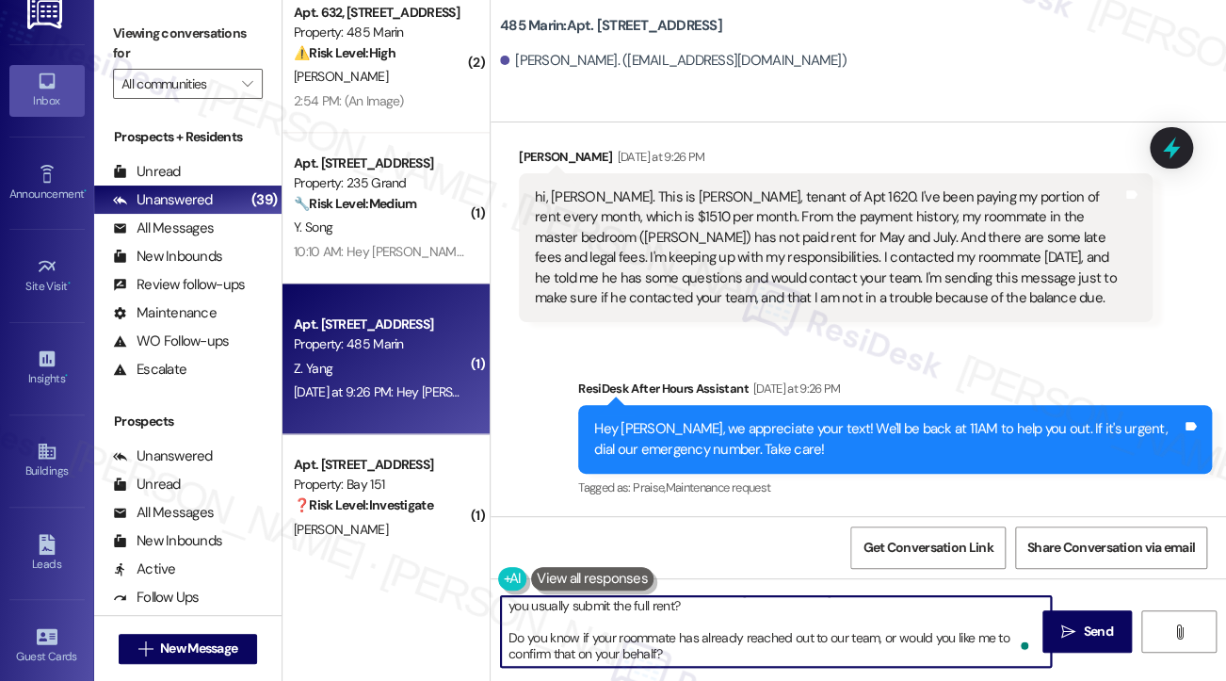
drag, startPoint x: 670, startPoint y: 652, endPoint x: 520, endPoint y: 630, distance: 152.2
click at [520, 630] on textarea "Hi {{first_name}}, thank you for reaching out and for keeping up with your port…" at bounding box center [776, 631] width 550 height 71
type textarea "Hi {{first_name}}, thank you for reaching out and for keeping up with your port…"
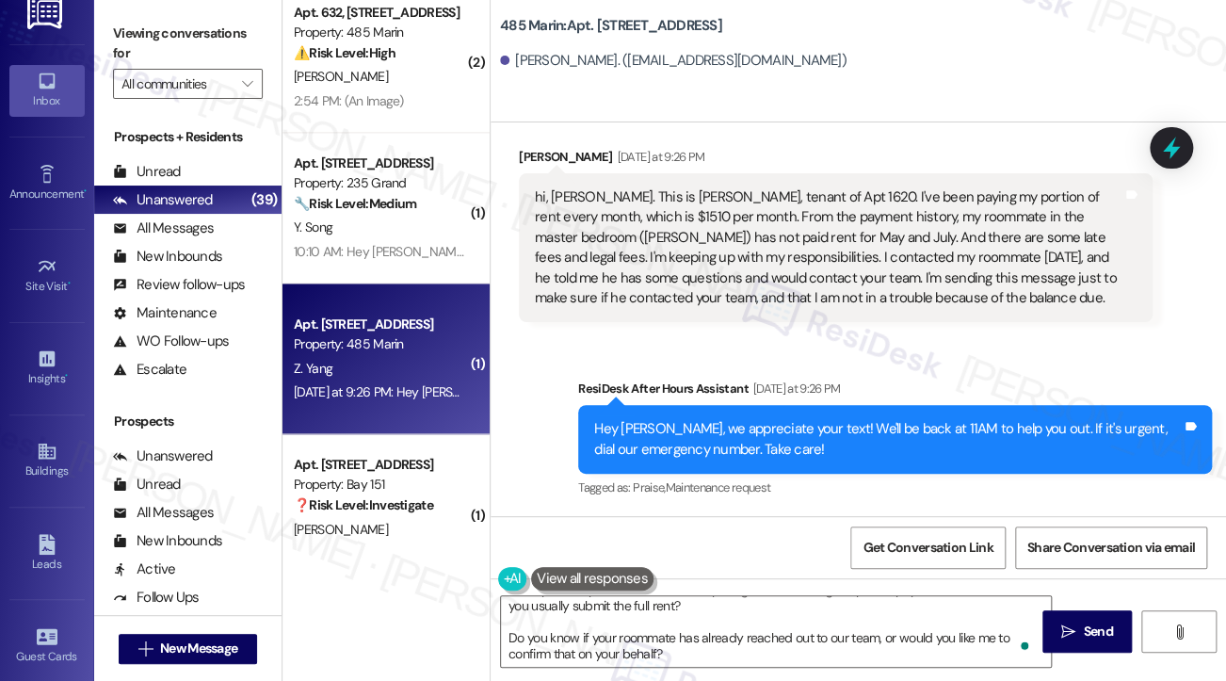
click at [134, 51] on label "Viewing conversations for" at bounding box center [188, 44] width 150 height 50
click at [128, 32] on label "Viewing conversations for" at bounding box center [188, 44] width 150 height 50
click at [628, 633] on textarea "Hi {{first_name}}, thank you for reaching out and for keeping up with your port…" at bounding box center [776, 631] width 550 height 71
click at [148, 64] on label "Viewing conversations for" at bounding box center [188, 44] width 150 height 50
click at [128, 29] on label "Viewing conversations for" at bounding box center [188, 44] width 150 height 50
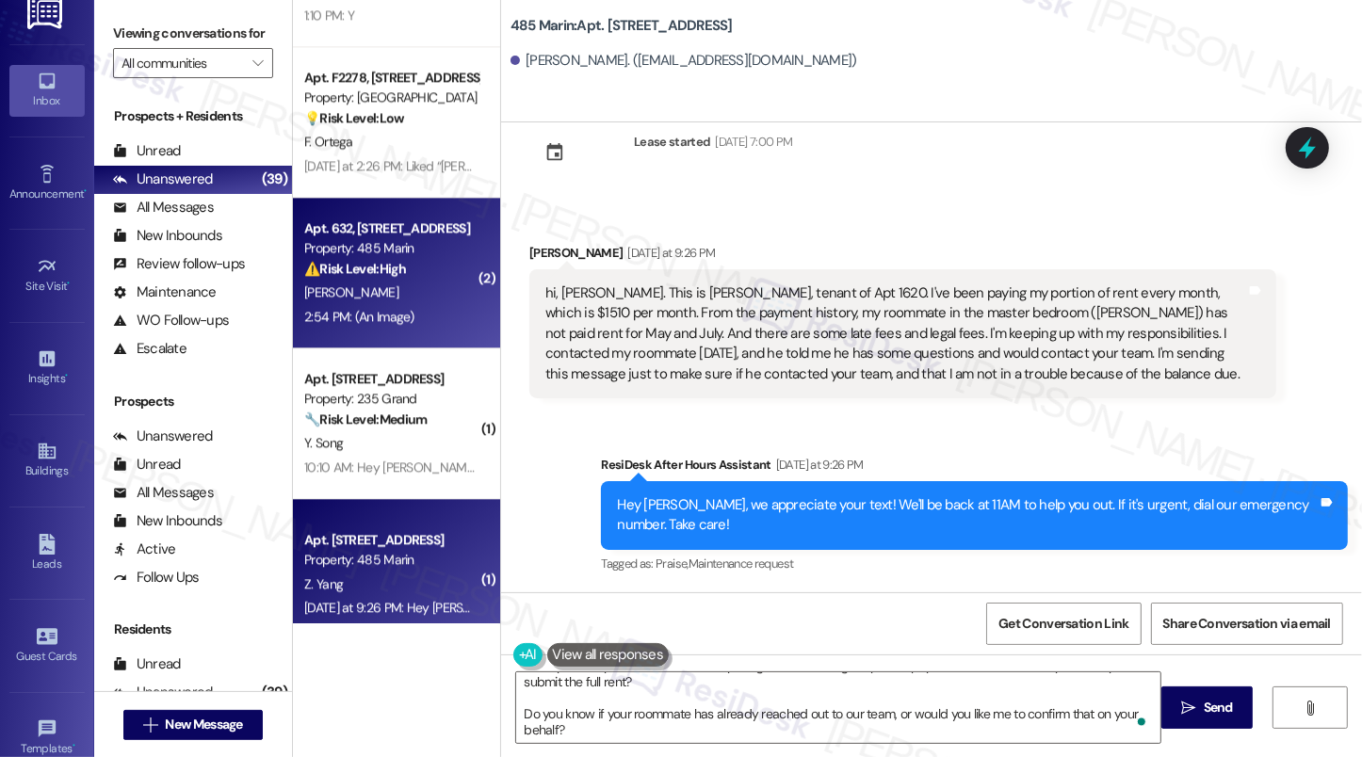
scroll to position [3877, 0]
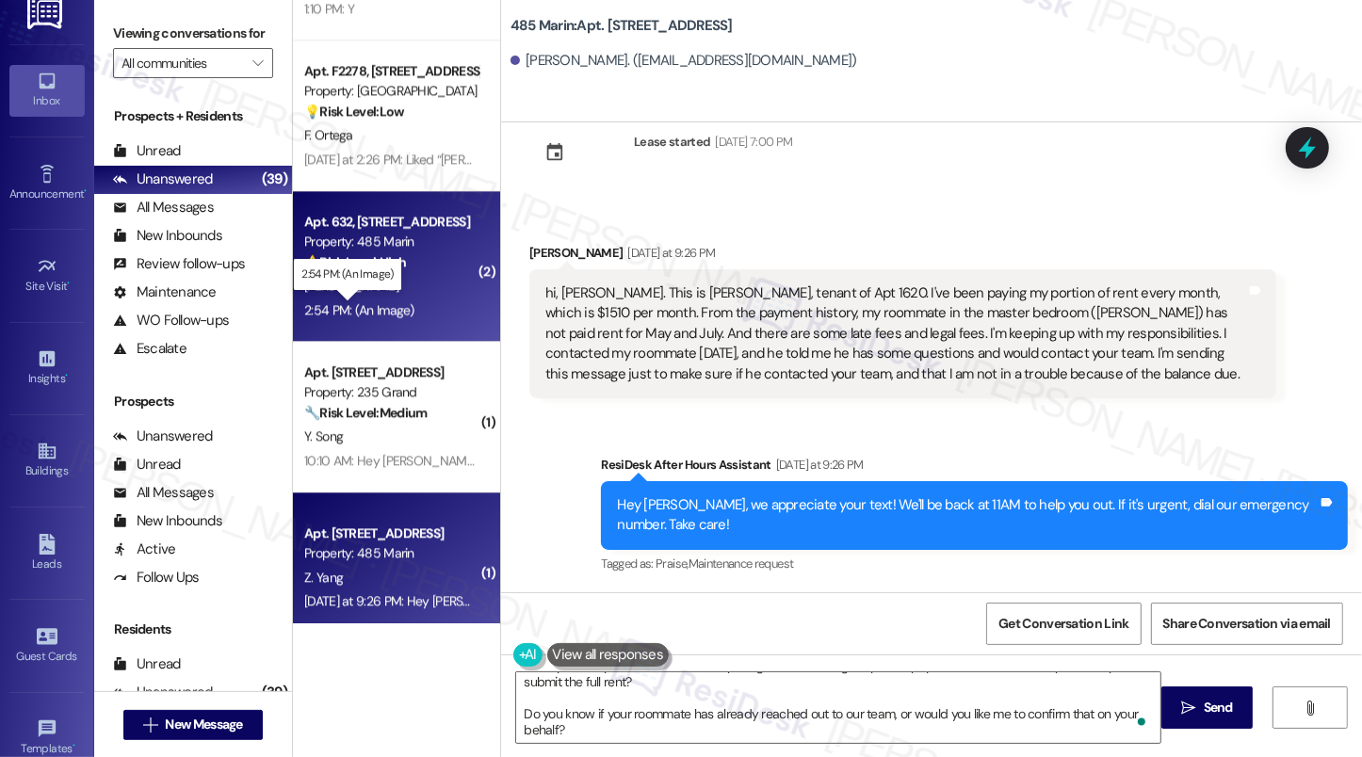
click at [370, 315] on div "2:54 PM: (An Image) 2:54 PM: (An Image)" at bounding box center [359, 309] width 110 height 17
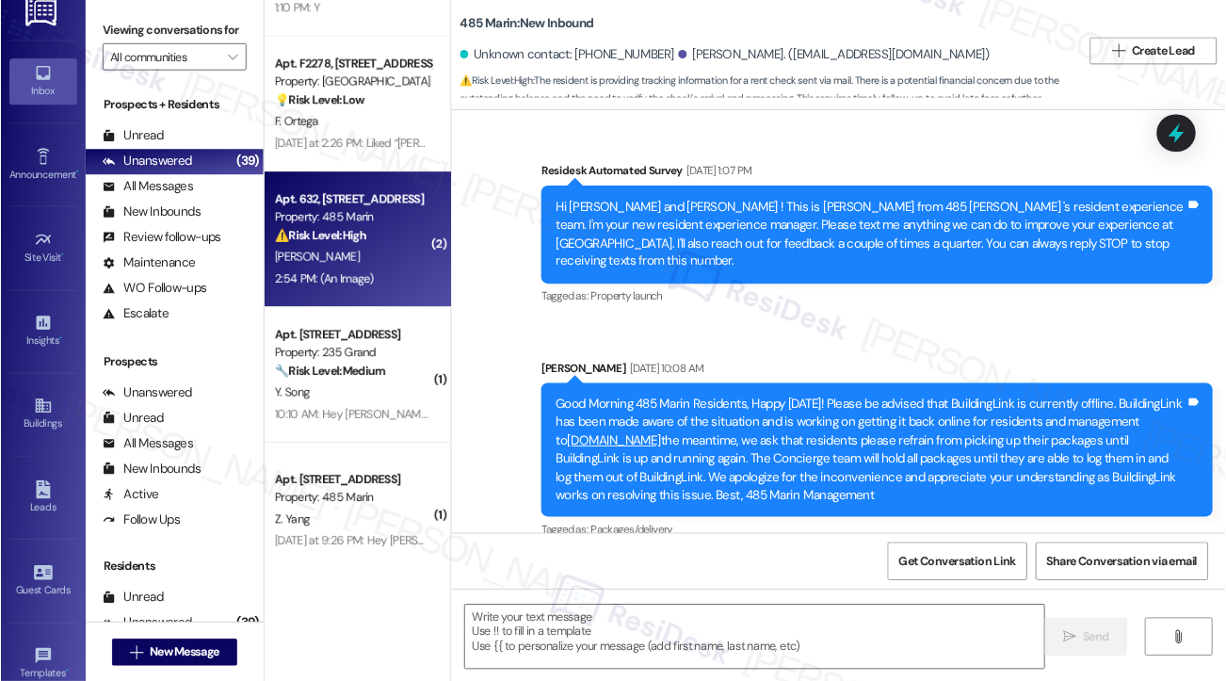
scroll to position [11843, 0]
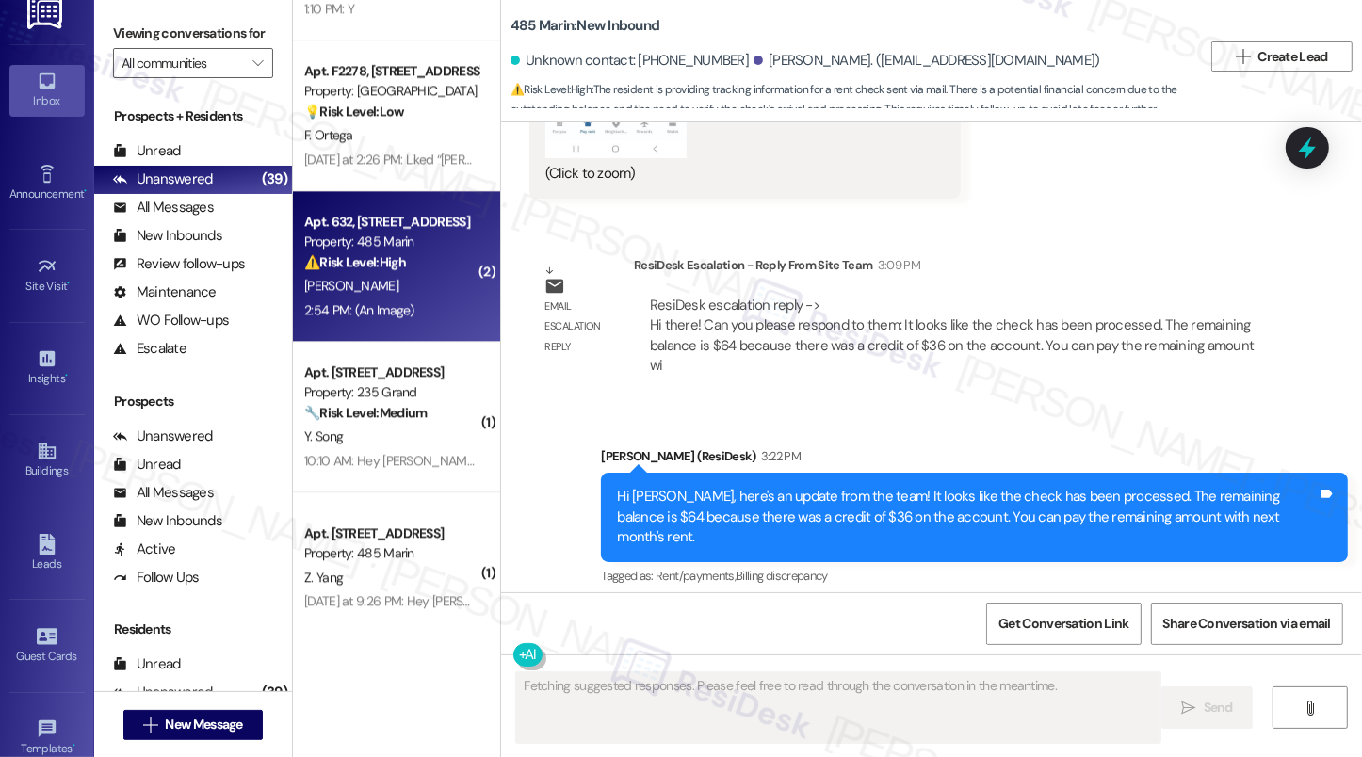
click at [764, 487] on div "Hi Viviana, here's an update from the team! It looks like the check has been pr…" at bounding box center [967, 517] width 701 height 60
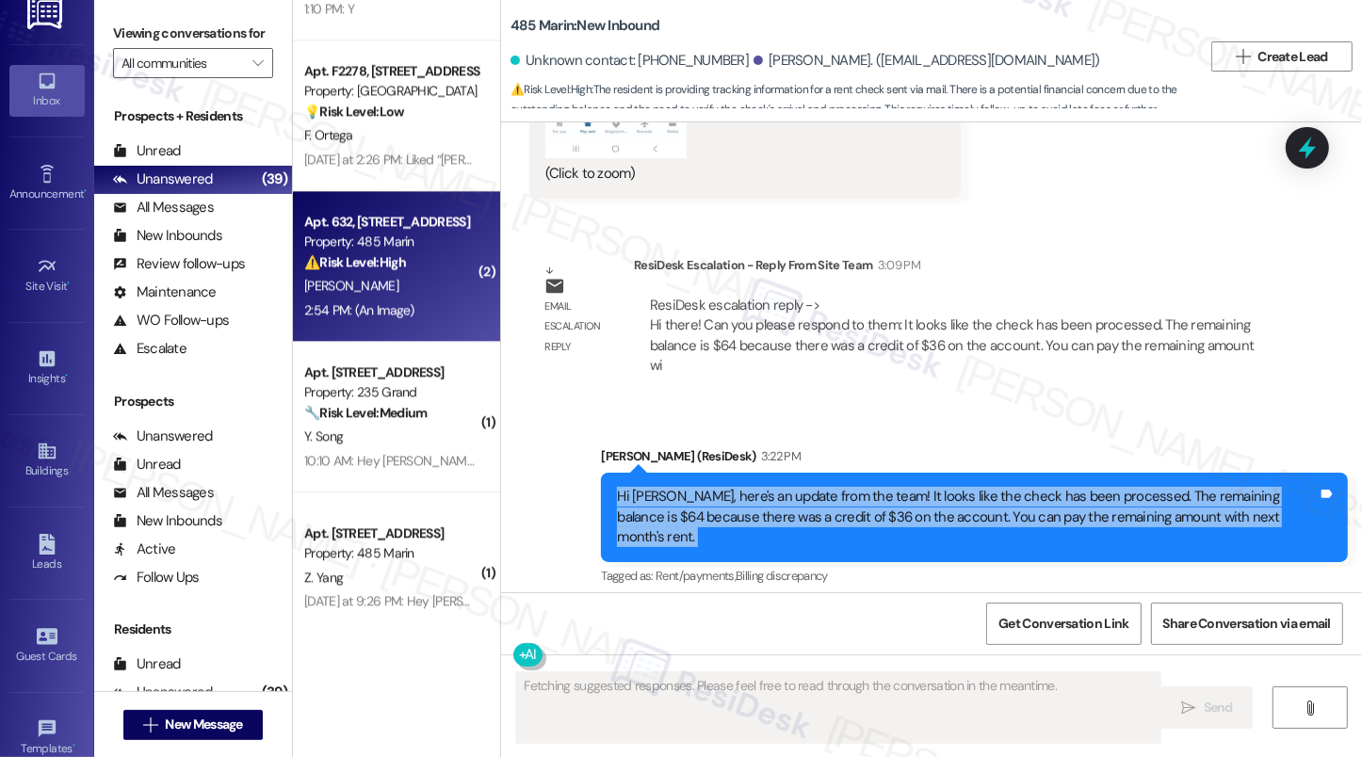
click at [764, 487] on div "Hi Viviana, here's an update from the team! It looks like the check has been pr…" at bounding box center [967, 517] width 701 height 60
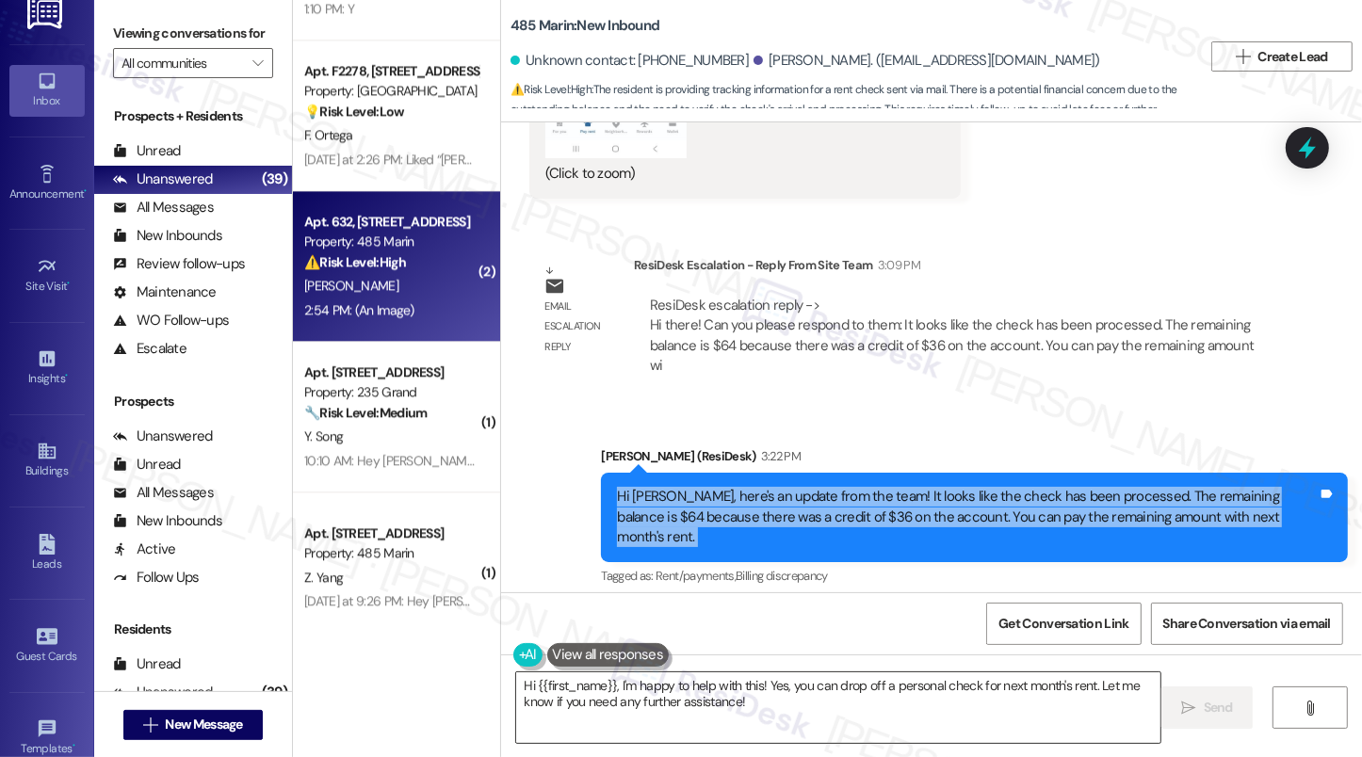
click at [841, 680] on textarea "Hi {{first_name}}, I'm happy to help with this! Yes, you can drop off a persona…" at bounding box center [838, 707] width 644 height 71
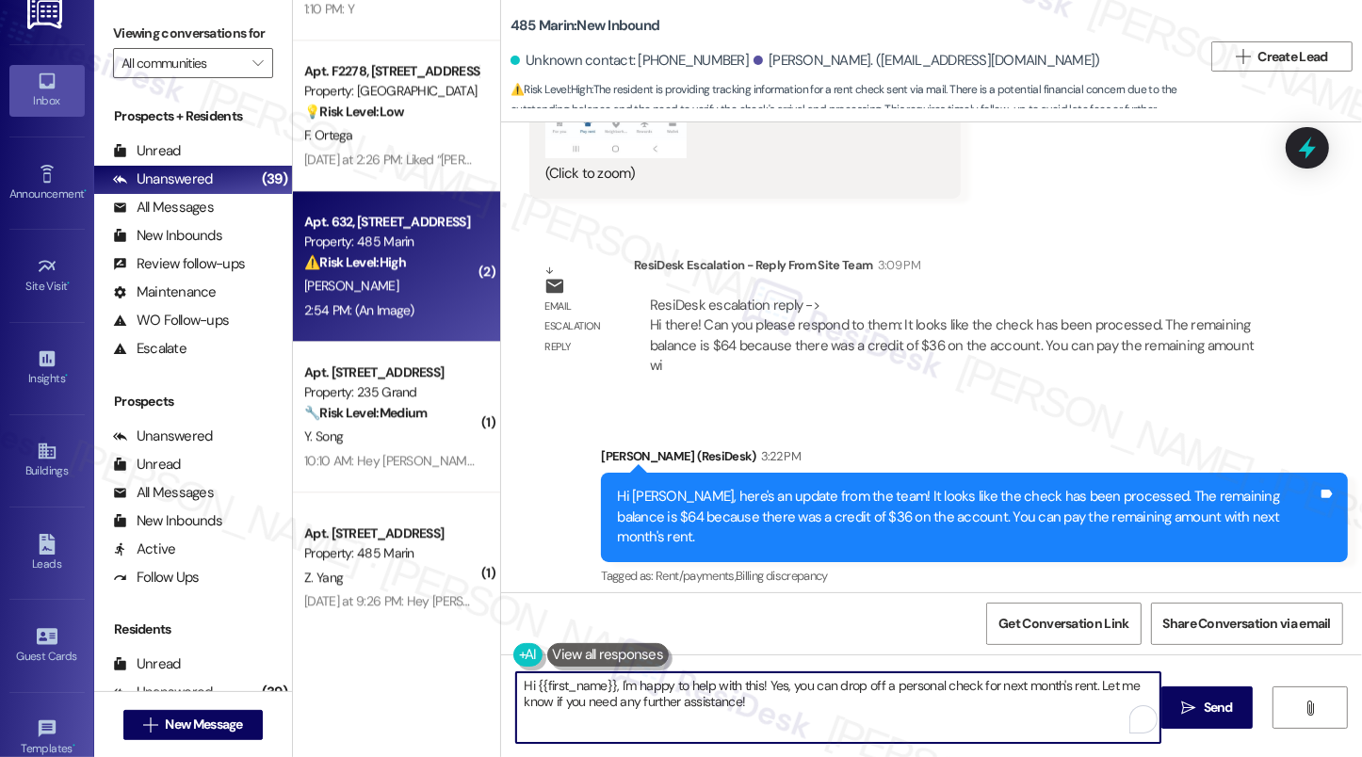
click at [840, 680] on textarea "Hi {{first_name}}, I'm happy to help with this! Yes, you can drop off a persona…" at bounding box center [838, 707] width 644 height 71
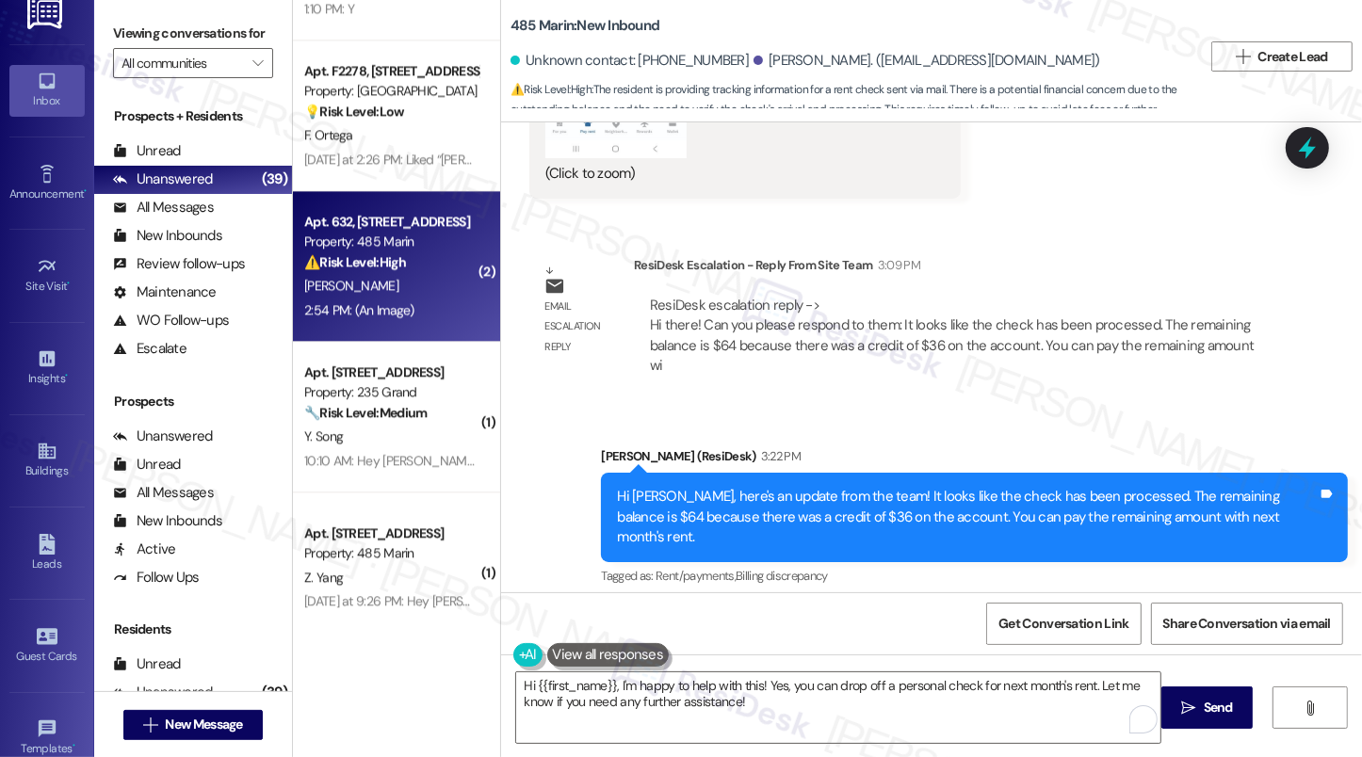
click at [881, 672] on div "For next month, can I drop a personal check? I was having issues with rent café…" at bounding box center [902, 706] width 747 height 69
copy div "For next month, can I drop a personal check? I was having issues with rent café…"
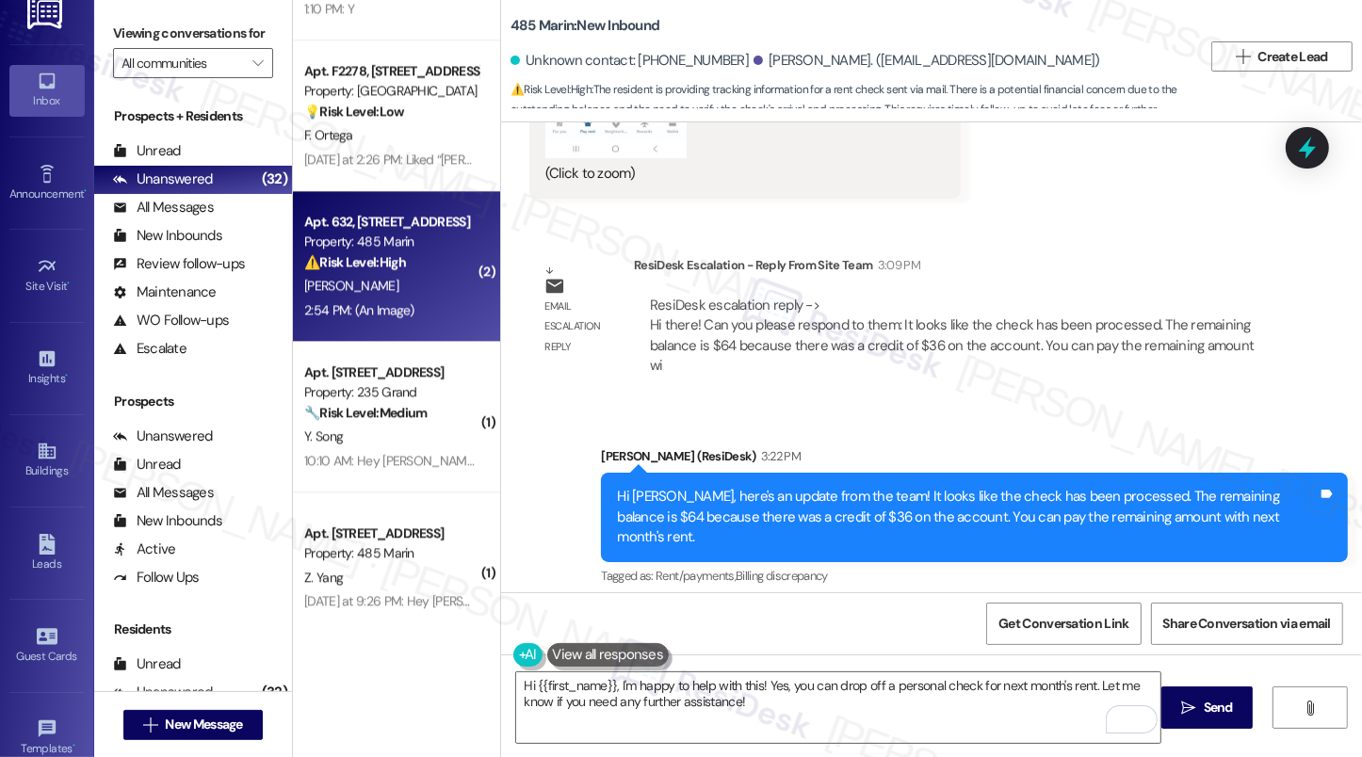
click at [146, 24] on label "Viewing conversations for" at bounding box center [193, 33] width 160 height 29
click at [756, 680] on div "For next month, can I drop a personal check? I was having issues with rent café…" at bounding box center [895, 706] width 701 height 40
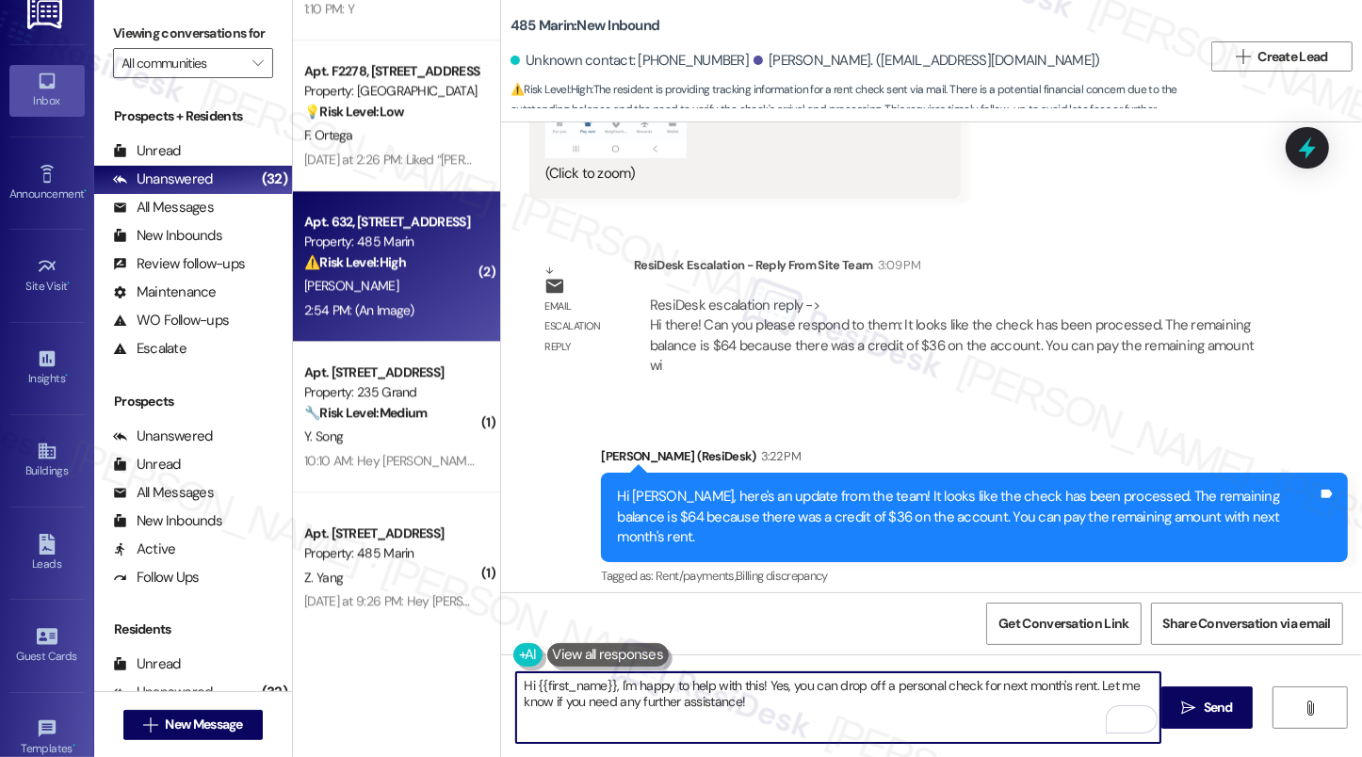
click at [746, 680] on textarea "Hi {{first_name}}, I'm happy to help with this! Yes, you can drop off a persona…" at bounding box center [838, 707] width 644 height 71
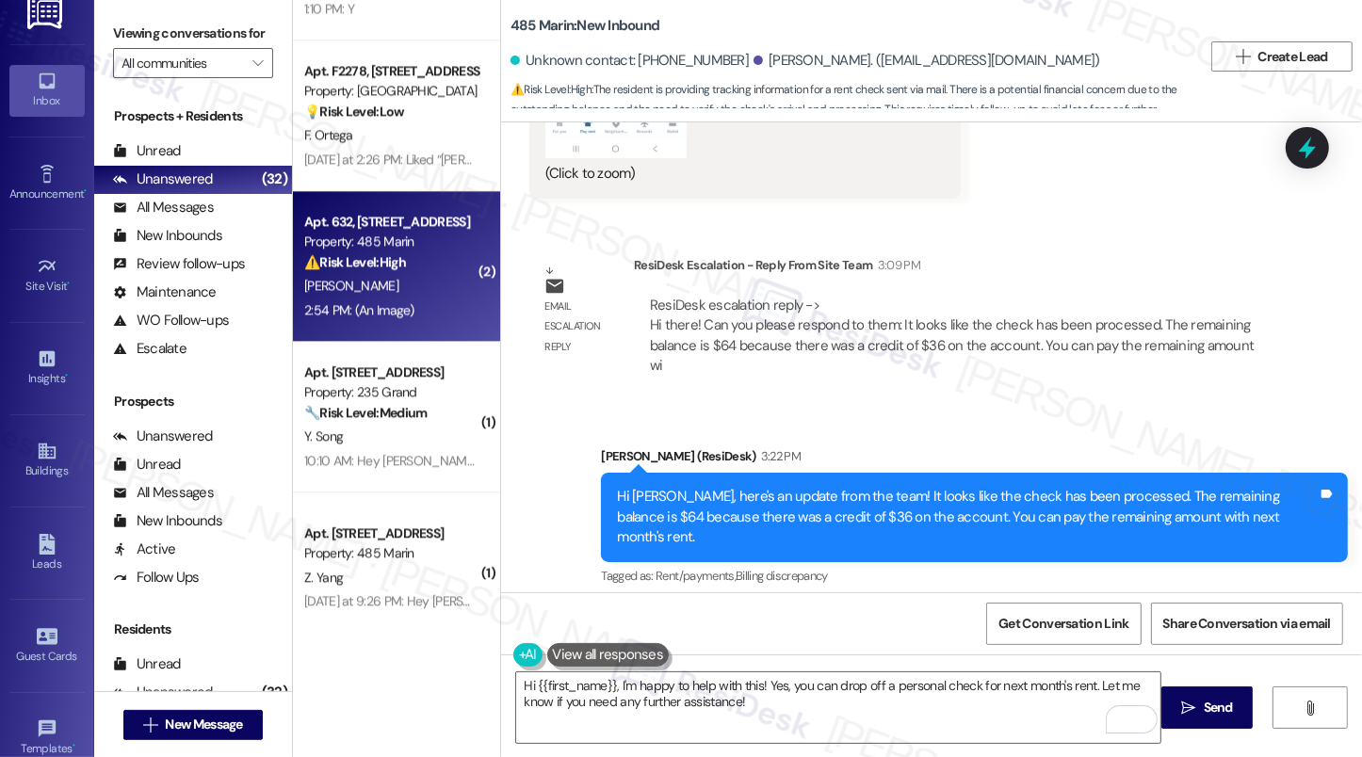
click at [164, 48] on label "Viewing conversations for" at bounding box center [193, 33] width 160 height 29
click at [728, 680] on div "For next month, can I drop a personal check? I was having issues with rent café…" at bounding box center [895, 706] width 701 height 40
click at [150, 38] on label "Viewing conversations for" at bounding box center [193, 33] width 160 height 29
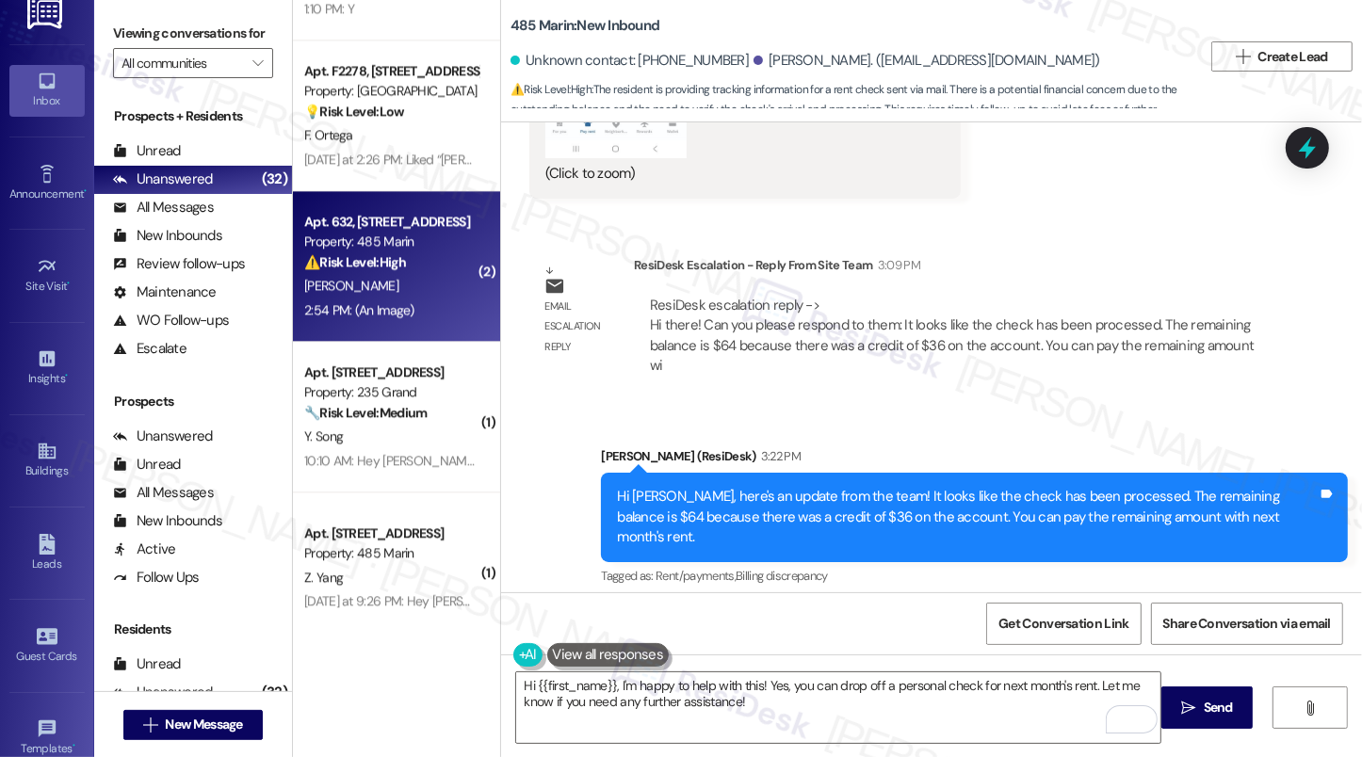
click at [800, 680] on div "For next month, can I drop a personal check? I was having issues with rent café…" at bounding box center [895, 706] width 701 height 40
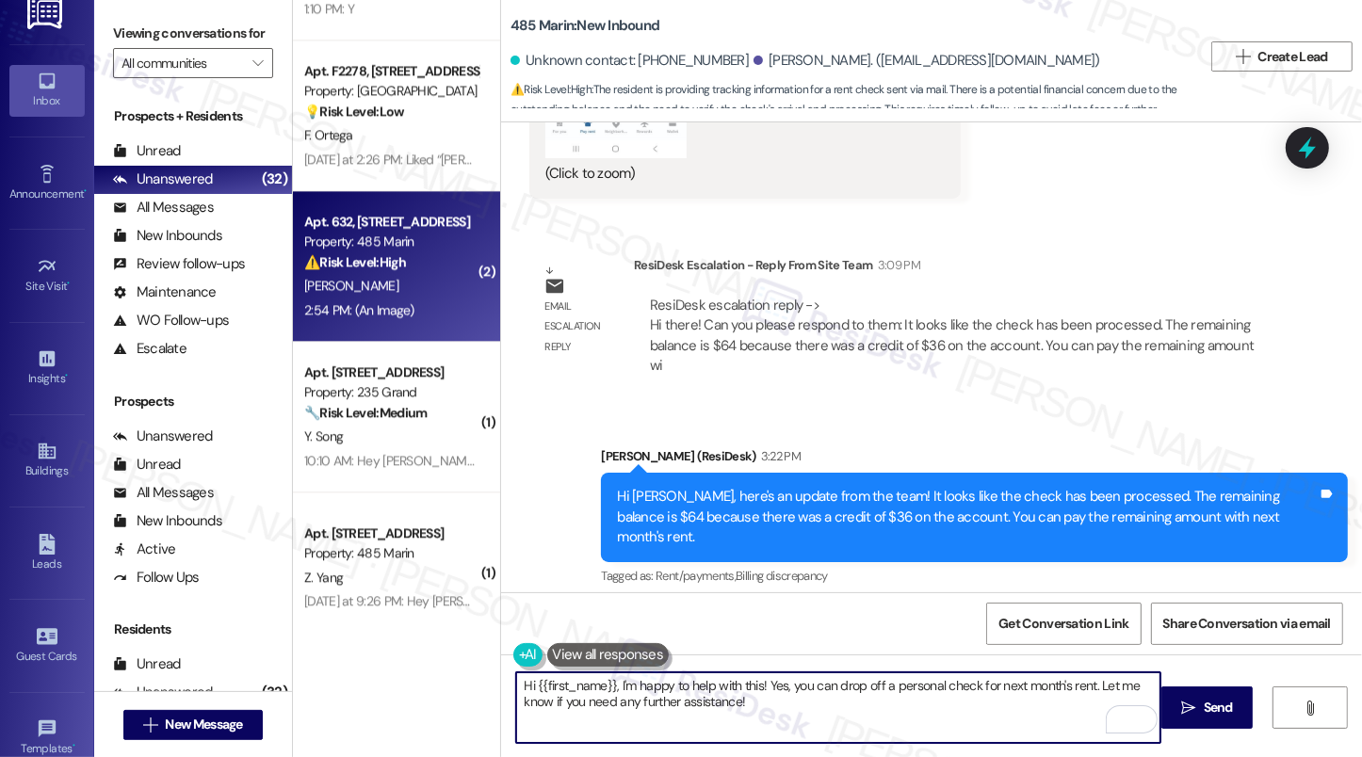
drag, startPoint x: 838, startPoint y: 713, endPoint x: 800, endPoint y: 696, distance: 41.3
click at [800, 680] on textarea "Hi {{first_name}}, I'm happy to help with this! Yes, you can drop off a persona…" at bounding box center [838, 707] width 644 height 71
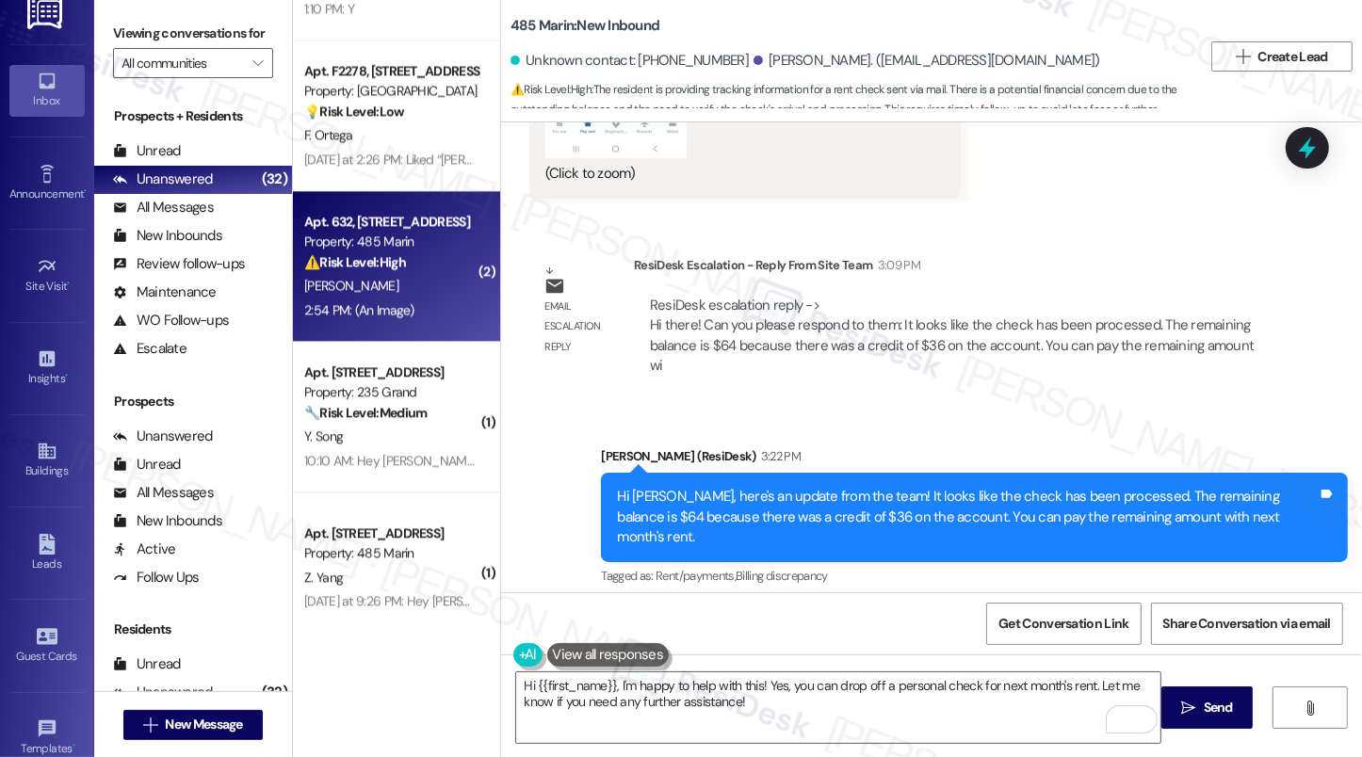
click at [122, 15] on div "Viewing conversations for All communities " at bounding box center [193, 48] width 198 height 97
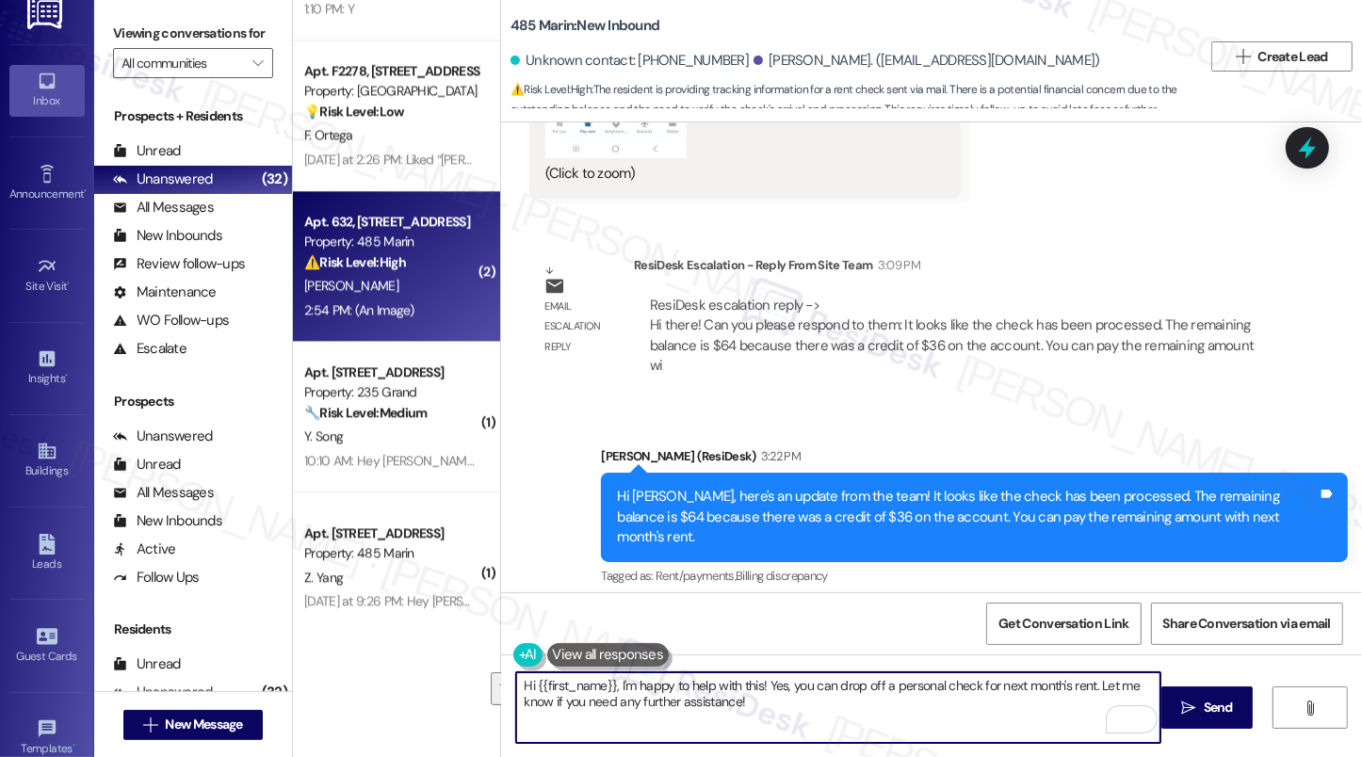
drag, startPoint x: 795, startPoint y: 711, endPoint x: 741, endPoint y: 686, distance: 59.4
click at [741, 680] on textarea "Hi {{first_name}}, I'm happy to help with this! Yes, you can drop off a persona…" at bounding box center [838, 707] width 644 height 71
click at [740, 680] on textarea "Hi {{first_name}}, I'm happy to help with this! Yes, you can drop off a persona…" at bounding box center [838, 707] width 644 height 71
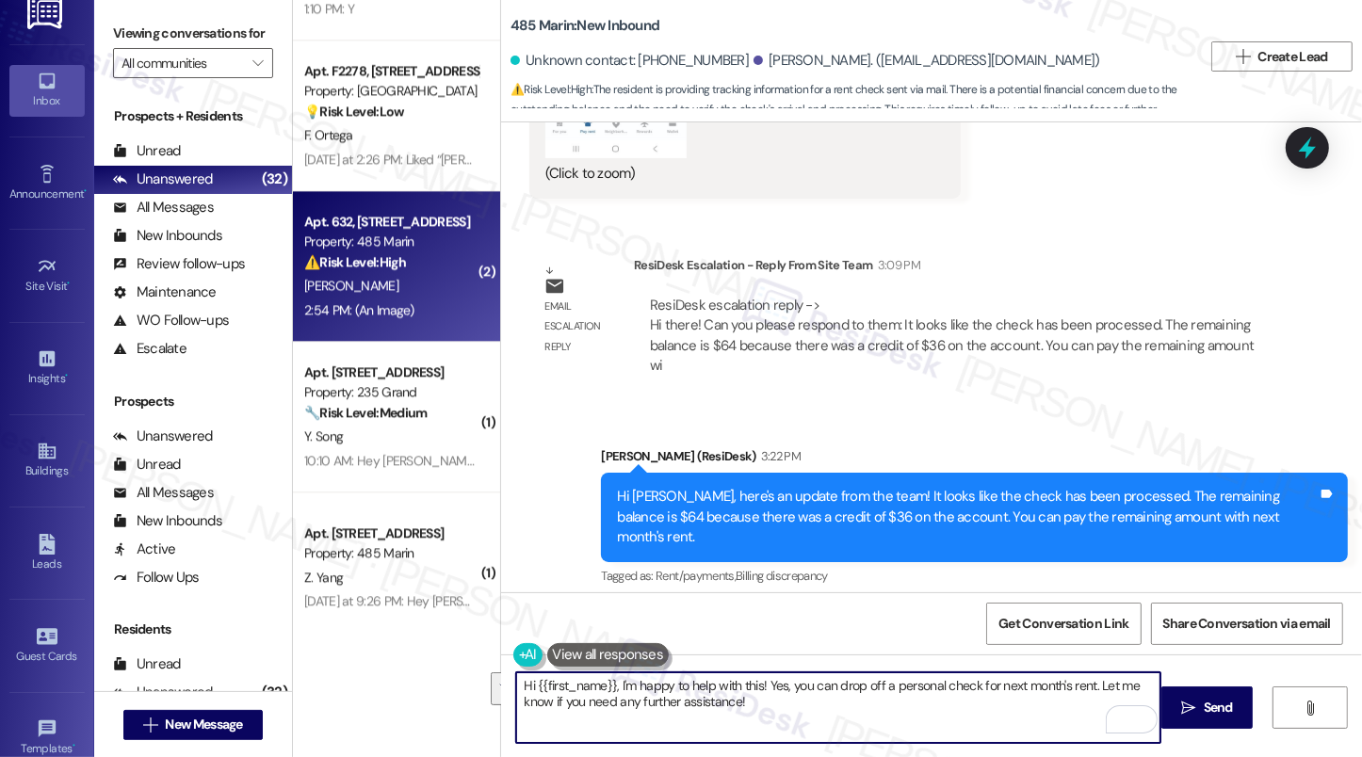
click at [771, 680] on textarea "Hi {{first_name}}, I'm happy to help with this! Yes, you can drop off a persona…" at bounding box center [838, 707] width 644 height 71
drag, startPoint x: 773, startPoint y: 706, endPoint x: 579, endPoint y: 694, distance: 194.4
click at [579, 680] on textarea "Hi {{first_name}}, I'm happy to help with this! Yes, you can drop off a persona…" at bounding box center [838, 707] width 644 height 71
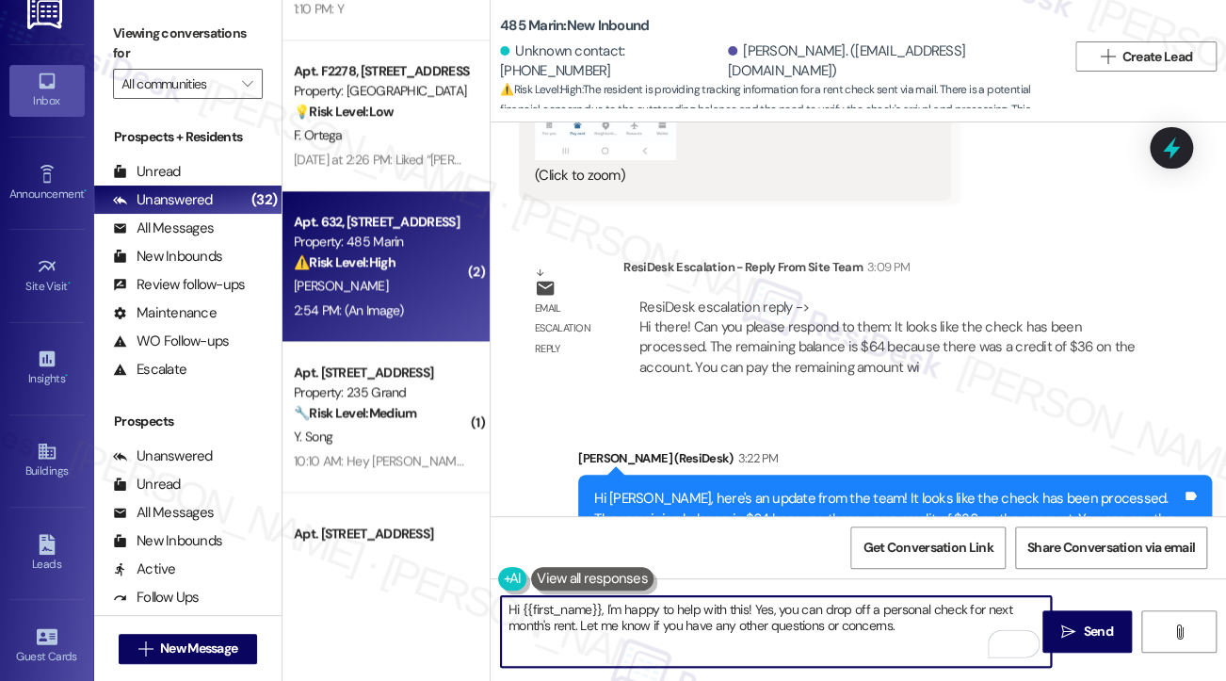
scroll to position [12322, 0]
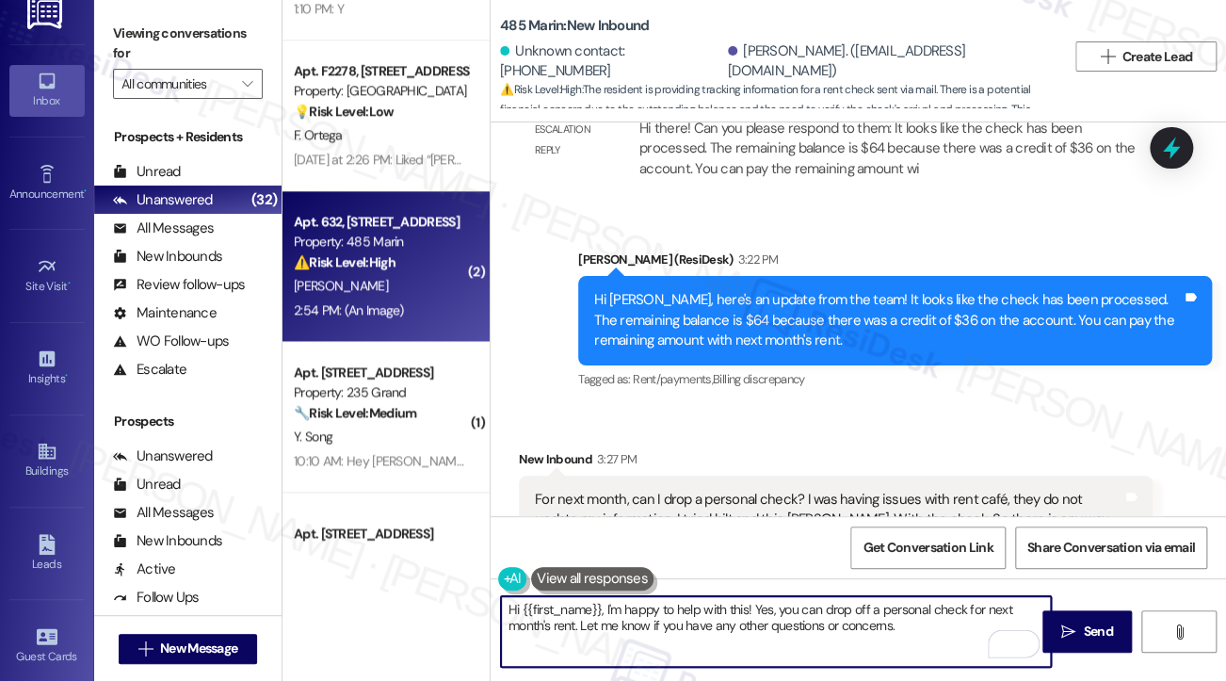
click at [638, 290] on div "Hi Viviana, here's an update from the team! It looks like the check has been pr…" at bounding box center [888, 320] width 588 height 60
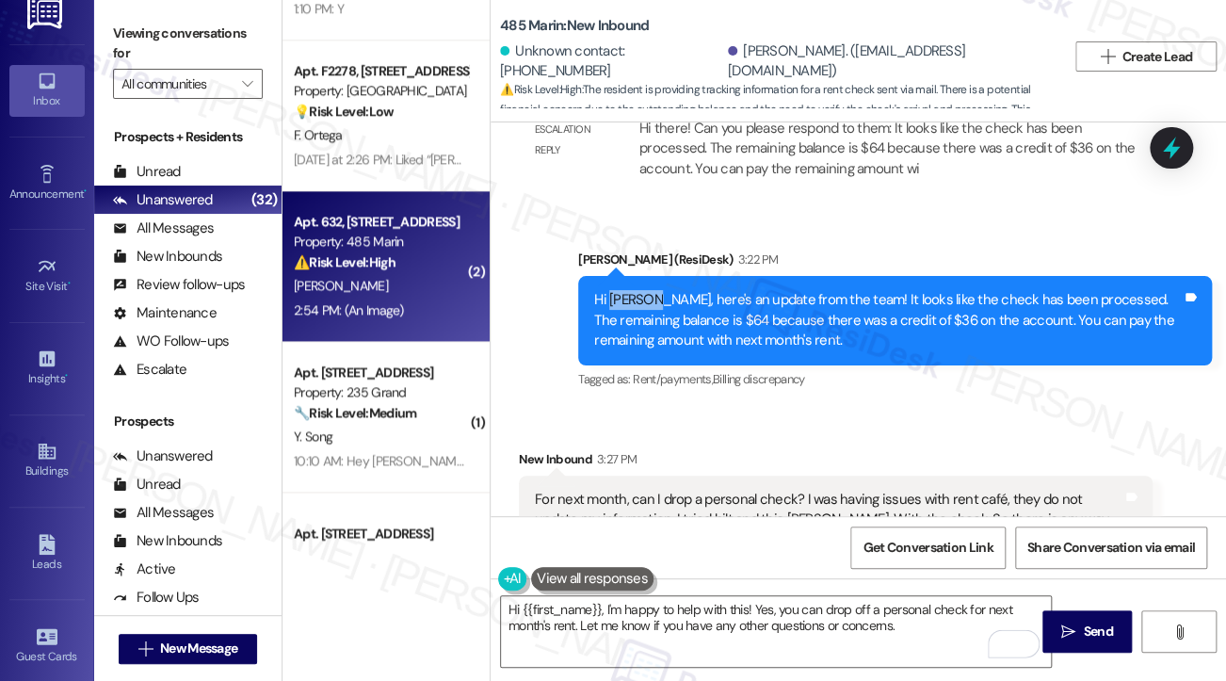
click at [638, 290] on div "Hi Viviana, here's an update from the team! It looks like the check has been pr…" at bounding box center [888, 320] width 588 height 60
copy div "Viviana"
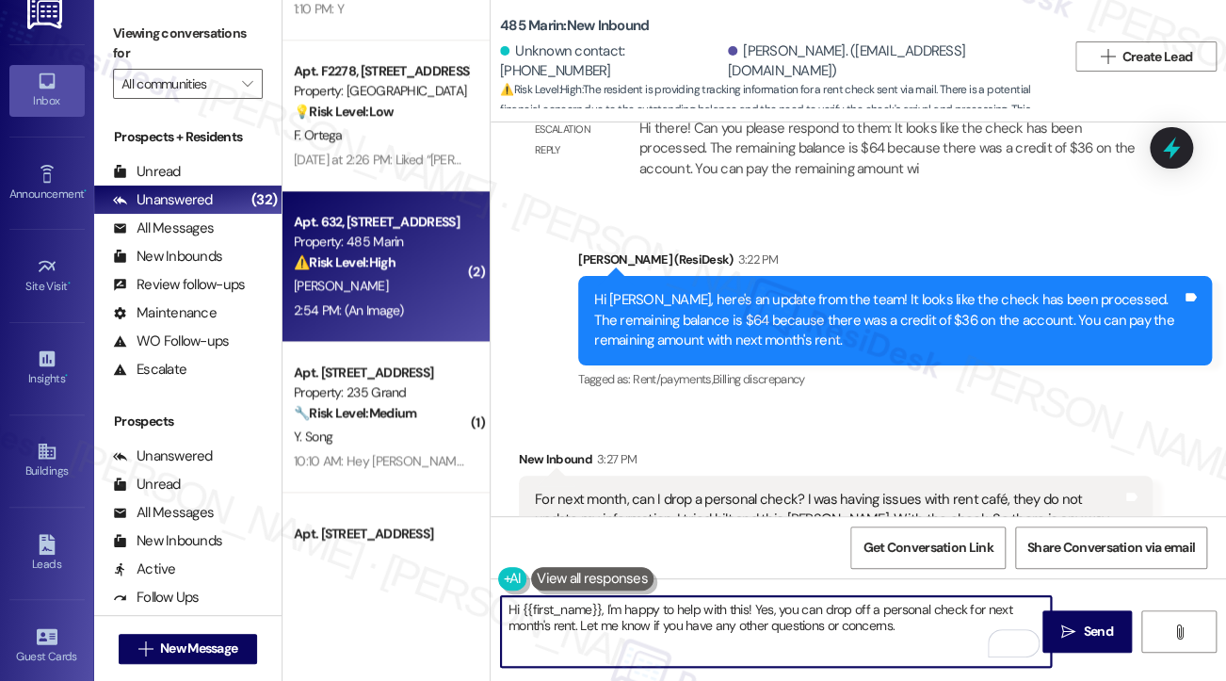
drag, startPoint x: 523, startPoint y: 609, endPoint x: 602, endPoint y: 598, distance: 79.9
click at [602, 598] on textarea "Hi {{first_name}}, I'm happy to help with this! Yes, you can drop off a persona…" at bounding box center [776, 631] width 550 height 71
click at [673, 608] on textarea "Hi {{first_name}}, I'm happy to help with this! Yes, you can drop off a persona…" at bounding box center [776, 631] width 550 height 71
drag, startPoint x: 755, startPoint y: 605, endPoint x: 443, endPoint y: 552, distance: 317.1
click at [444, 553] on div "( 1 ) Apt. 2807, 605 Pavonia Avenue Property: Journal Squared 🌟 Risk Level: Pos…" at bounding box center [755, 340] width 944 height 681
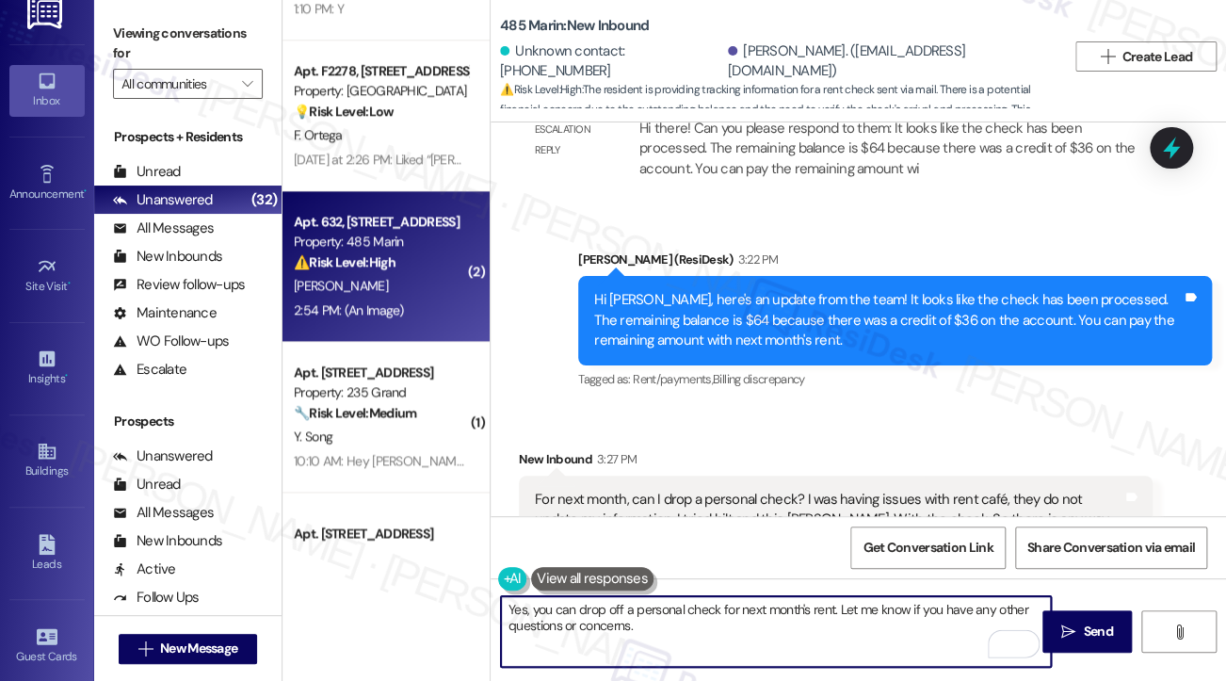
click at [665, 633] on textarea "Yes, you can drop off a personal check for next month's rent. Let me know if yo…" at bounding box center [776, 631] width 550 height 71
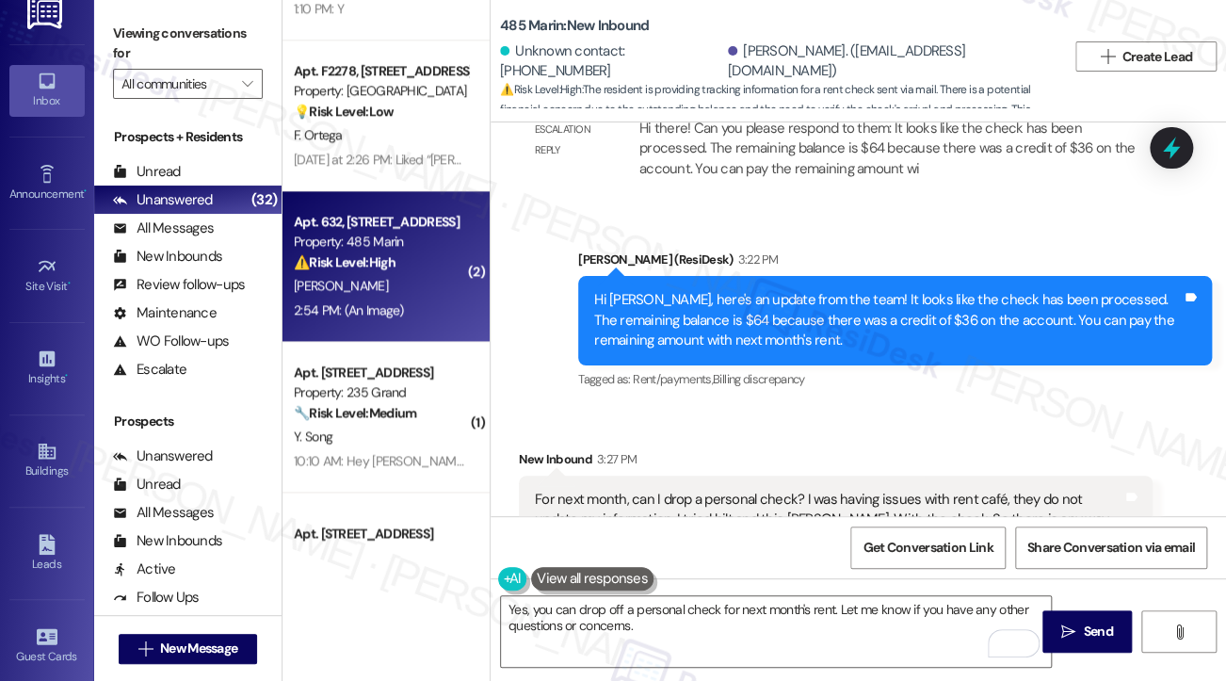
click at [128, 29] on label "Viewing conversations for" at bounding box center [188, 44] width 150 height 50
click at [610, 622] on textarea "Yes, you can drop off a personal check for next month's rent. Let me know if yo…" at bounding box center [776, 631] width 550 height 71
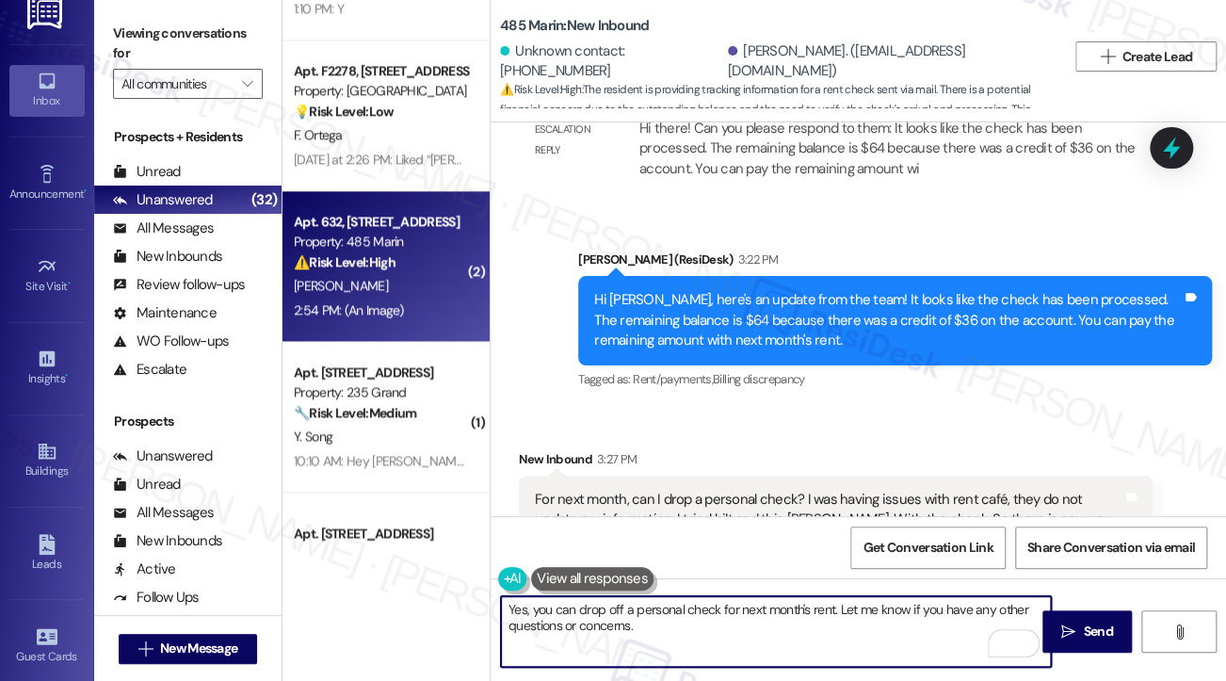
click at [533, 606] on textarea "Yes, you can drop off a personal check for next month's rent. Let me know if yo…" at bounding box center [776, 631] width 550 height 71
type textarea "Yes, I believe you may pay through a money order, onlineyou can drop off a pers…"
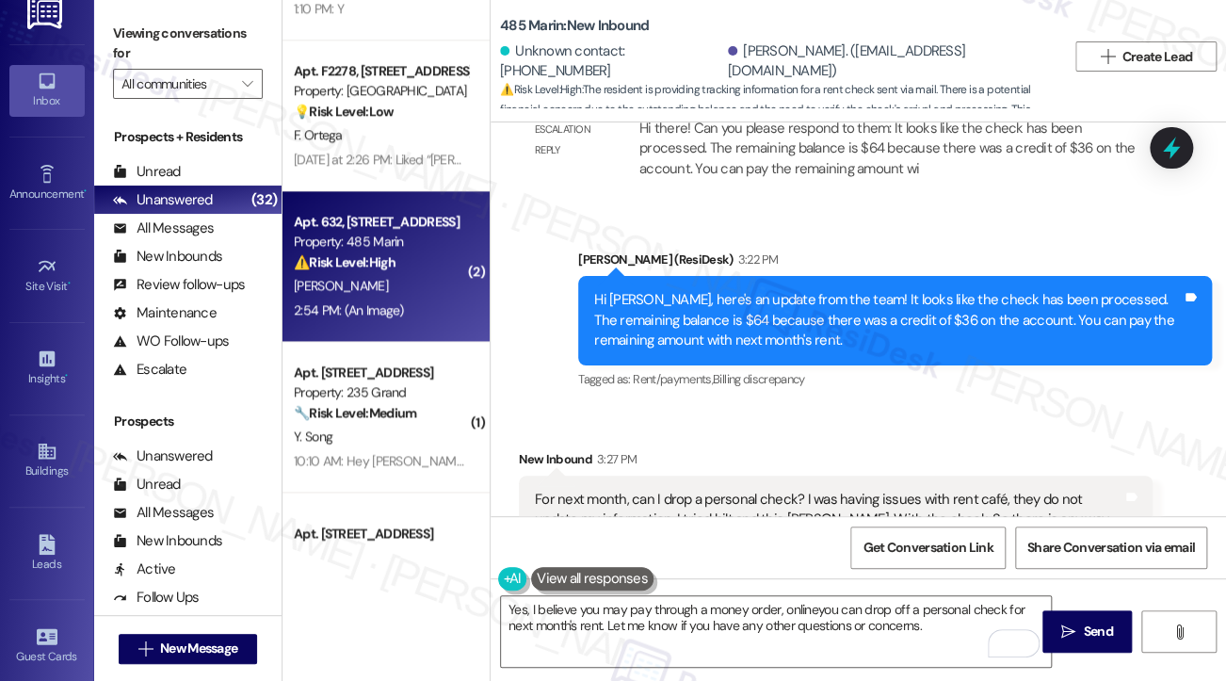
click at [102, 23] on div "Viewing conversations for All communities " at bounding box center [187, 59] width 187 height 118
